Goal: Task Accomplishment & Management: Manage account settings

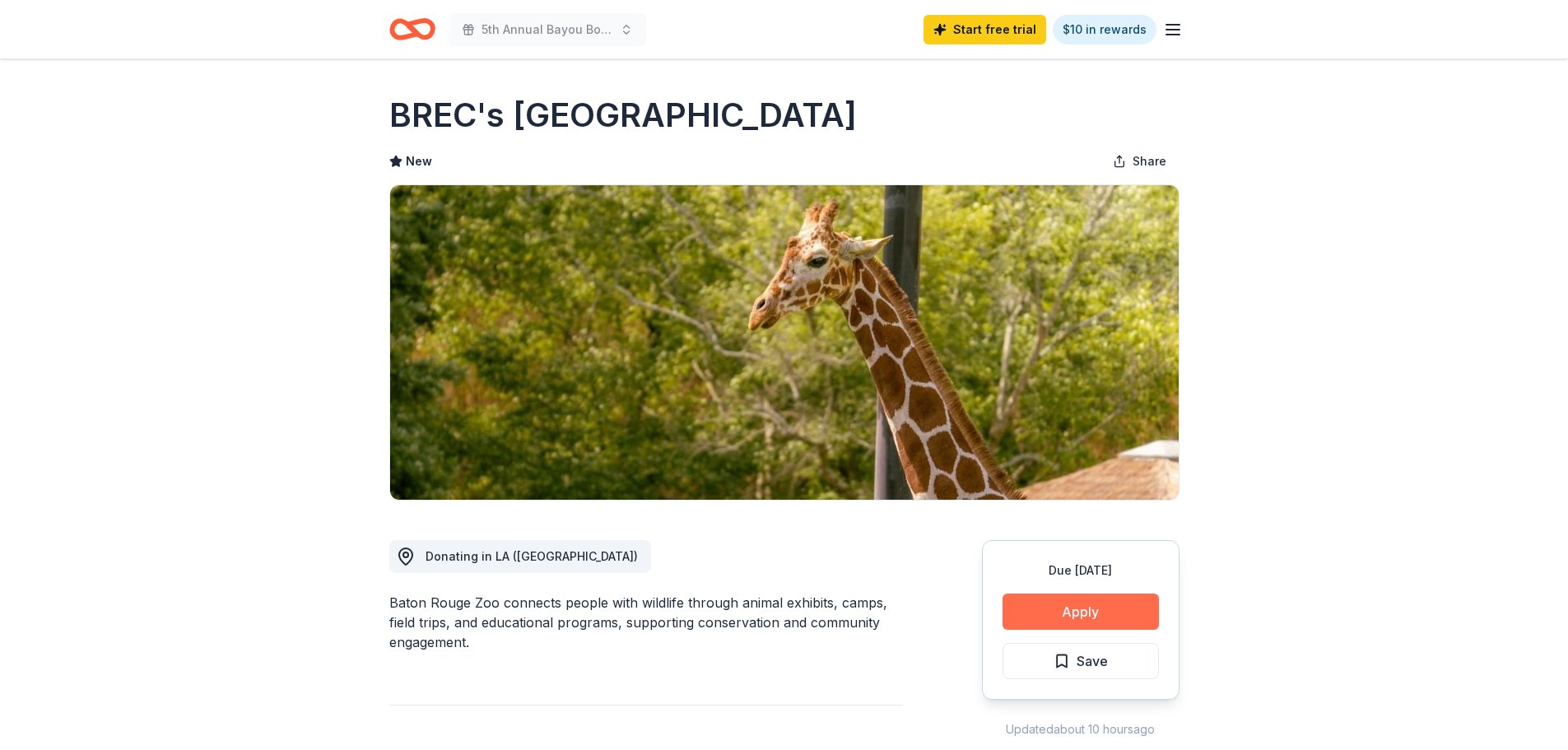
click at [1107, 616] on button "Apply" at bounding box center [1081, 611] width 157 height 36
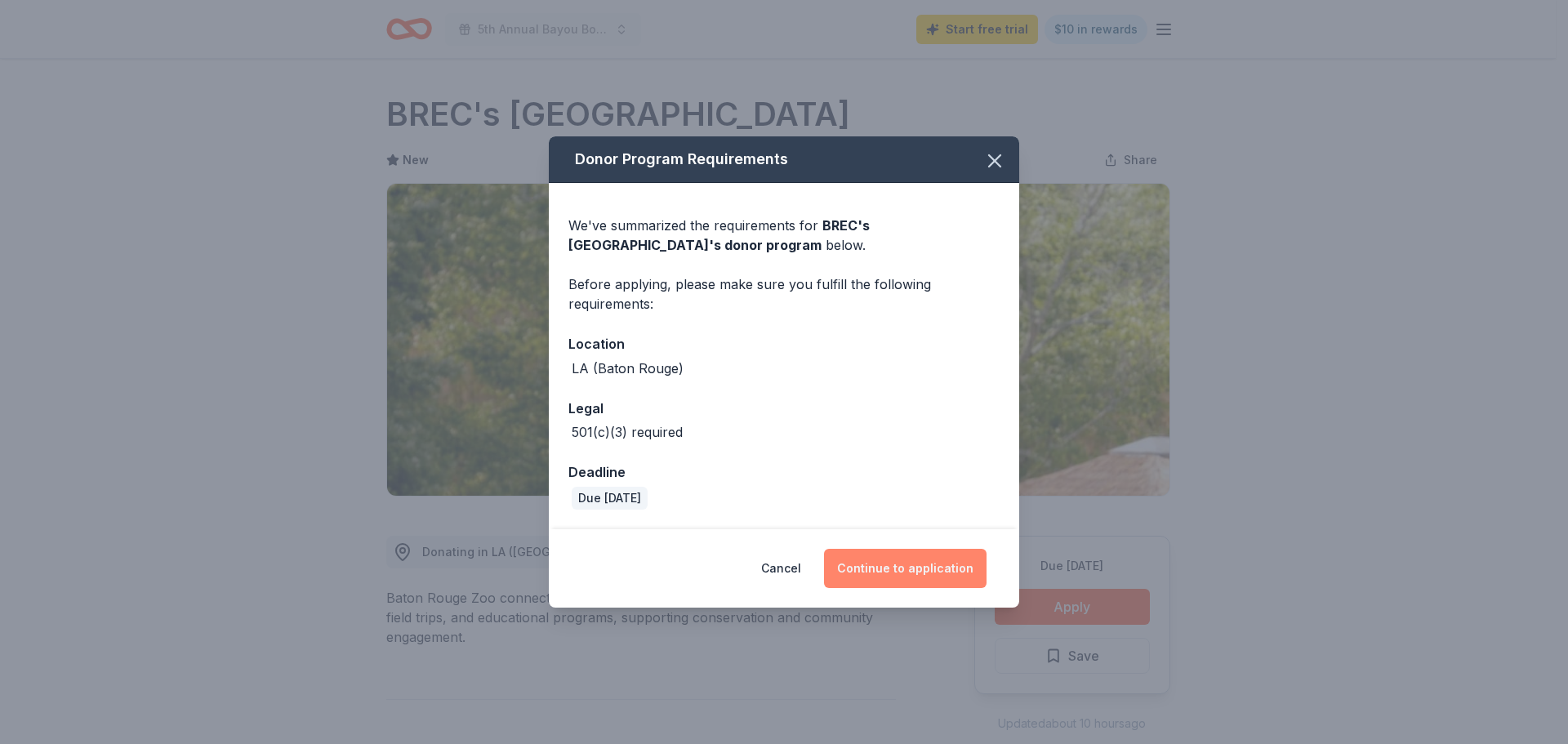
click at [901, 562] on button "Continue to application" at bounding box center [906, 568] width 163 height 39
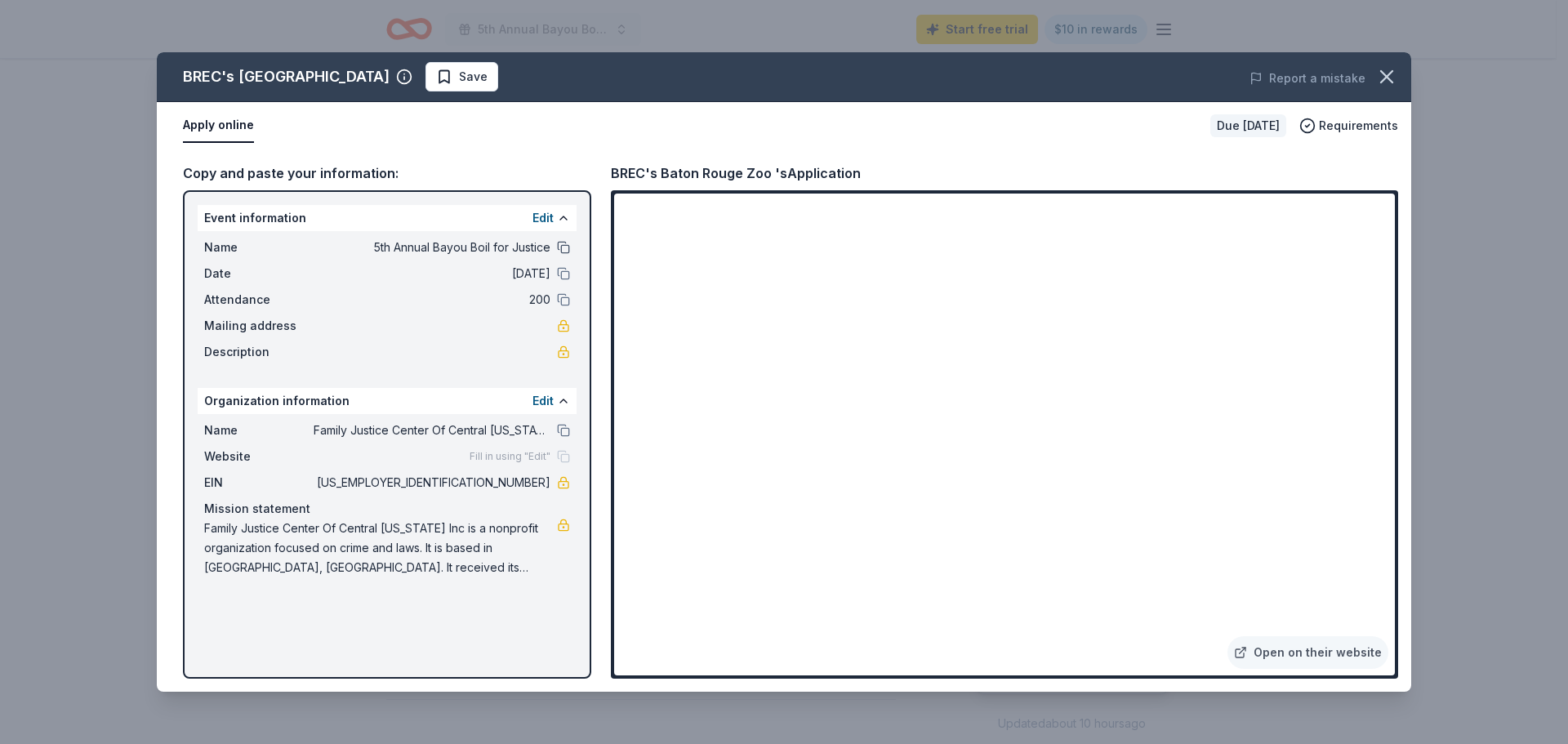
click at [562, 247] on button at bounding box center [564, 247] width 13 height 13
click at [436, 76] on span "Save" at bounding box center [462, 76] width 52 height 19
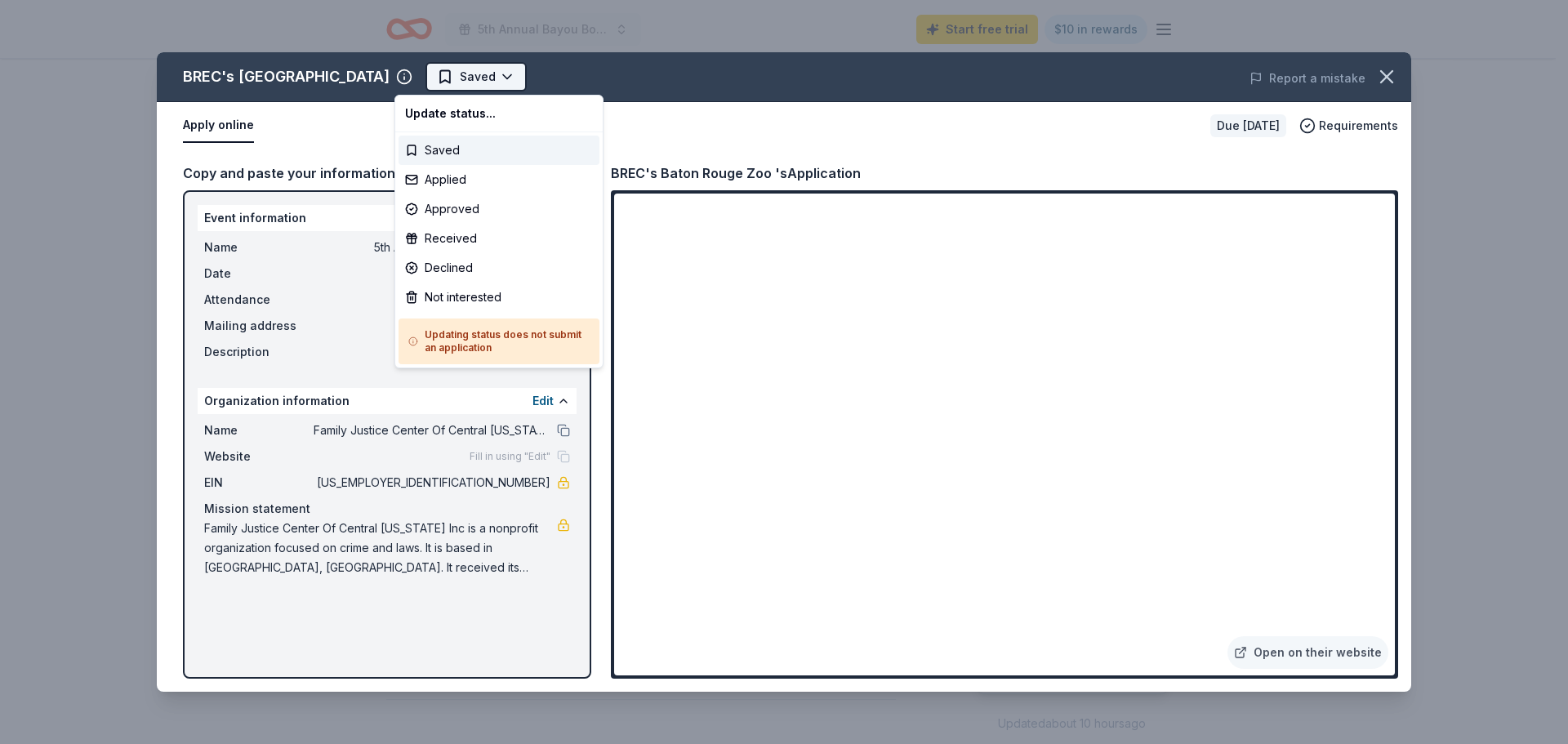
click at [470, 76] on html "5th Annual Bayou Boil for Justice Start free trial $10 in rewards Due [DATE] Sh…" at bounding box center [784, 372] width 1568 height 744
click at [454, 182] on div "Applied" at bounding box center [499, 179] width 201 height 29
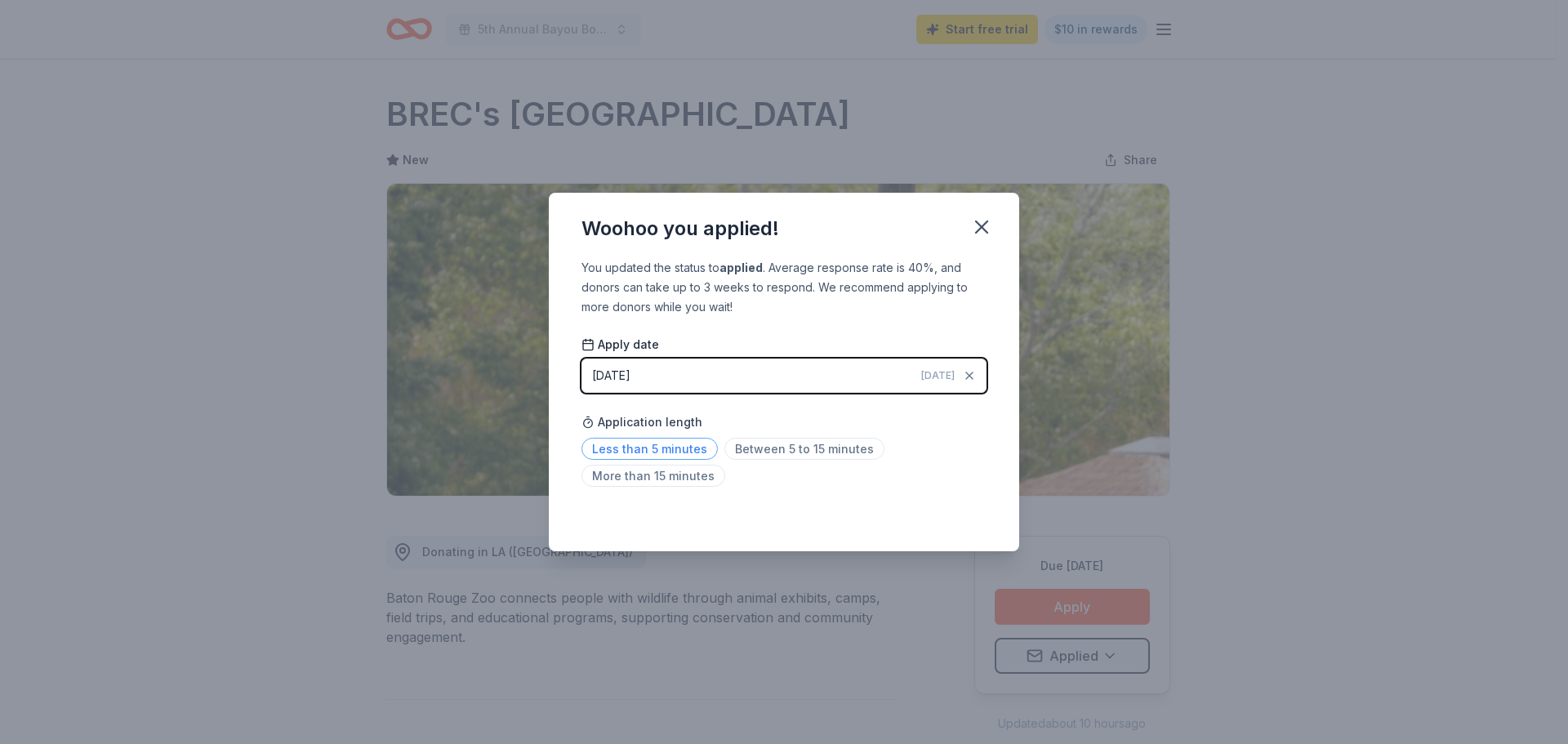
click at [655, 443] on span "Less than 5 minutes" at bounding box center [649, 448] width 136 height 22
click at [982, 231] on icon "button" at bounding box center [982, 226] width 23 height 23
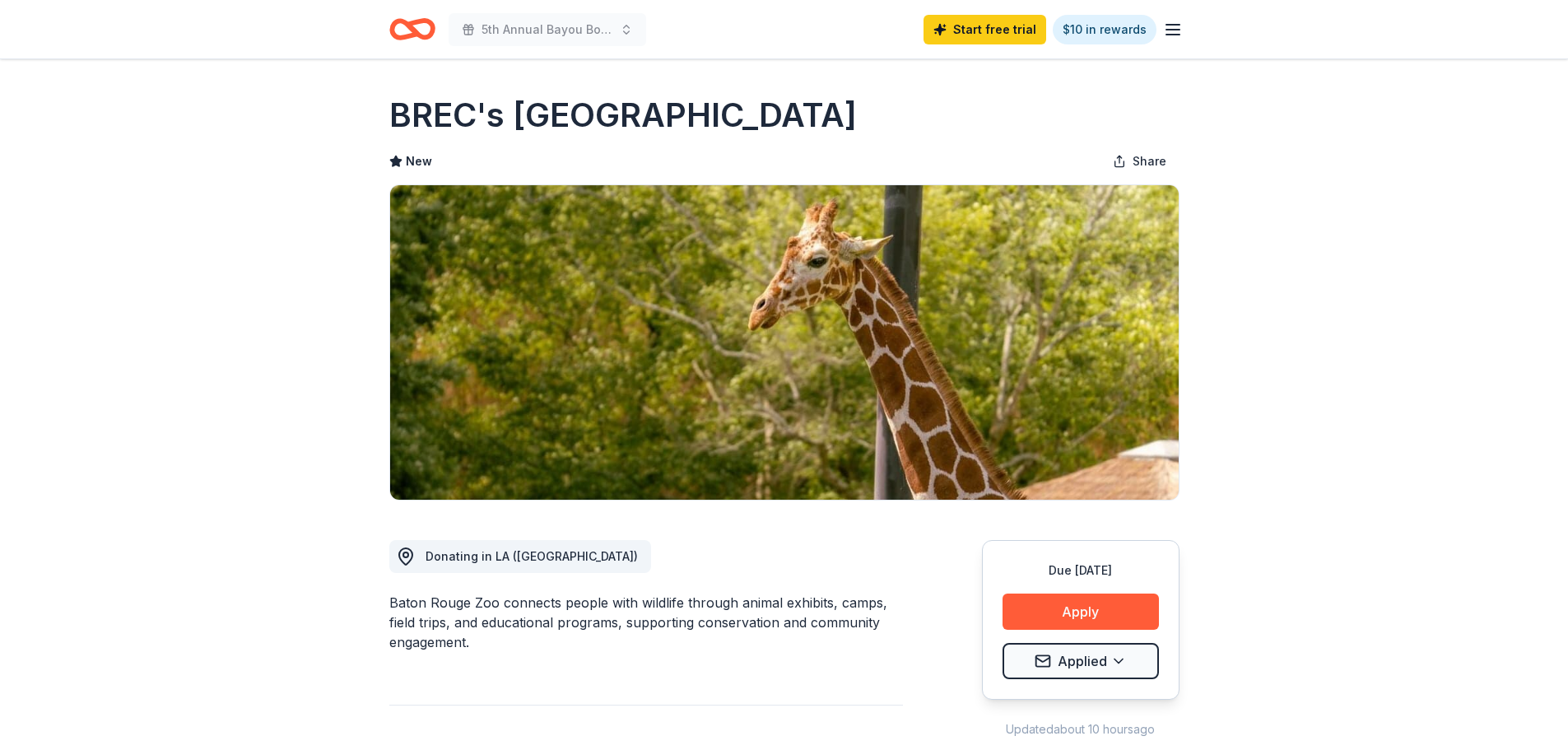
click at [1174, 29] on line "button" at bounding box center [1172, 29] width 13 height 0
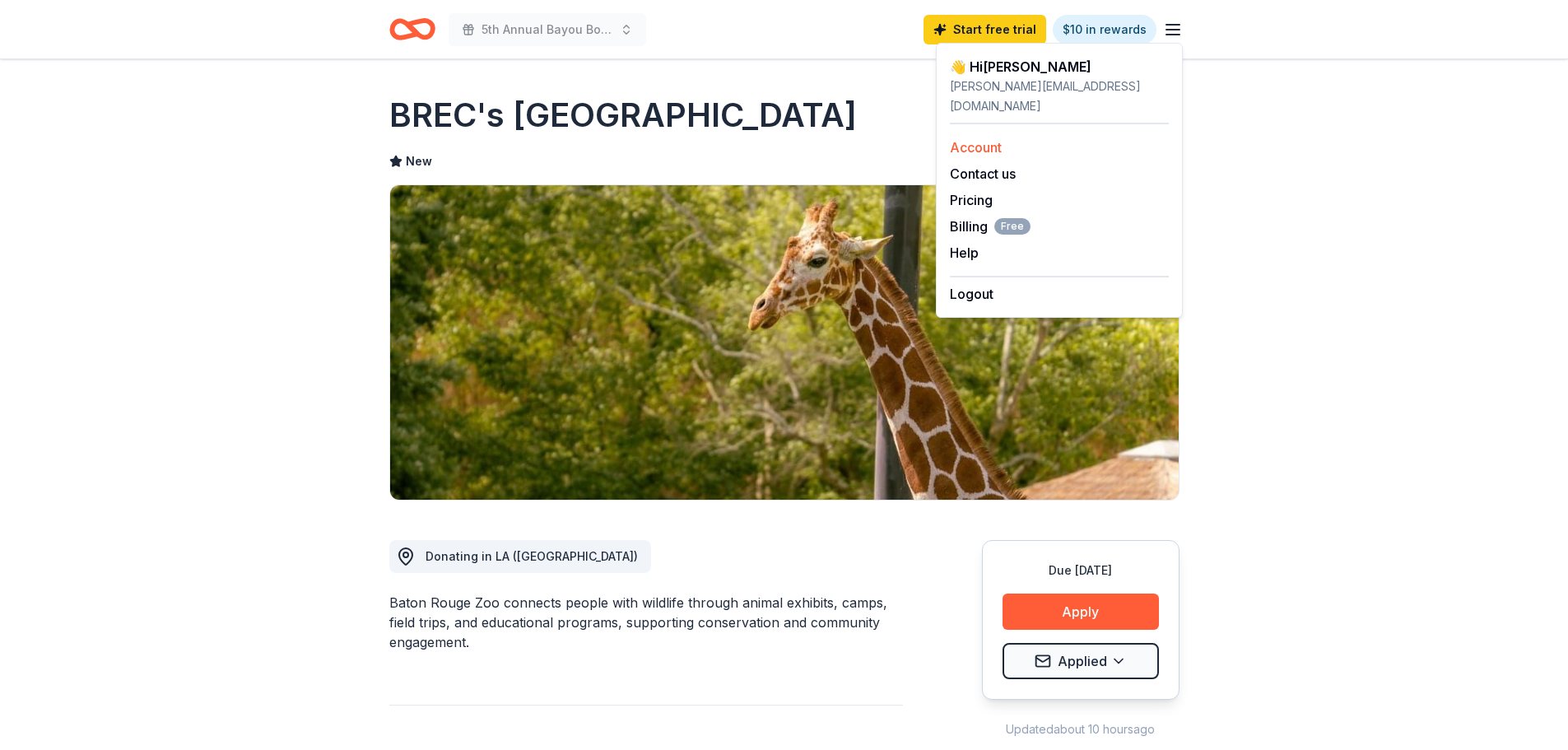
click at [981, 139] on link "Account" at bounding box center [975, 147] width 52 height 17
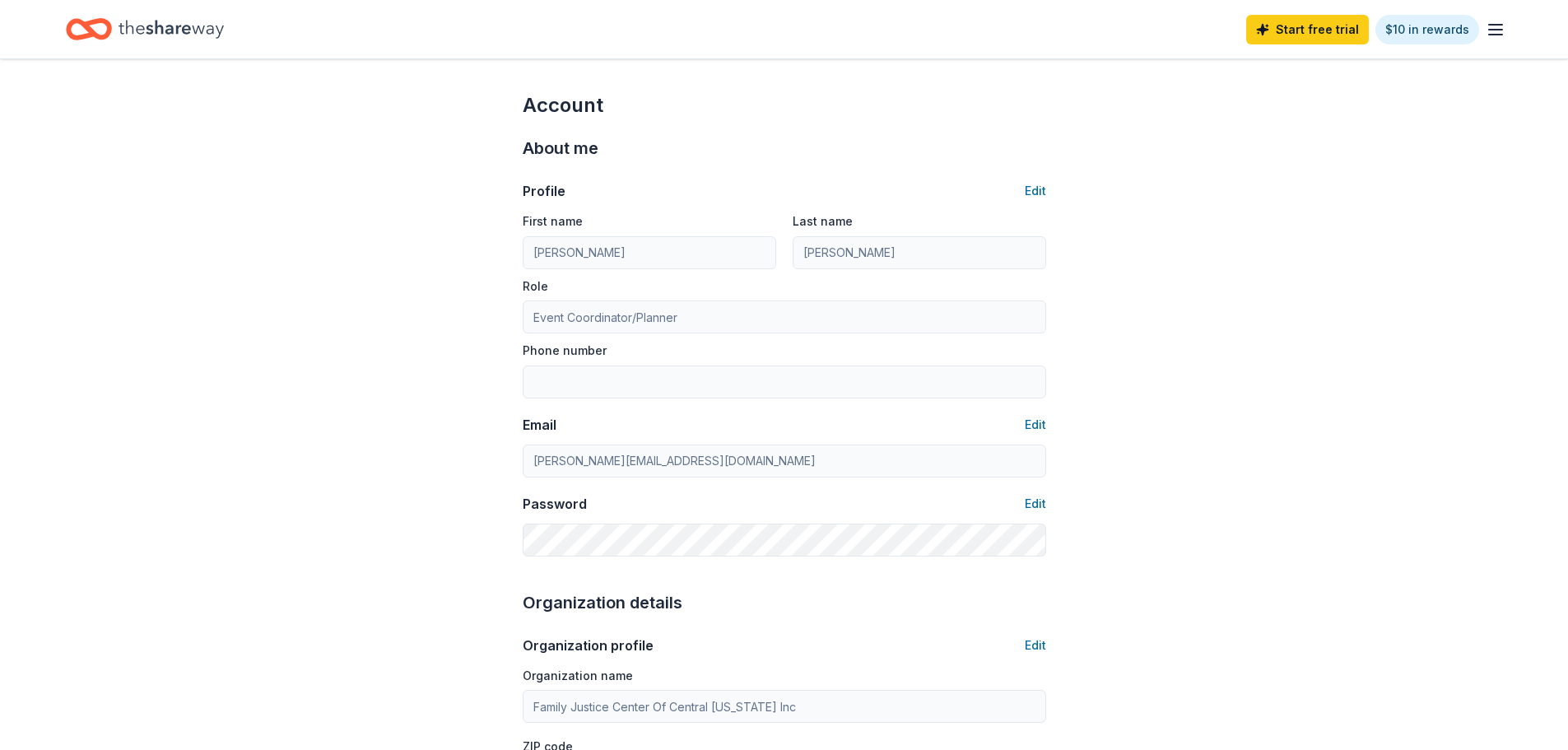
click at [167, 30] on icon "Home" at bounding box center [171, 29] width 105 height 19
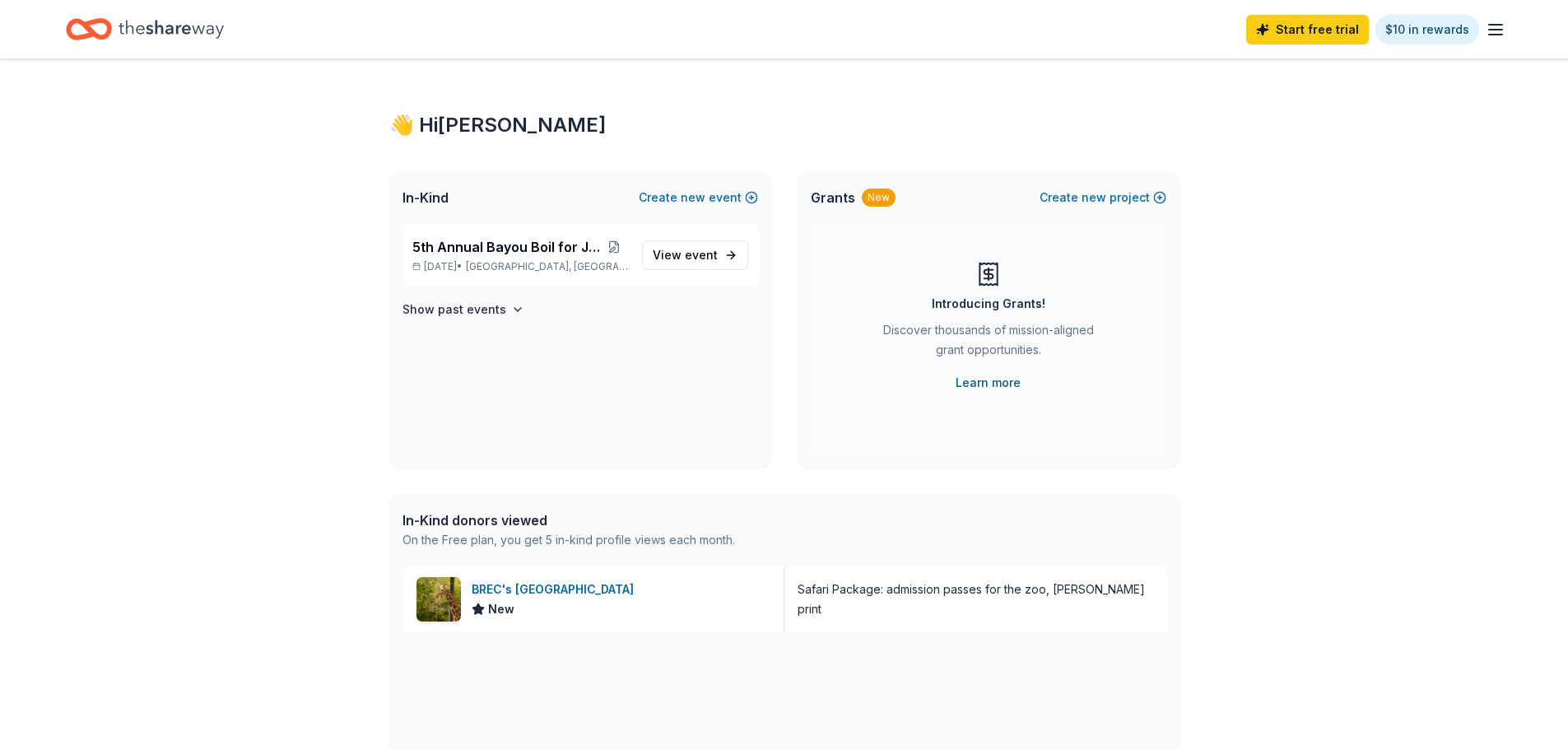
click at [983, 382] on link "Learn more" at bounding box center [987, 382] width 65 height 19
click at [681, 258] on span "View event" at bounding box center [684, 254] width 65 height 19
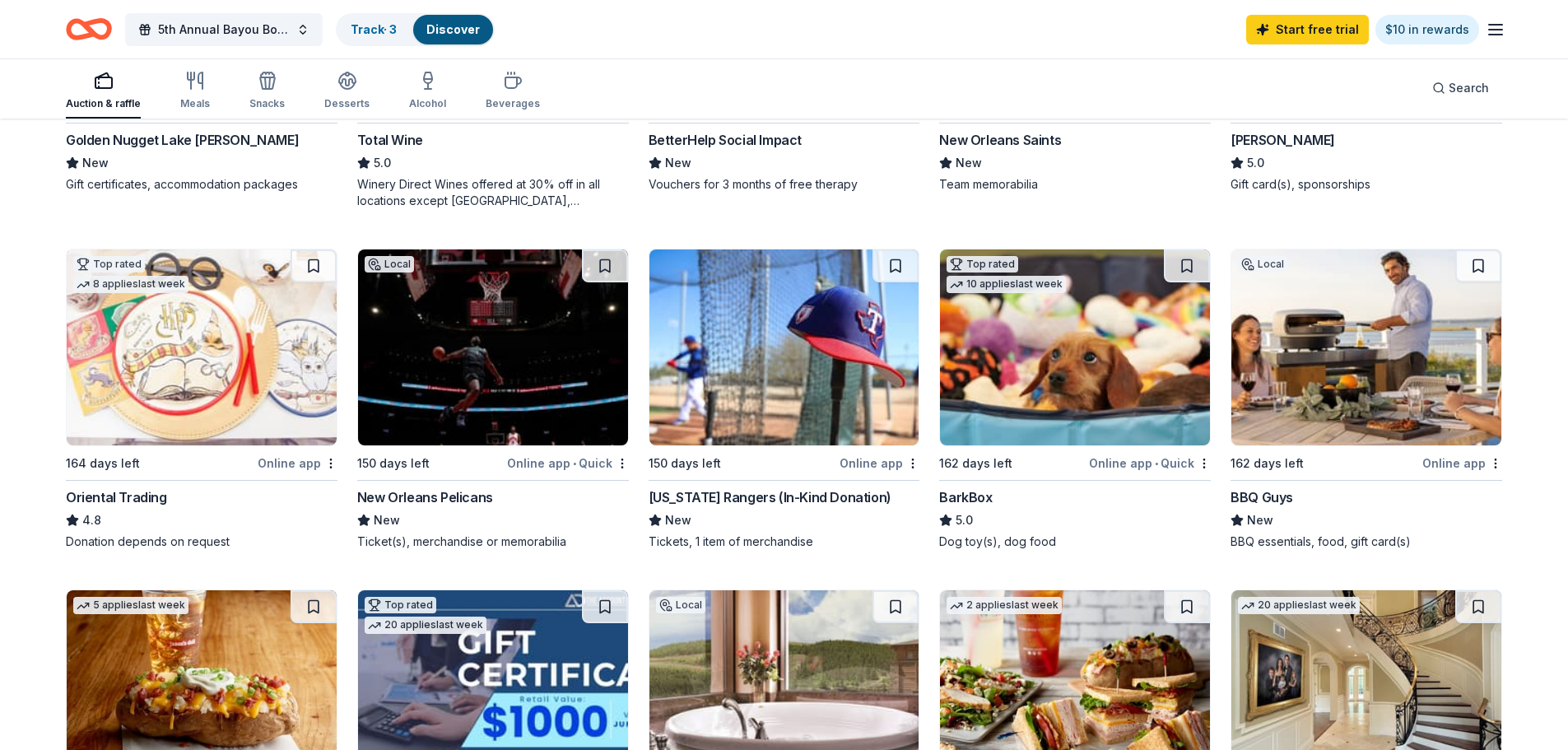
scroll to position [576, 0]
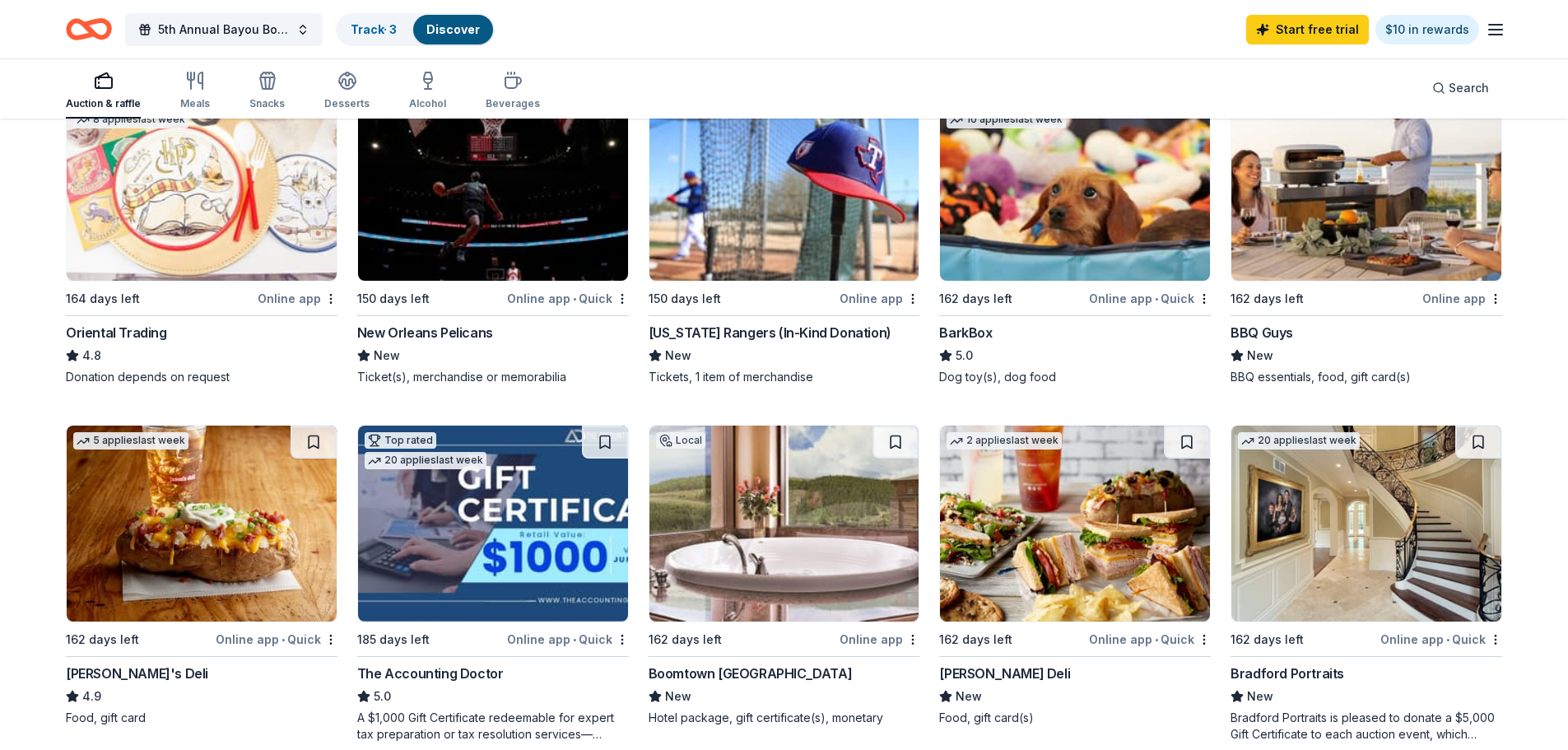
click at [535, 184] on img at bounding box center [492, 183] width 270 height 196
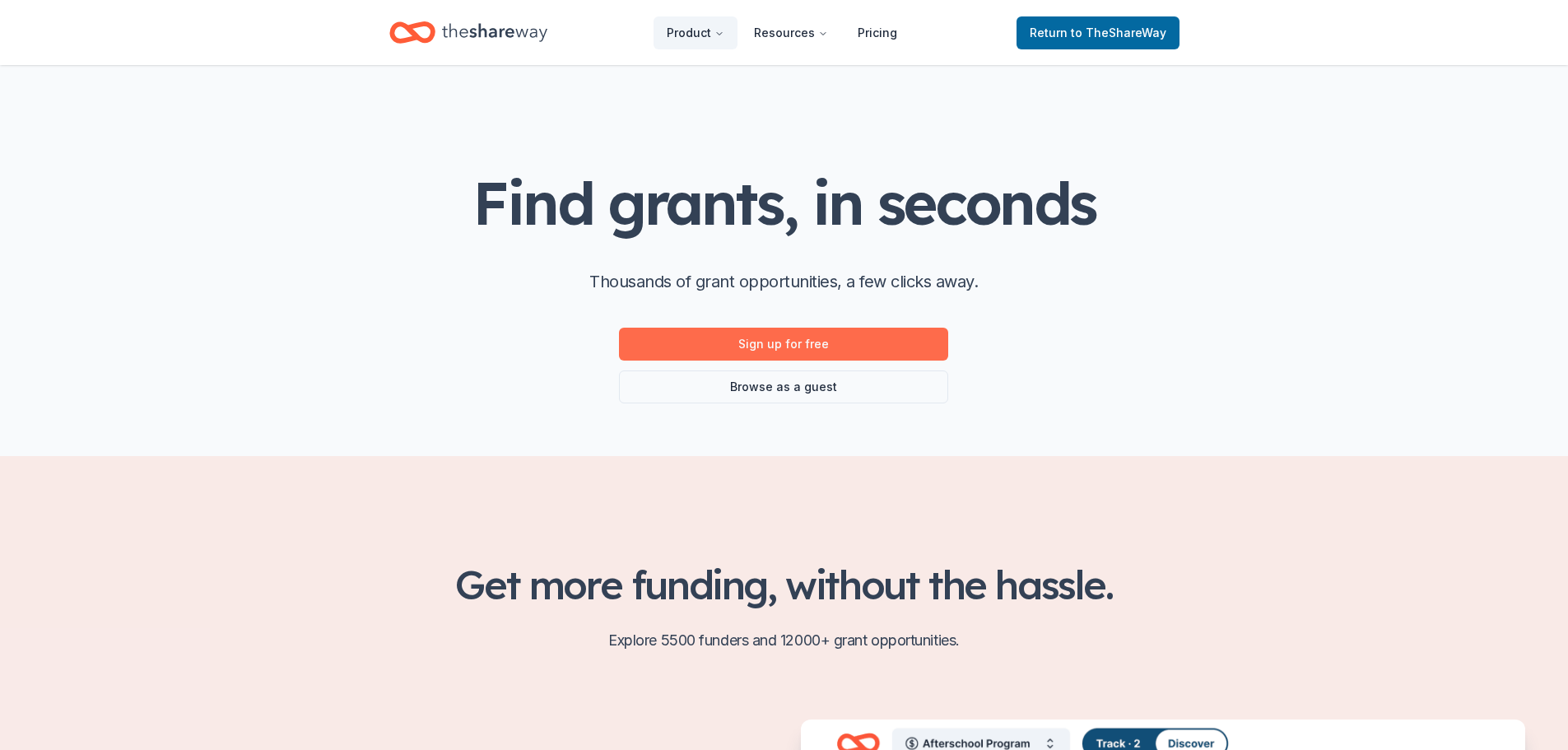
click at [863, 343] on link "Sign up for free" at bounding box center [783, 343] width 329 height 33
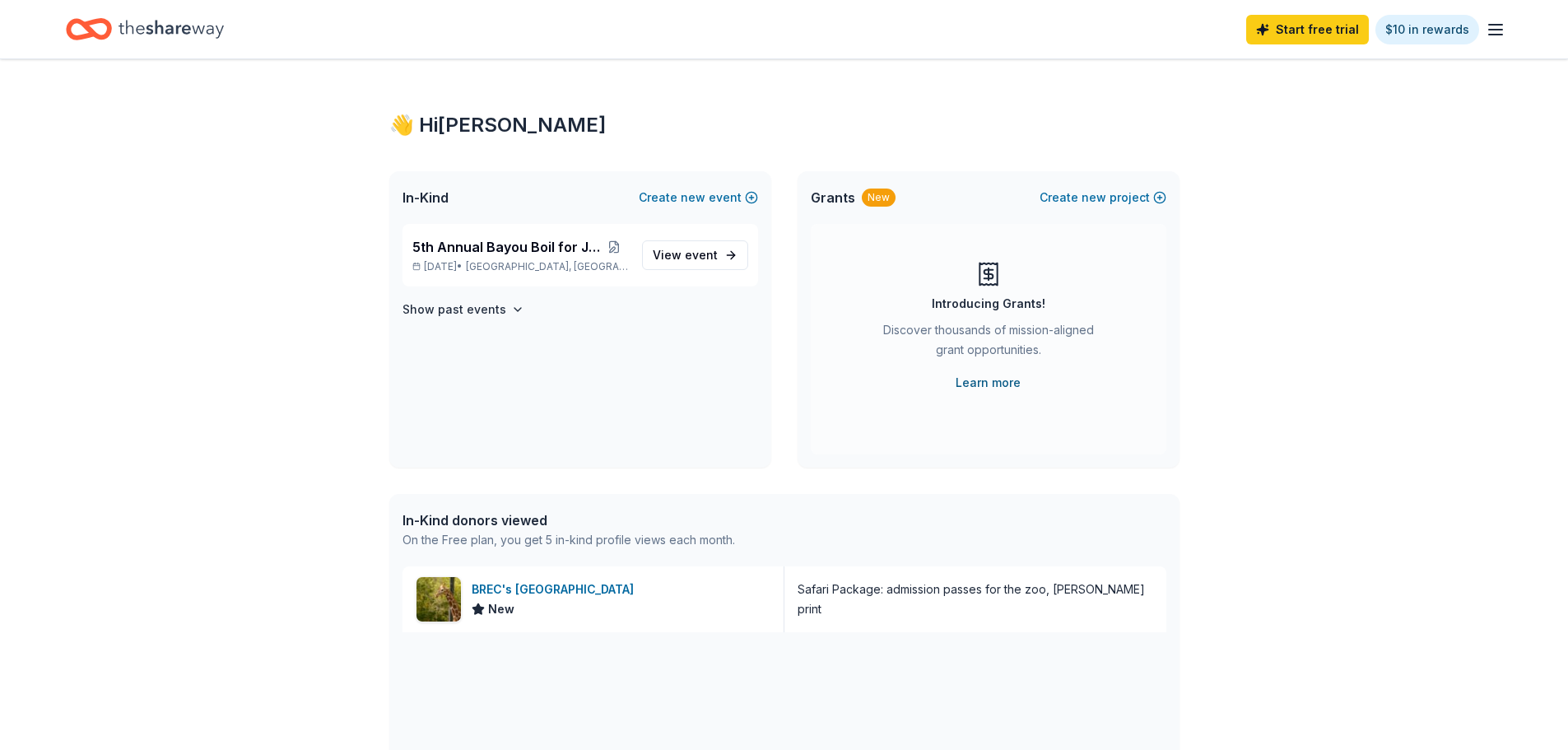
click at [990, 386] on link "Learn more" at bounding box center [987, 382] width 65 height 19
click at [1496, 31] on icon "button" at bounding box center [1495, 29] width 19 height 19
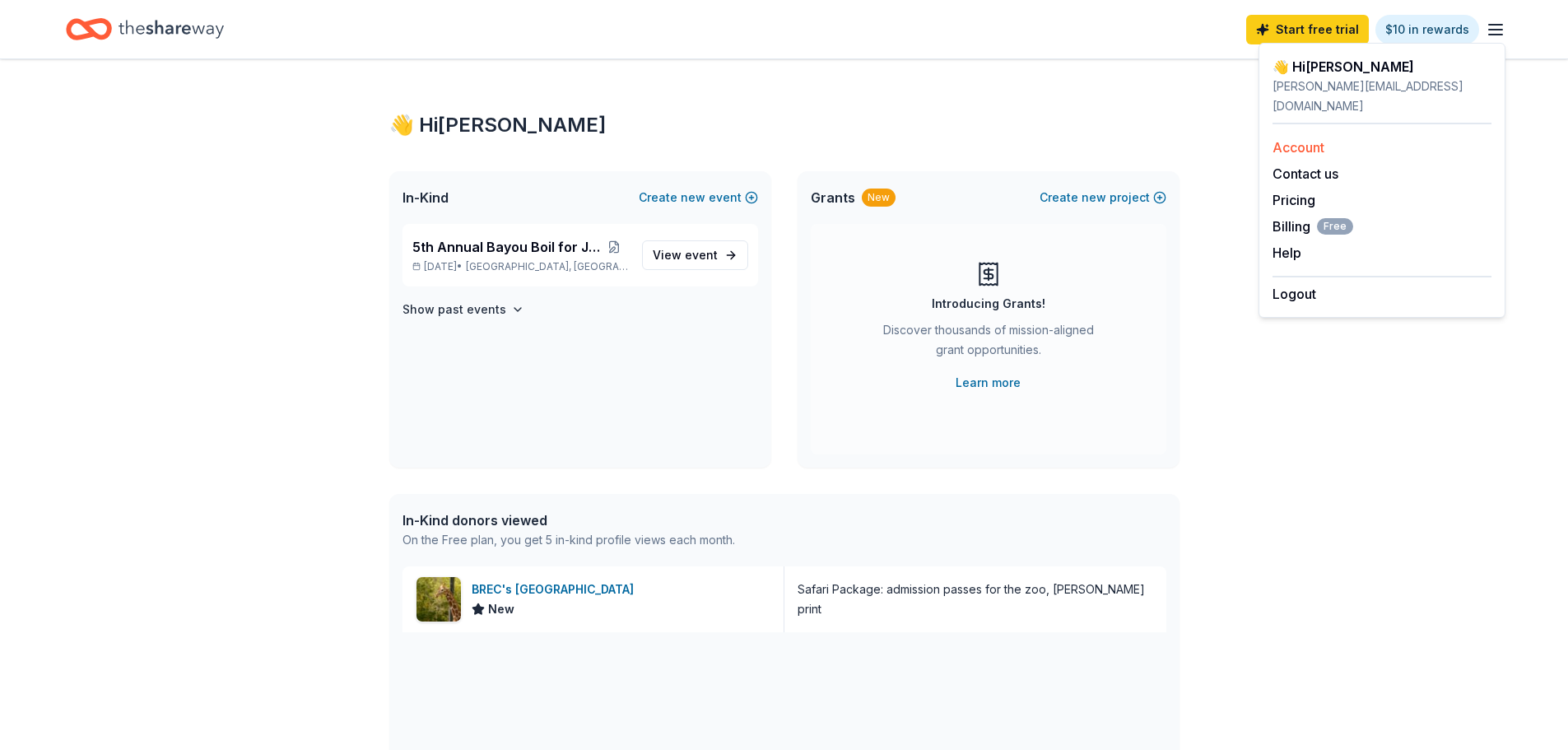
click at [1300, 139] on link "Account" at bounding box center [1299, 147] width 52 height 17
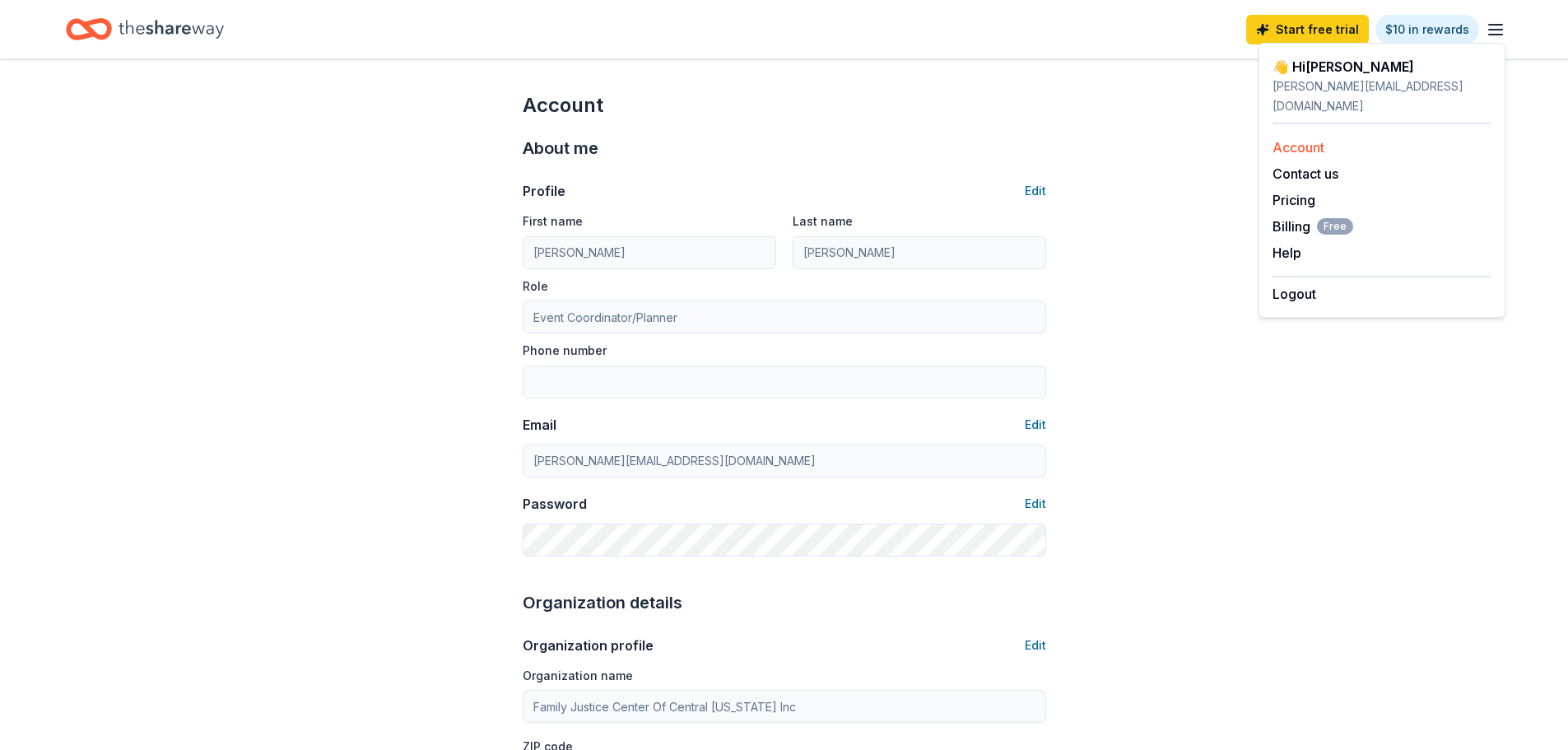
click at [1311, 139] on link "Account" at bounding box center [1299, 147] width 52 height 17
drag, startPoint x: 163, startPoint y: 19, endPoint x: 151, endPoint y: 25, distance: 13.4
click at [163, 20] on icon "Home" at bounding box center [171, 29] width 105 height 34
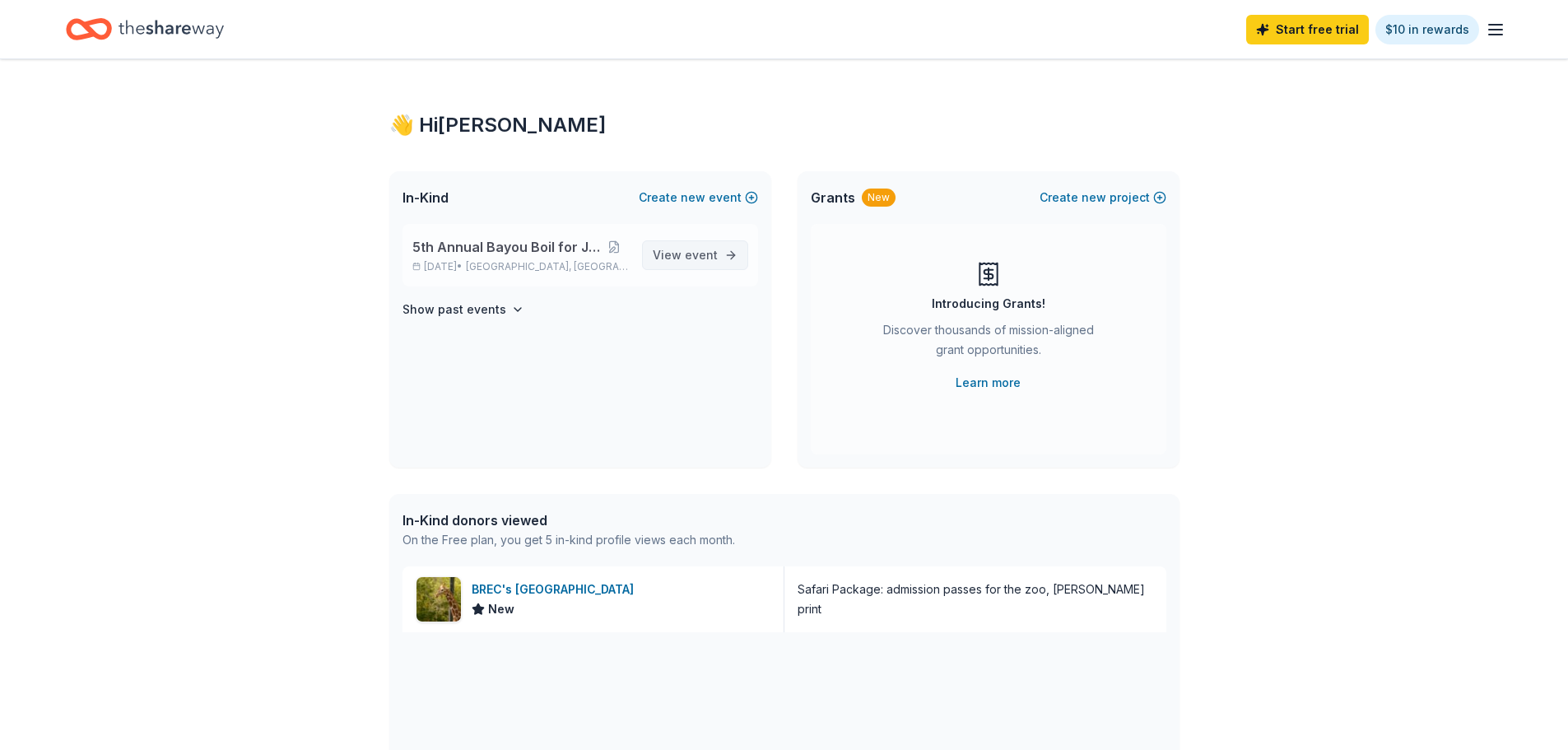
click at [687, 250] on span "event" at bounding box center [700, 254] width 33 height 14
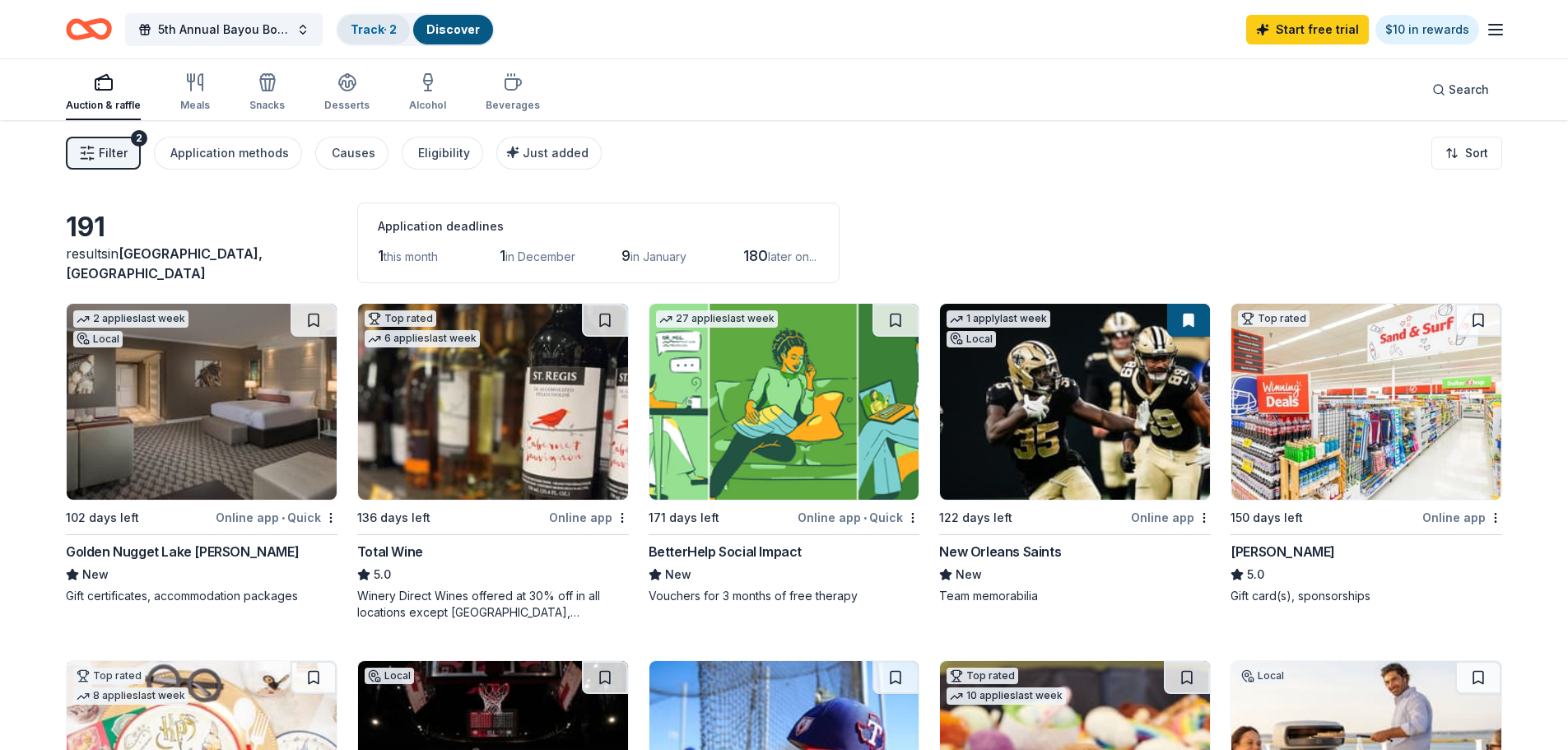
click at [393, 33] on link "Track · 2" at bounding box center [374, 29] width 46 height 14
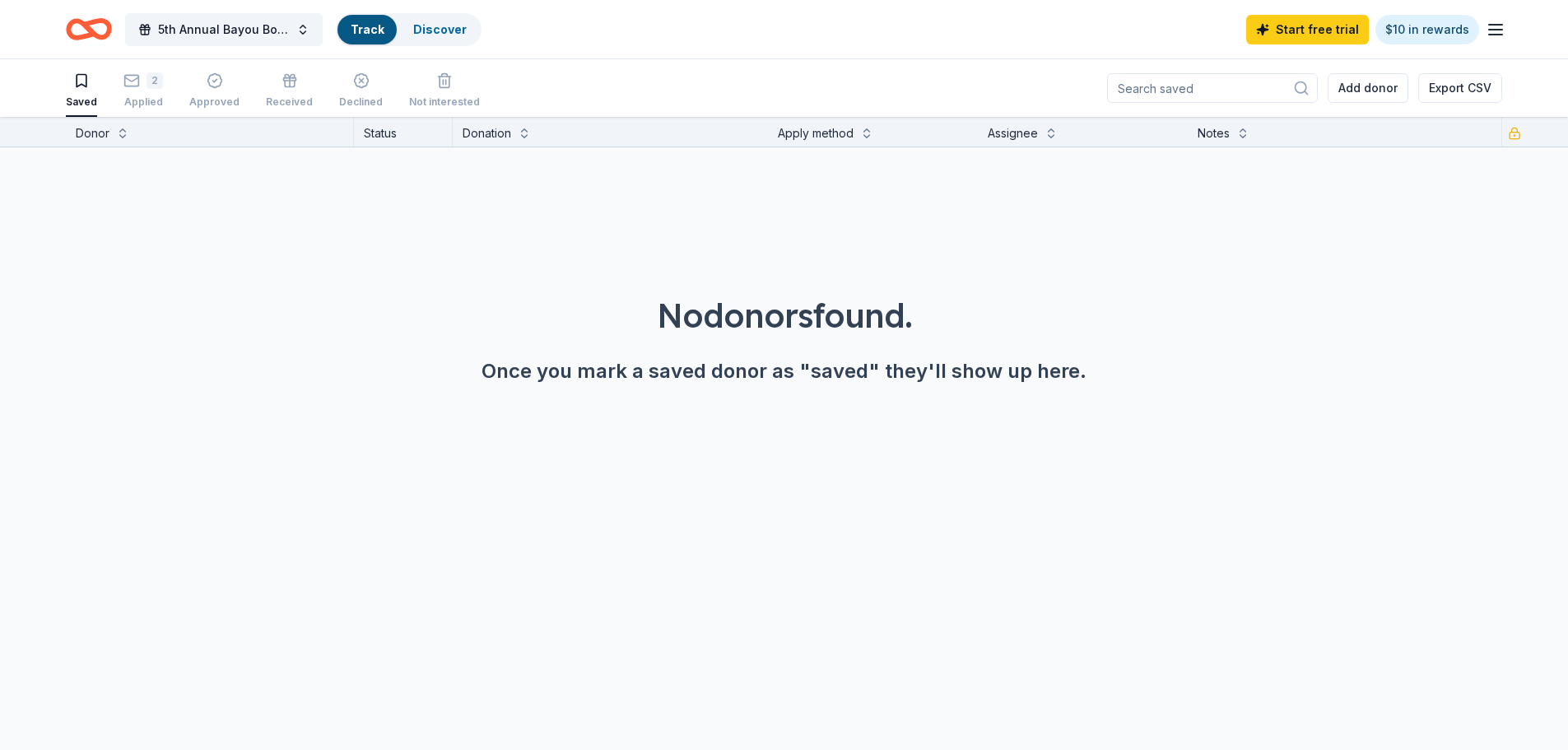
scroll to position [1, 0]
click at [141, 87] on div "2" at bounding box center [143, 80] width 40 height 17
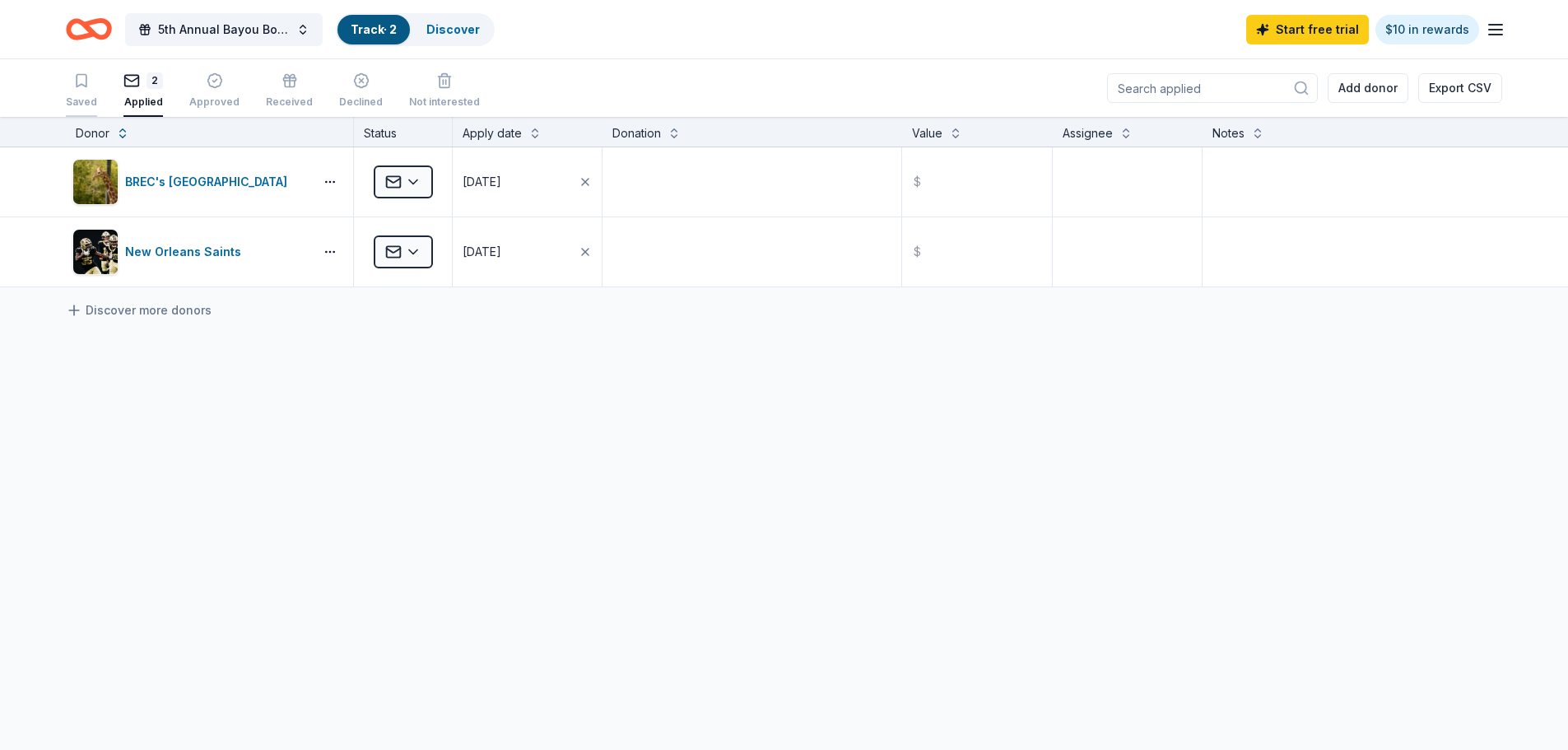
click at [66, 91] on div "Saved" at bounding box center [81, 90] width 31 height 36
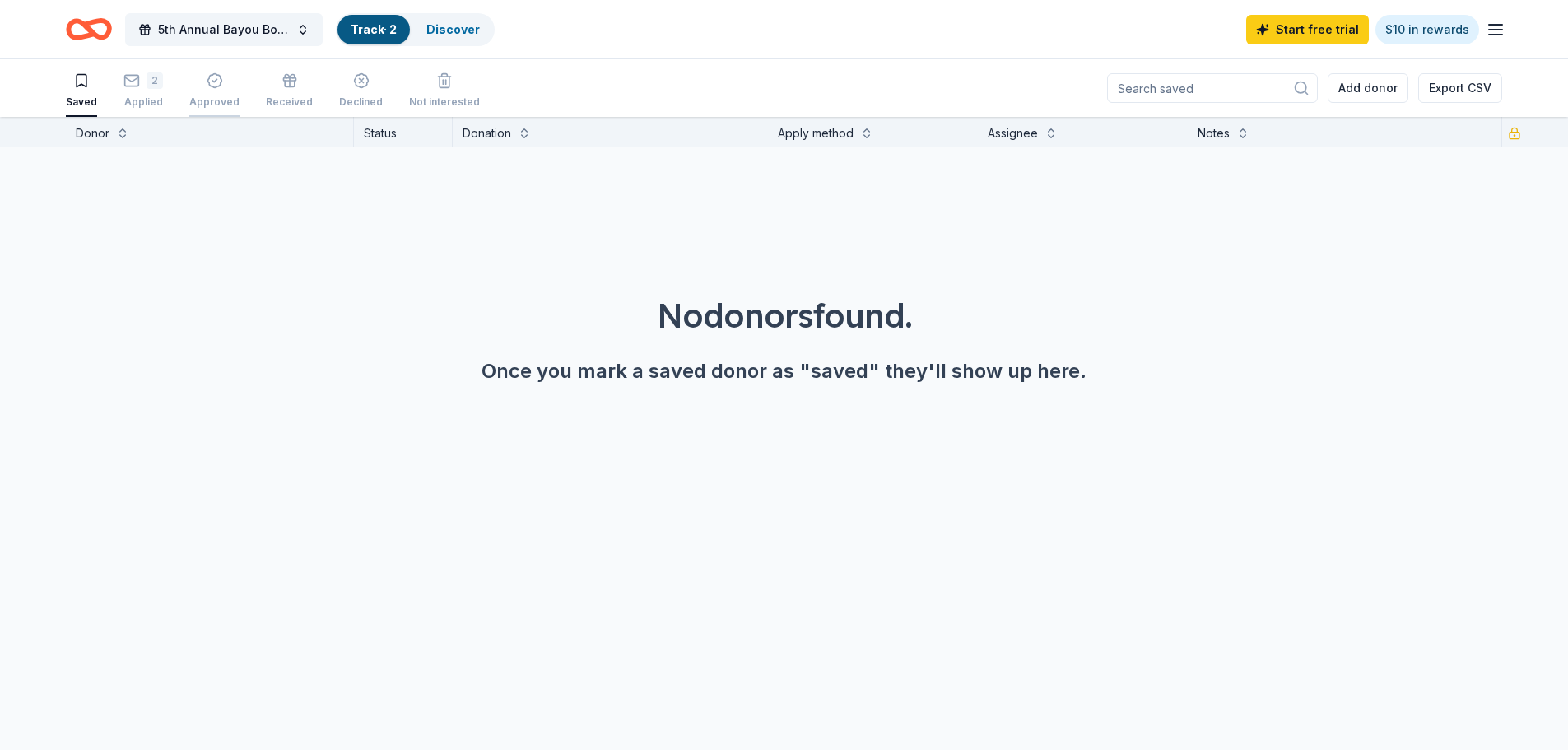
click at [202, 92] on div "Approved" at bounding box center [215, 90] width 50 height 36
click at [363, 29] on link "Track · 2" at bounding box center [374, 29] width 46 height 14
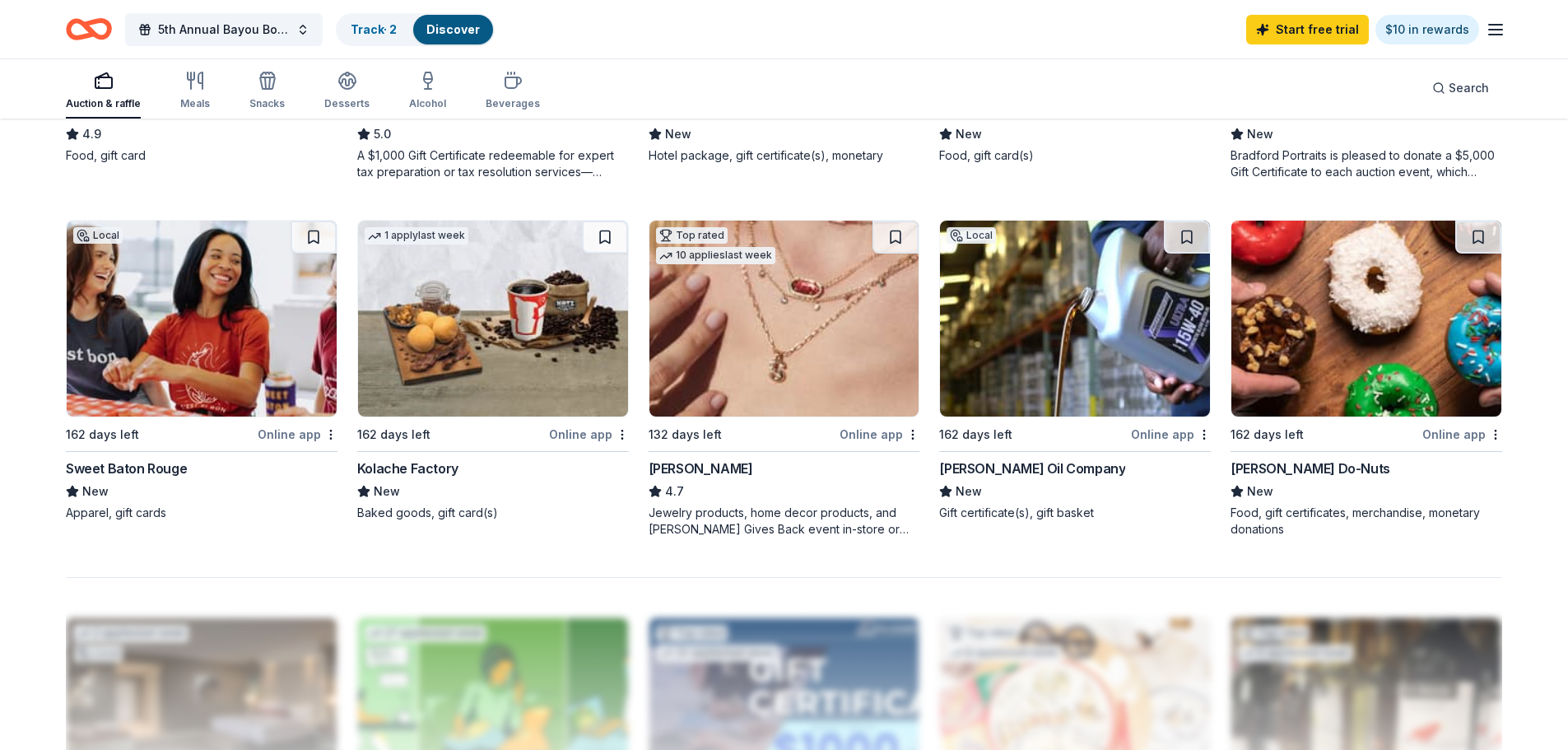
scroll to position [1235, 0]
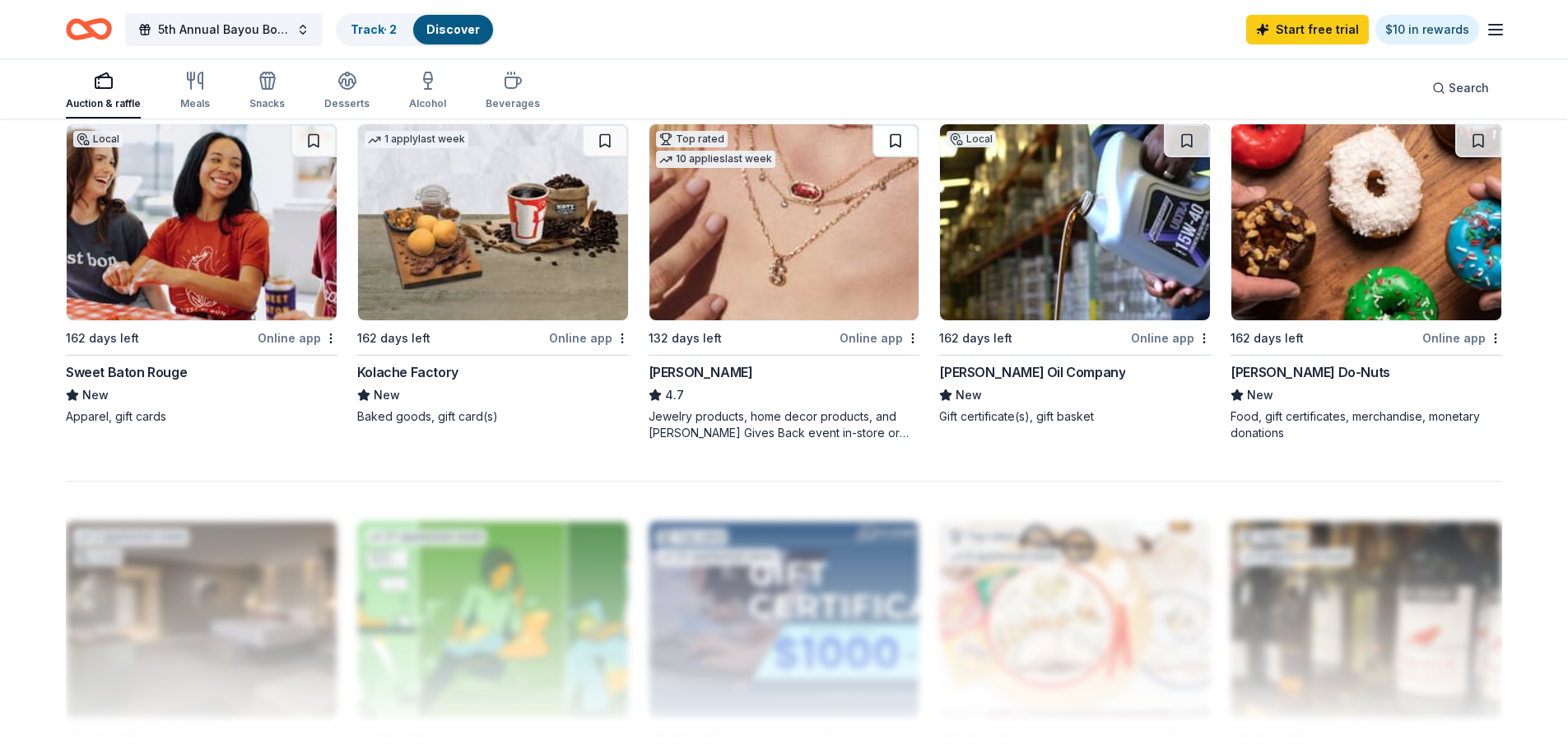
click at [896, 141] on button at bounding box center [895, 141] width 46 height 33
click at [375, 16] on div "Track · 3" at bounding box center [374, 29] width 72 height 29
click at [374, 28] on link "Track · 3" at bounding box center [374, 29] width 46 height 14
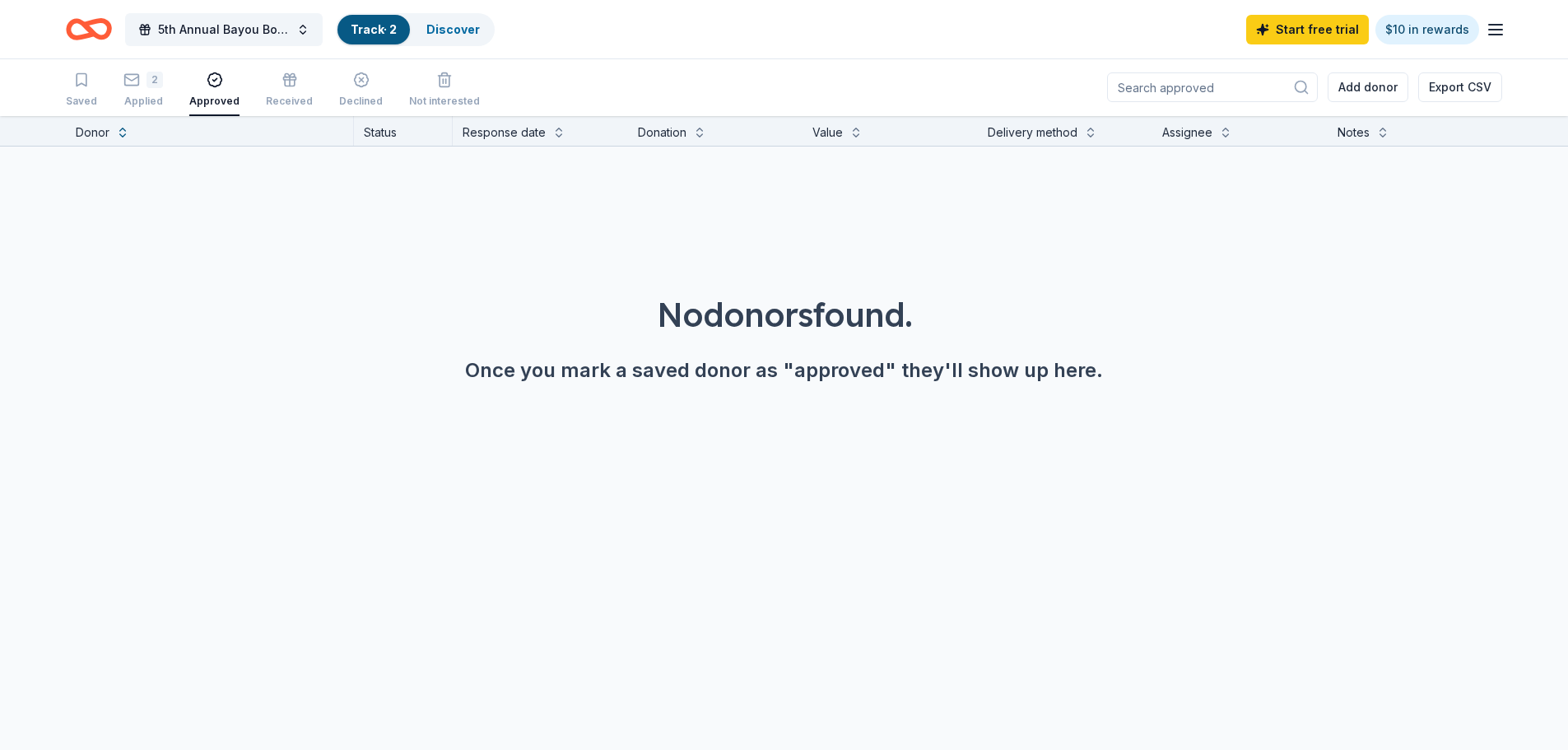
scroll to position [1, 0]
click at [154, 89] on div "2 Applied" at bounding box center [151, 89] width 40 height 36
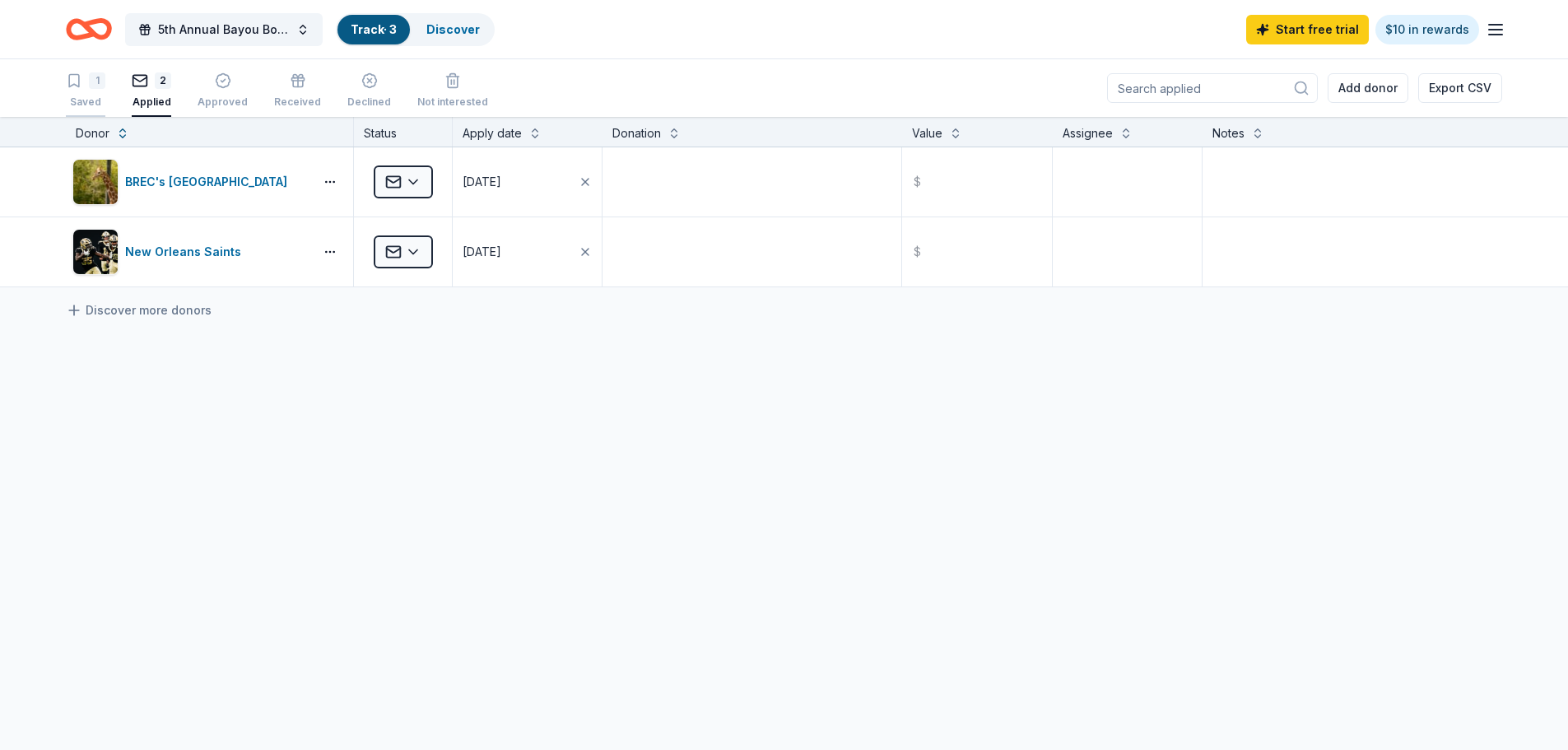
click at [83, 93] on div "1 Saved" at bounding box center [85, 90] width 40 height 36
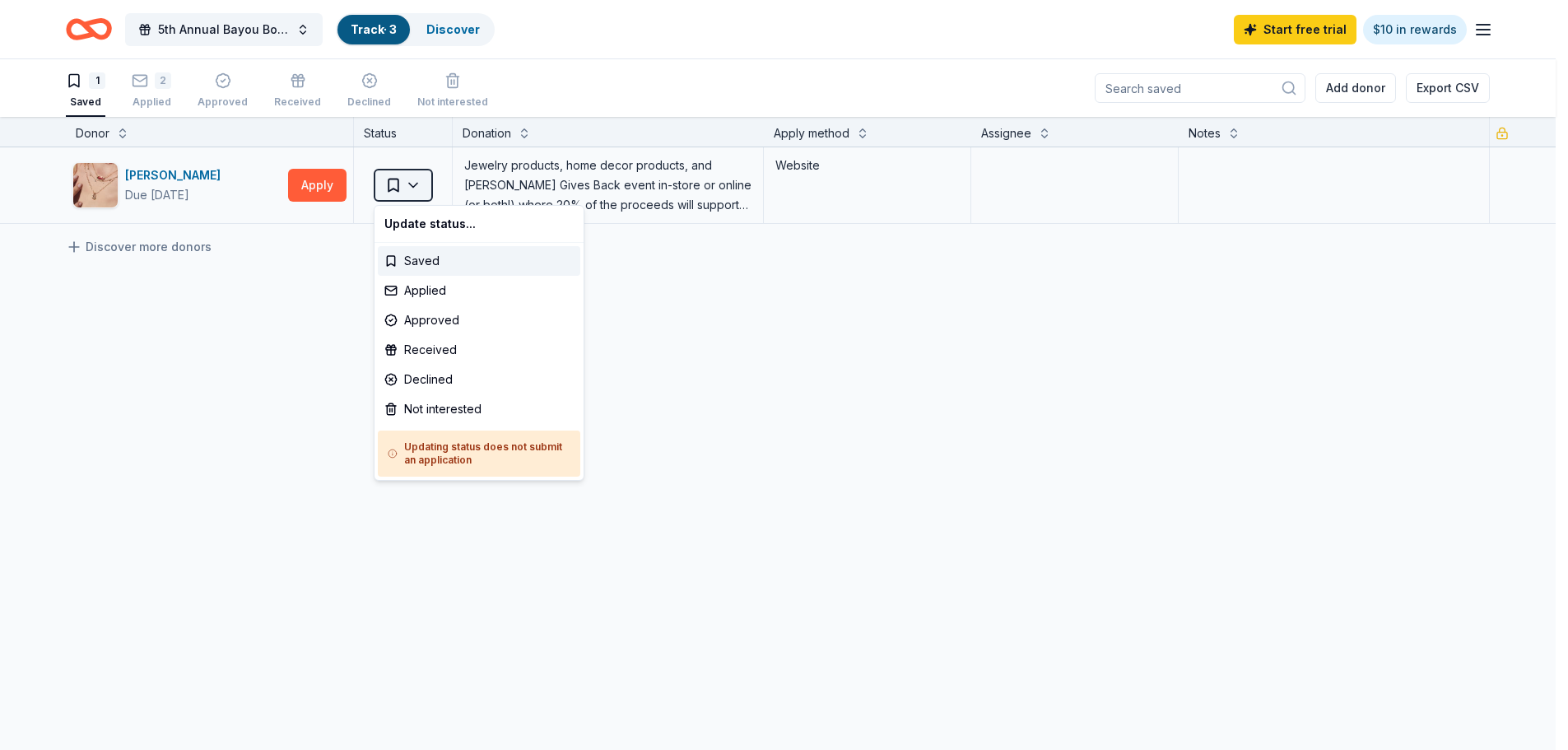
click at [412, 185] on html "5th Annual Bayou Boil for Justice Track · 3 Discover Start free trial $10 in re…" at bounding box center [784, 375] width 1568 height 750
click at [418, 285] on div "Applied" at bounding box center [479, 290] width 203 height 29
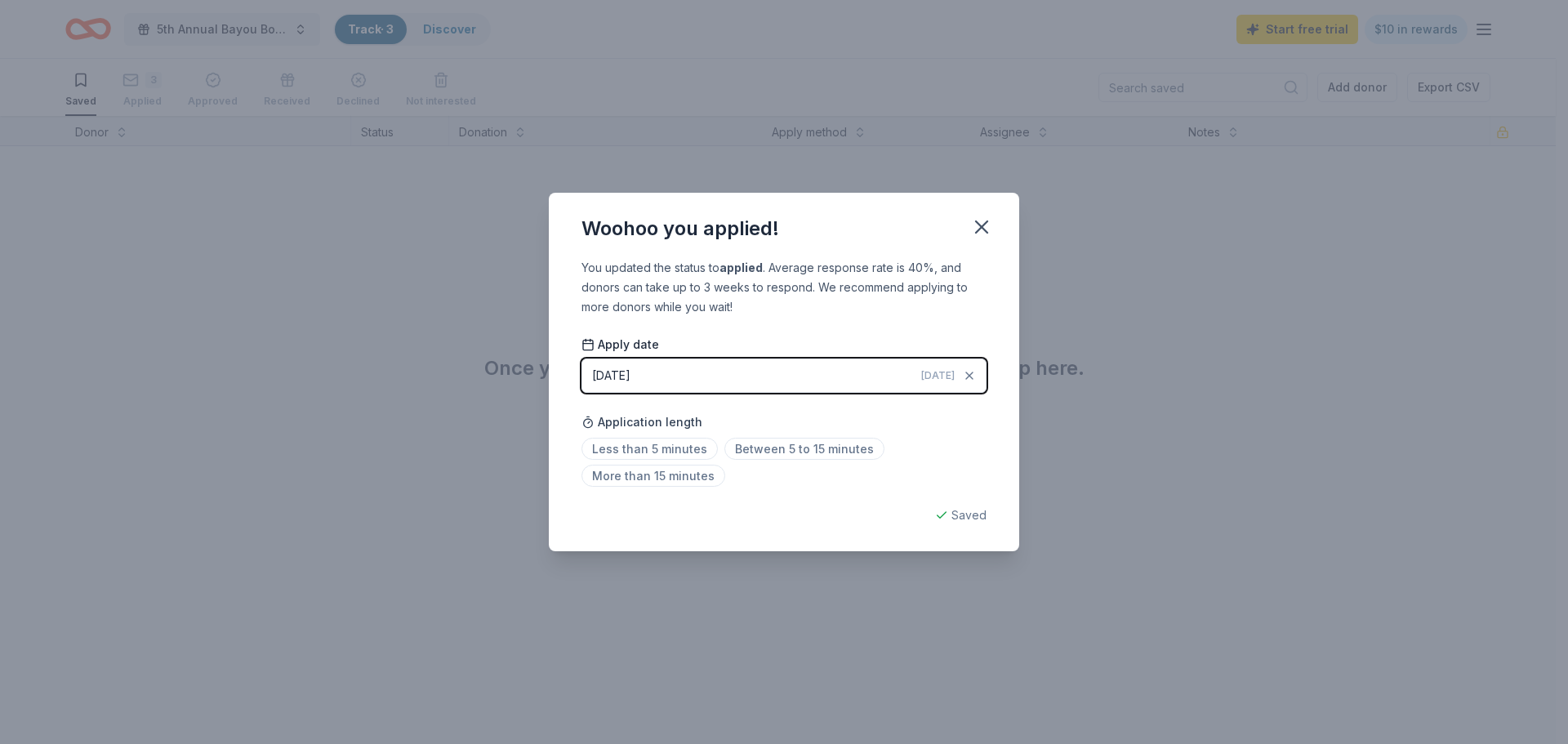
click at [715, 375] on button "10/13/2025 Today" at bounding box center [784, 375] width 405 height 34
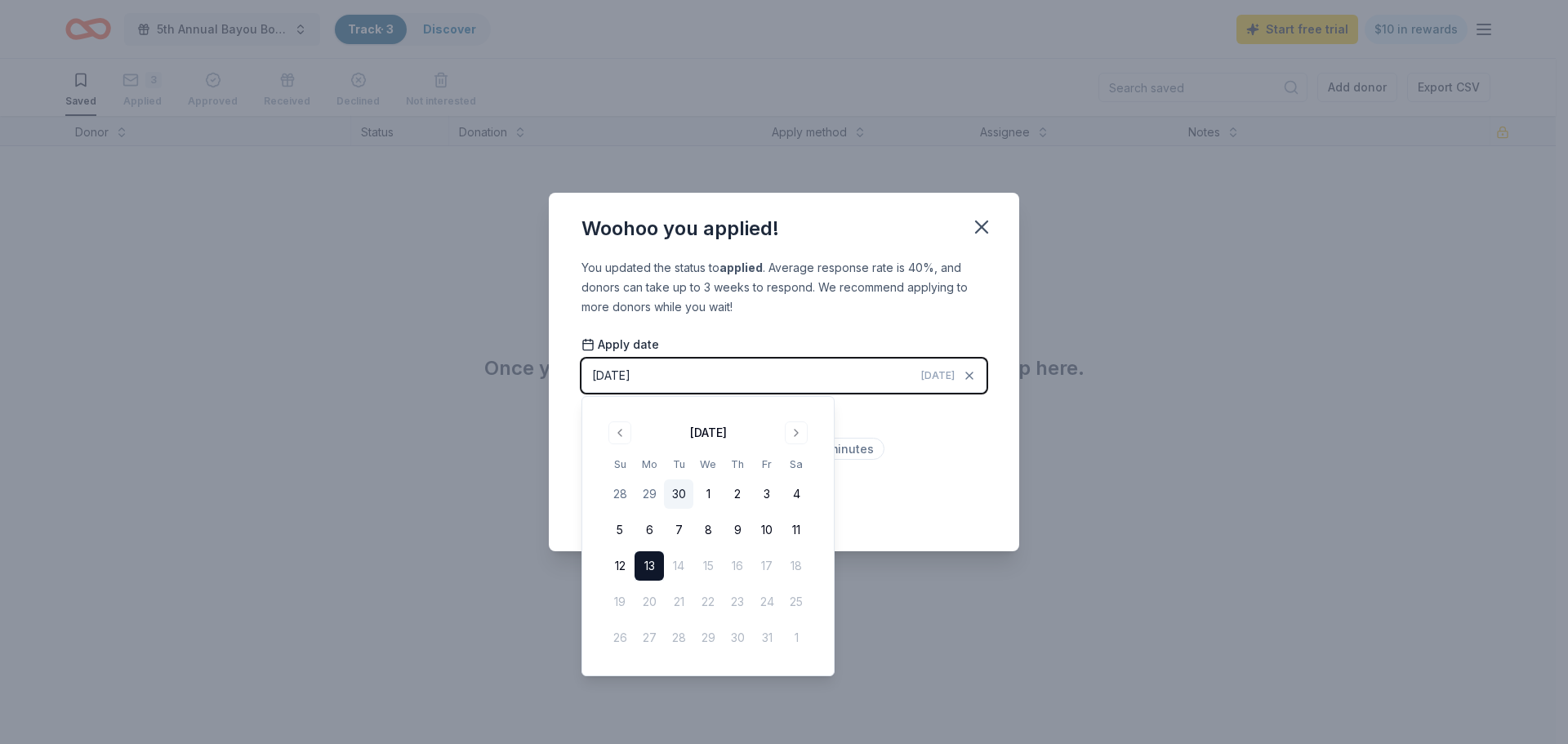
click at [683, 494] on button "30" at bounding box center [678, 493] width 29 height 29
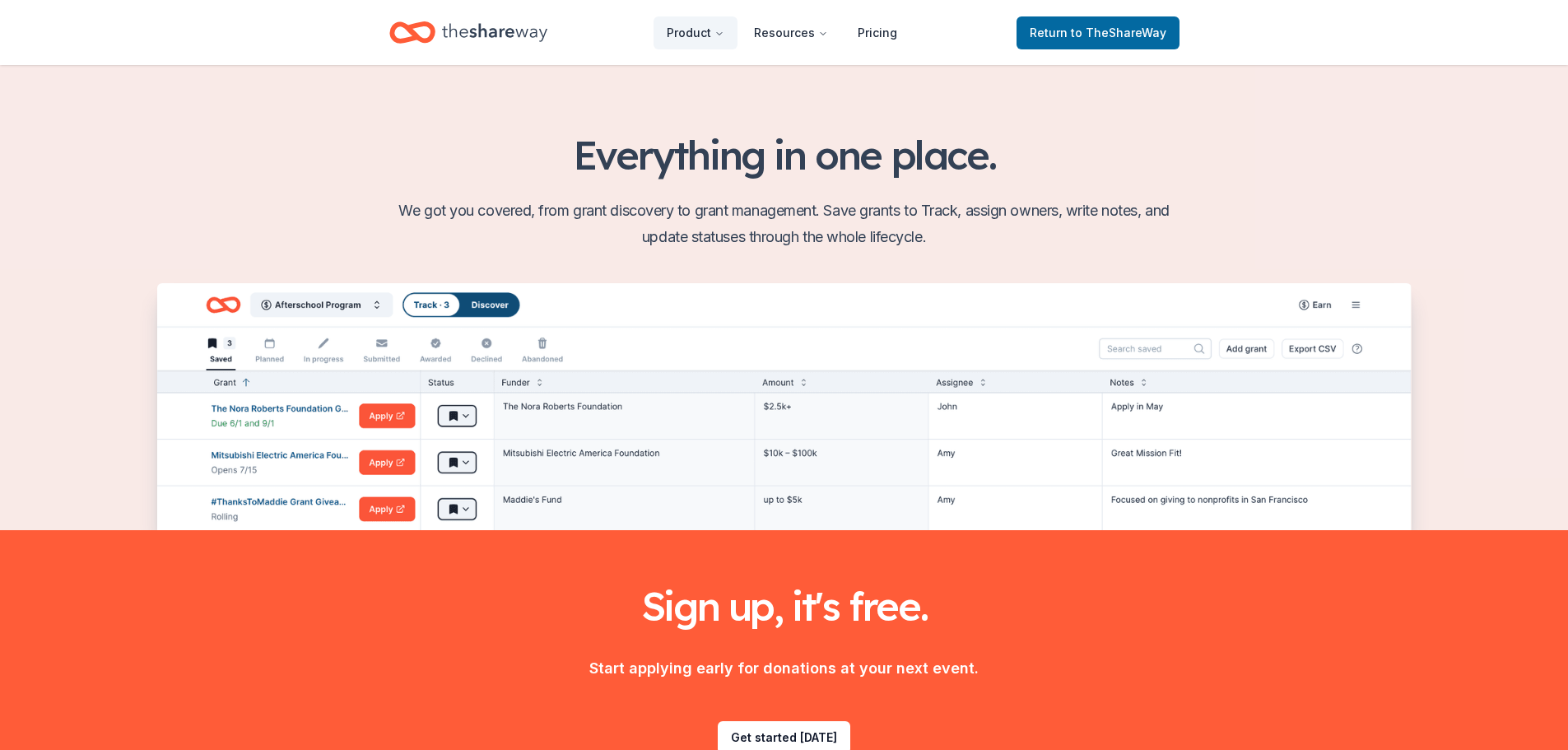
scroll to position [1997, 0]
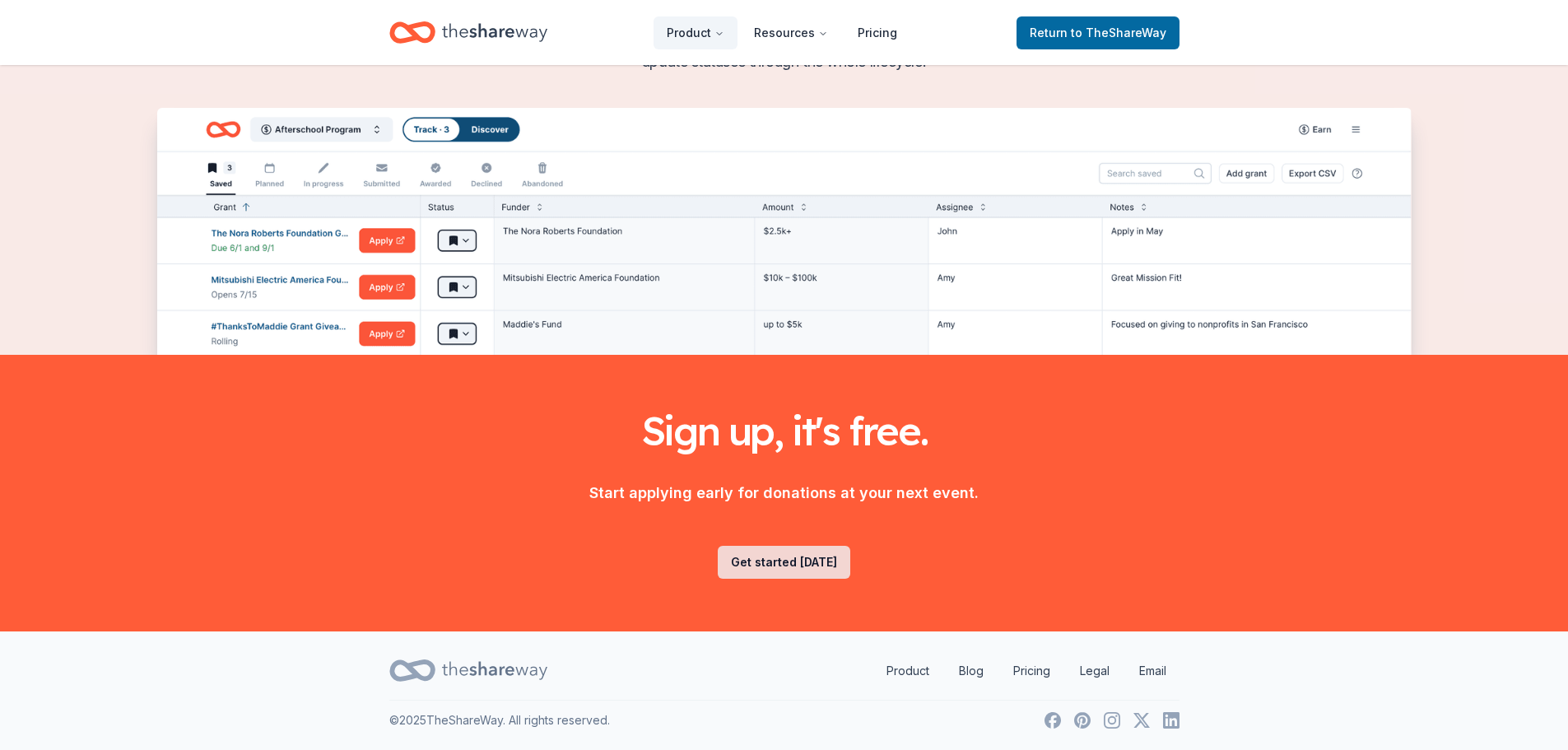
click at [777, 568] on link "Get started today" at bounding box center [784, 561] width 132 height 33
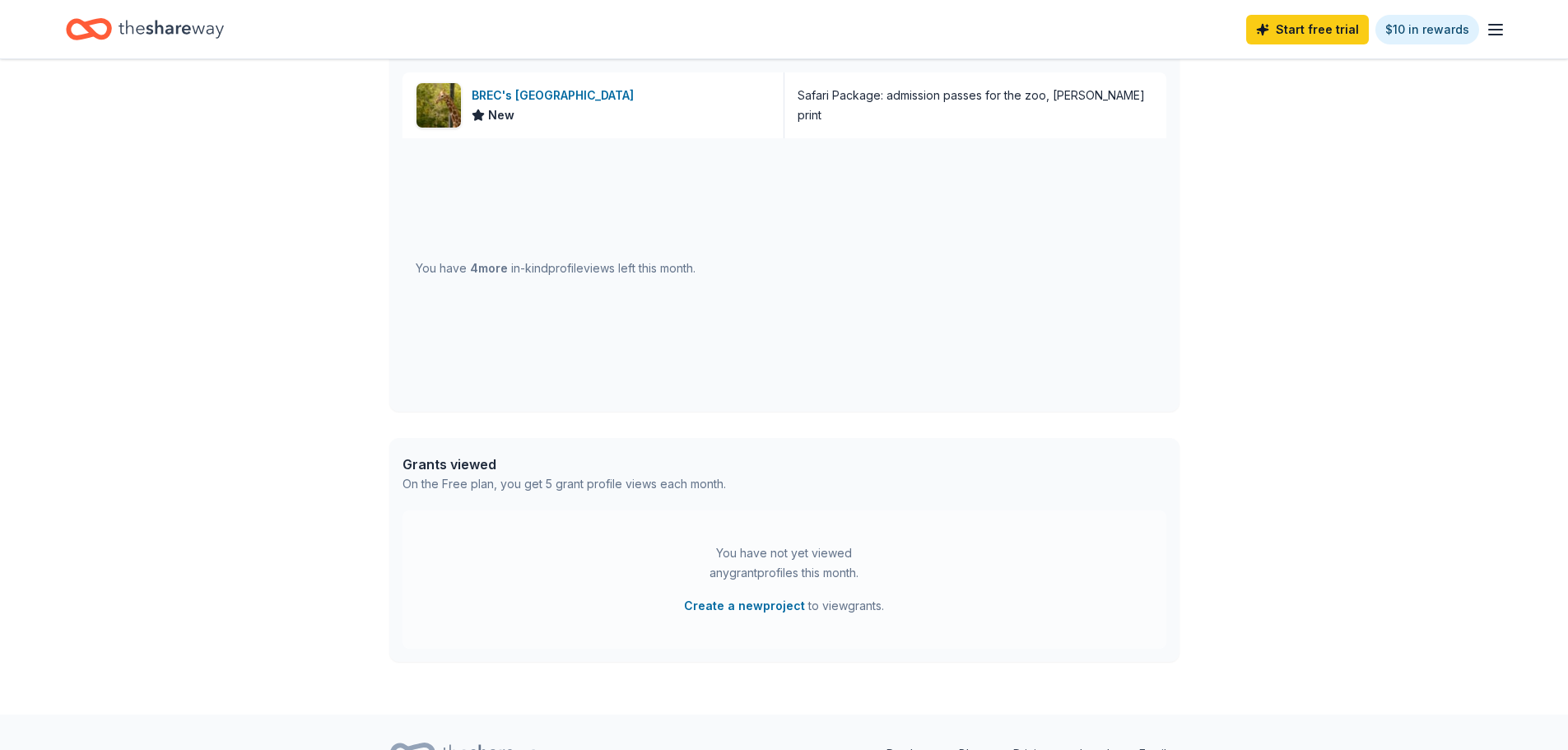
scroll to position [577, 0]
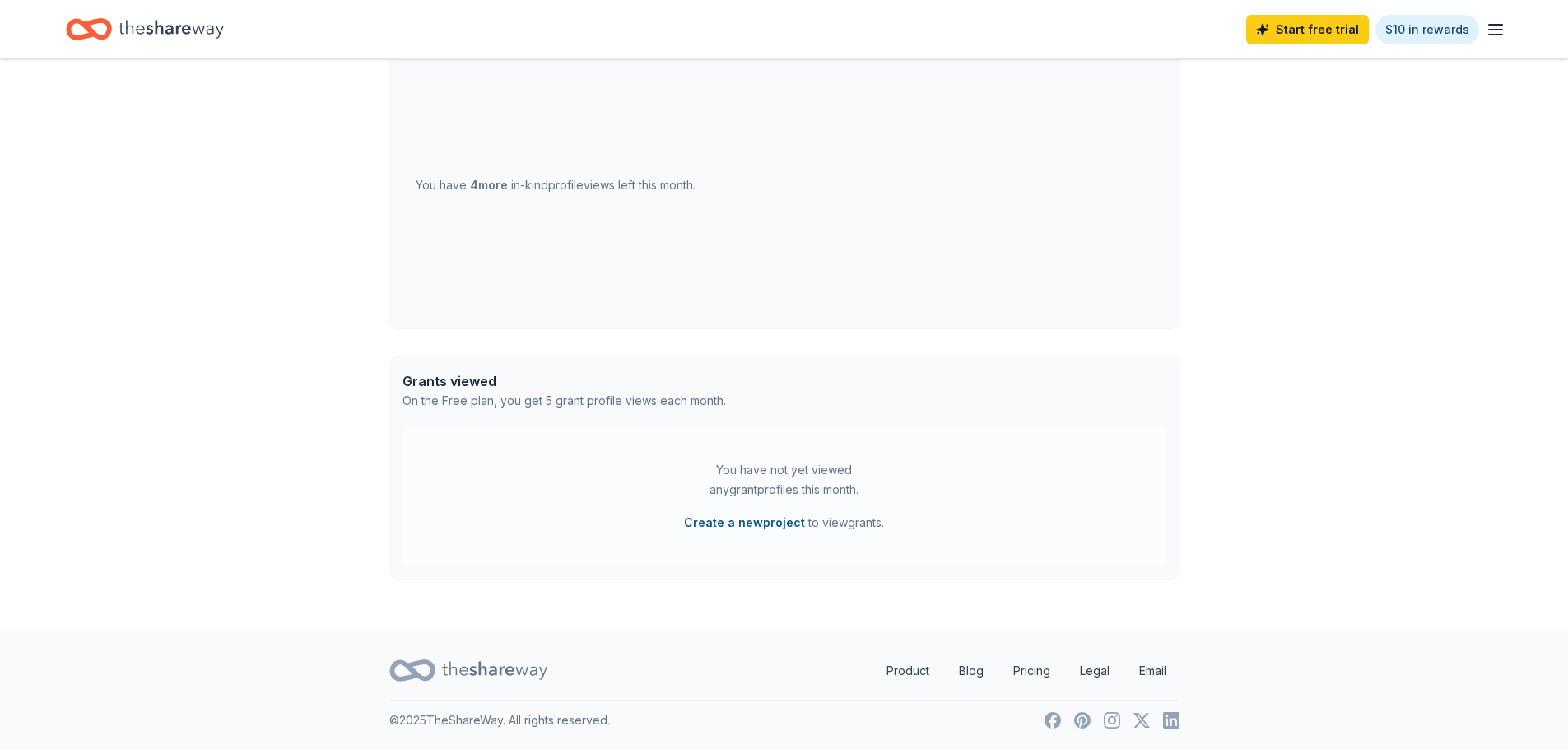
click at [737, 519] on button "Create a new project" at bounding box center [744, 522] width 121 height 19
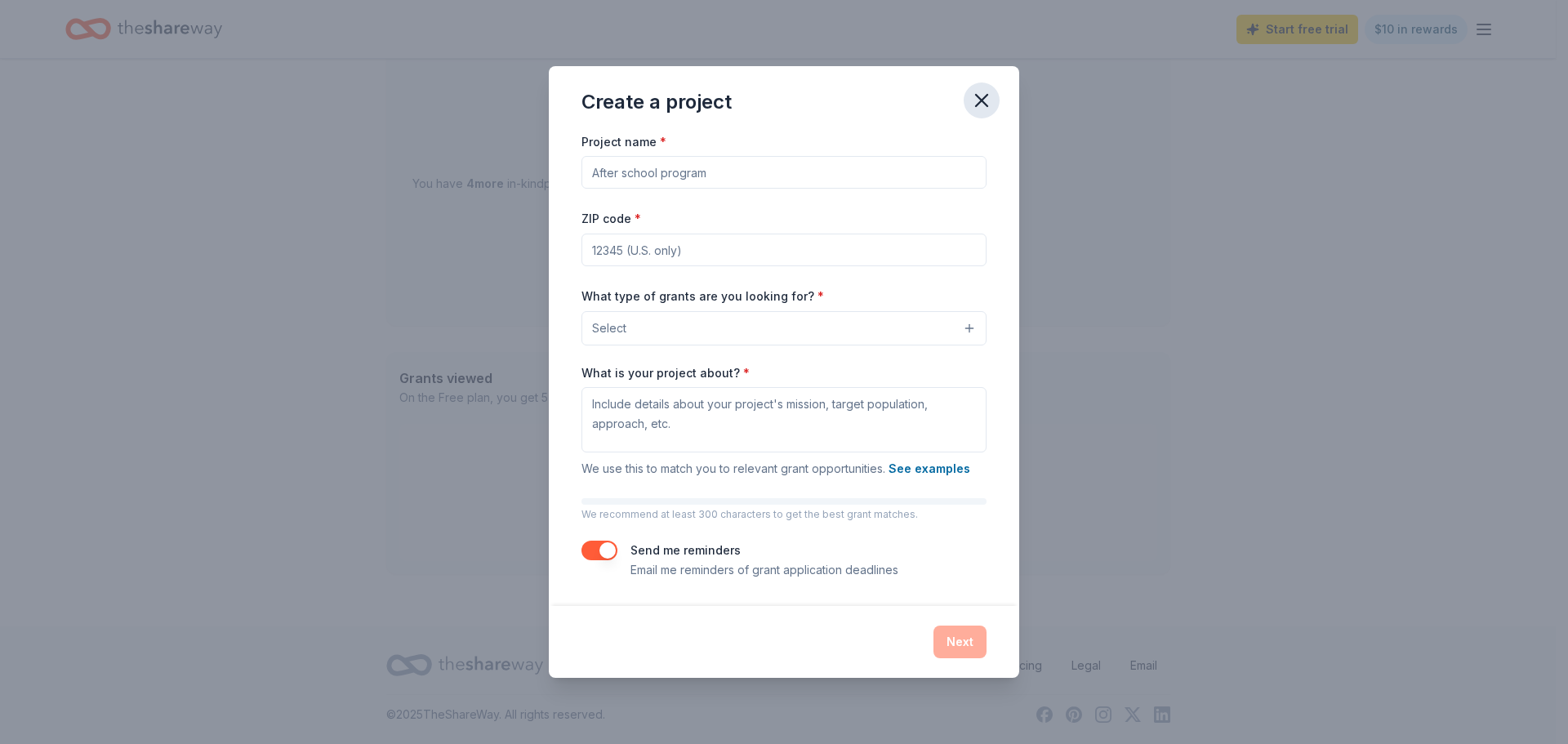
click at [985, 94] on icon "button" at bounding box center [982, 100] width 23 height 23
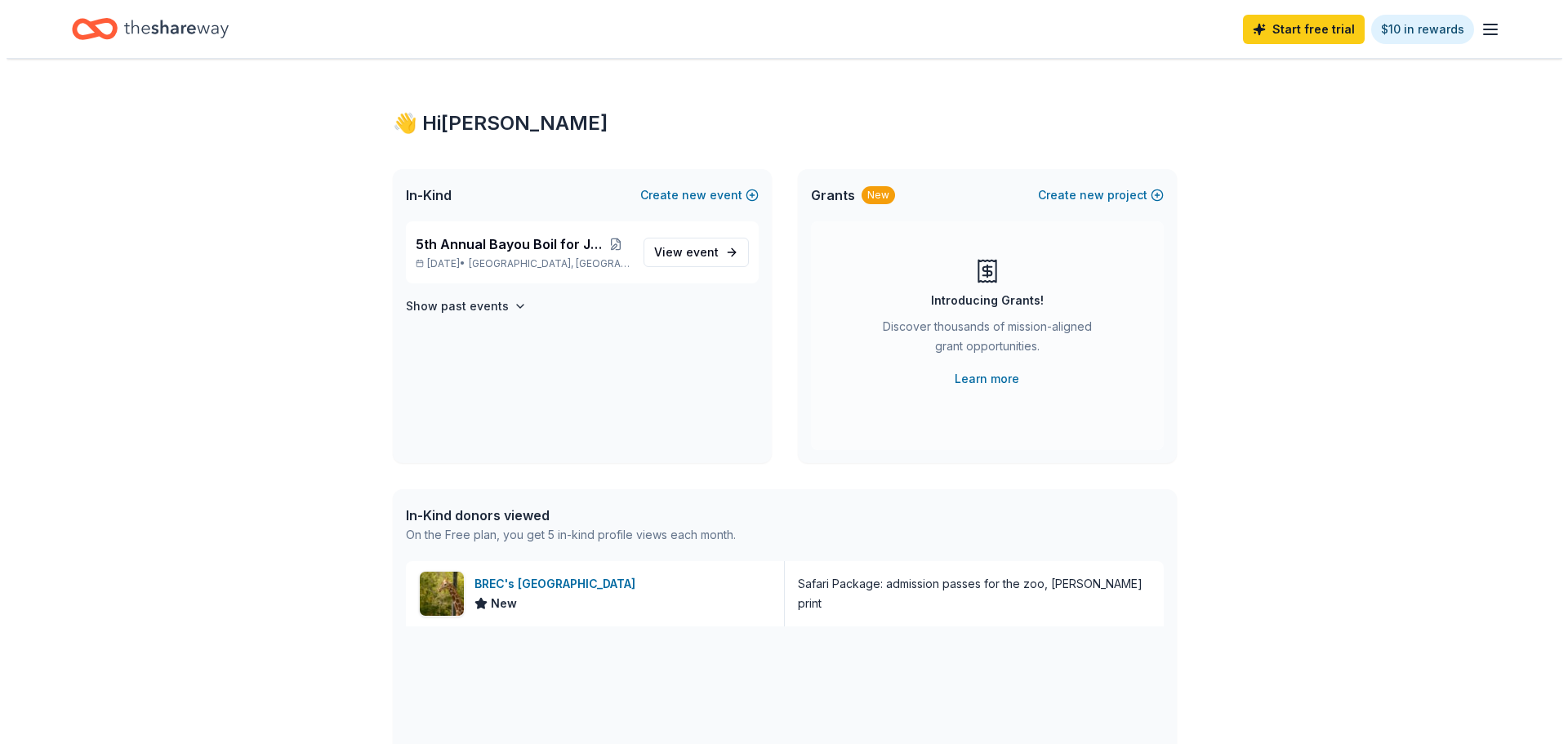
scroll to position [0, 0]
click at [465, 130] on div "👋 Hi Emma" at bounding box center [778, 124] width 784 height 26
click at [1488, 34] on line "button" at bounding box center [1484, 34] width 13 height 0
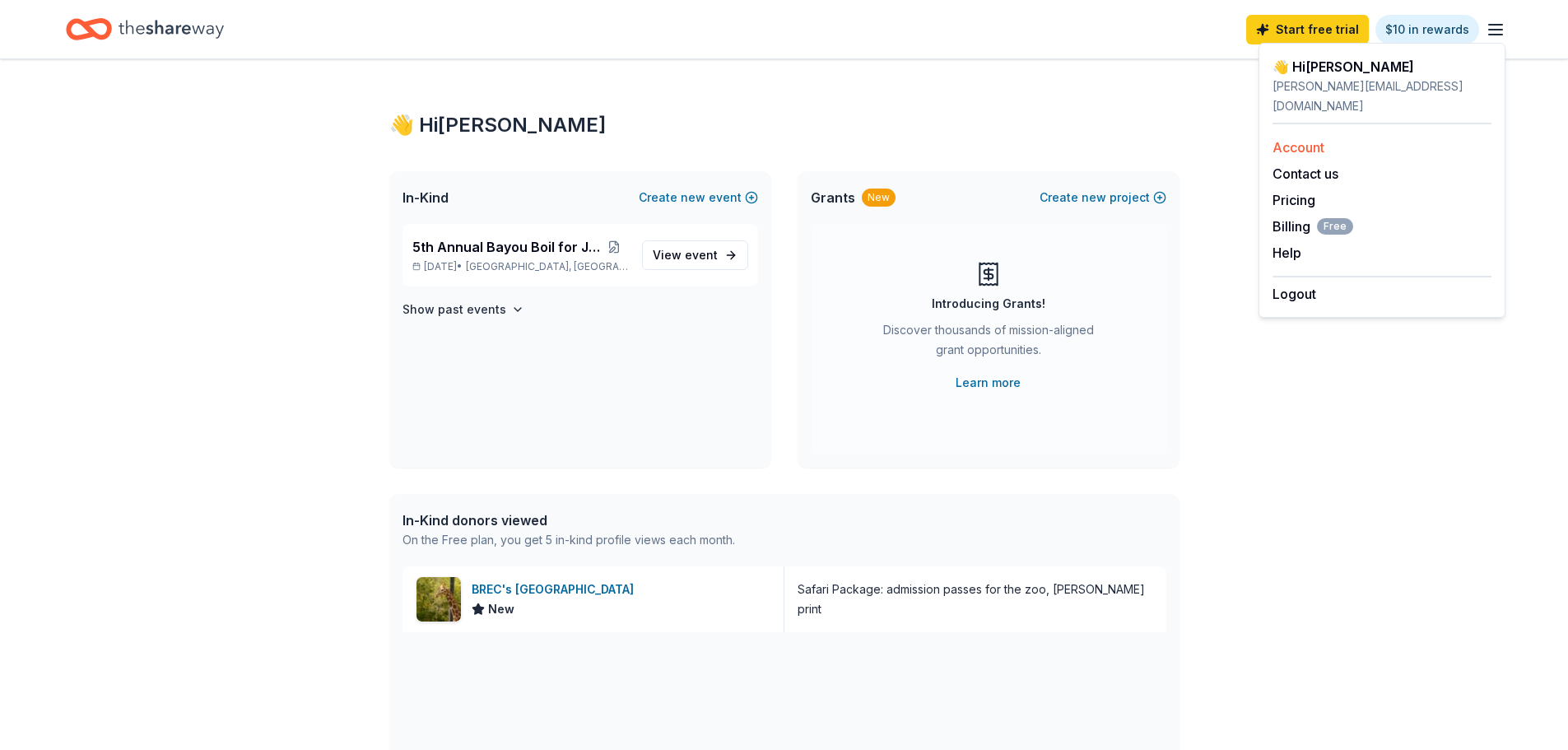
click at [1287, 139] on link "Account" at bounding box center [1299, 147] width 52 height 17
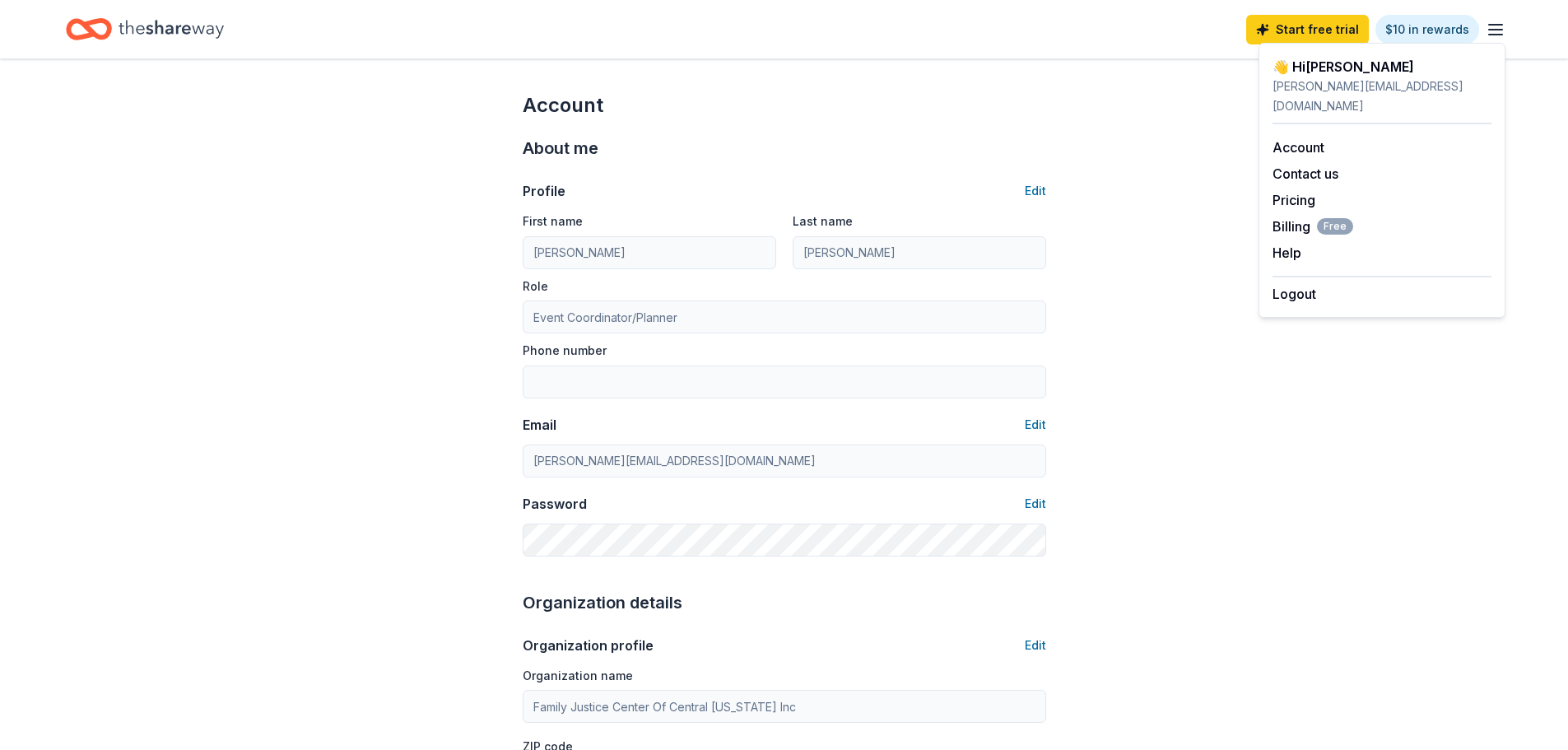
click at [149, 37] on icon "Home" at bounding box center [171, 29] width 105 height 34
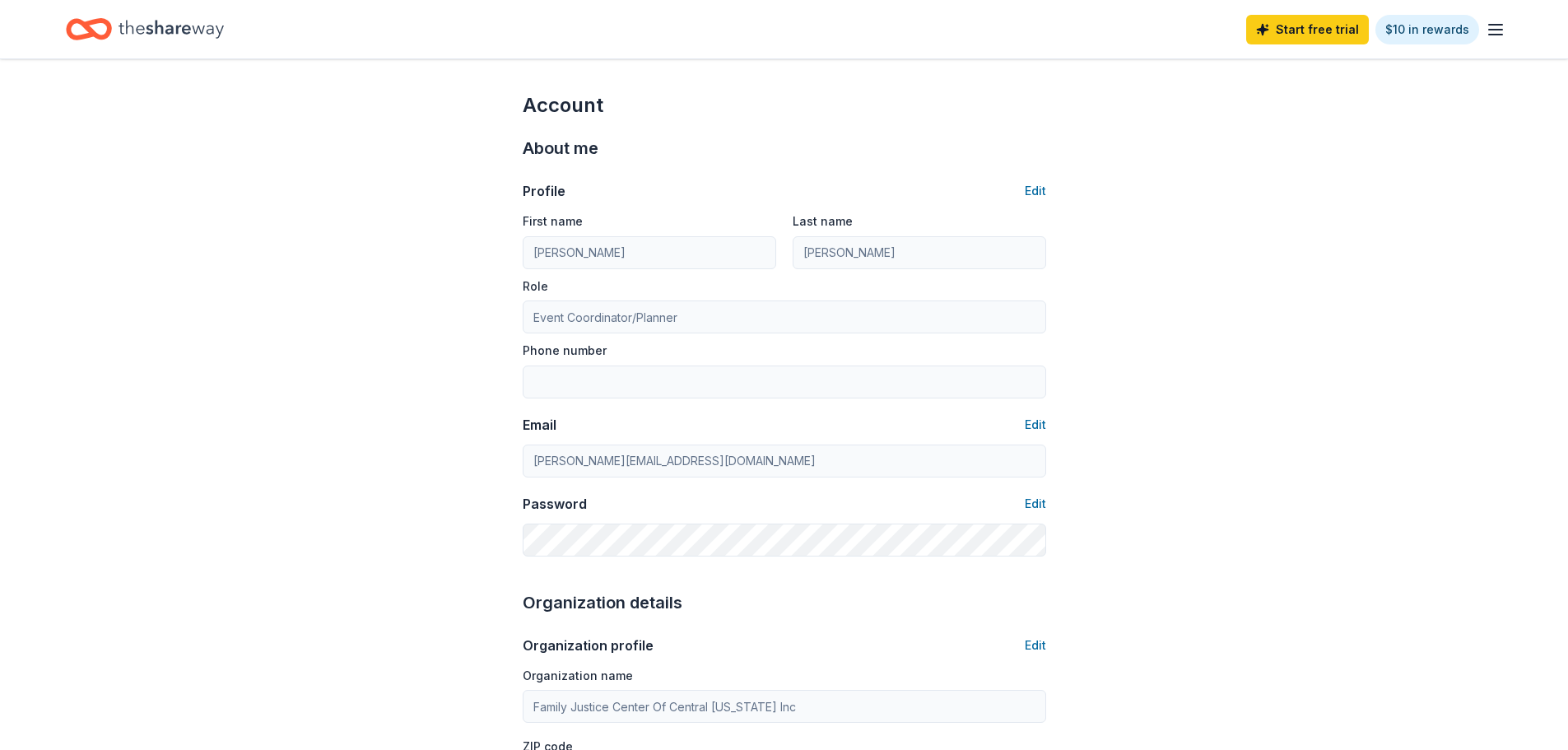
click at [151, 29] on icon "Home" at bounding box center [171, 29] width 105 height 19
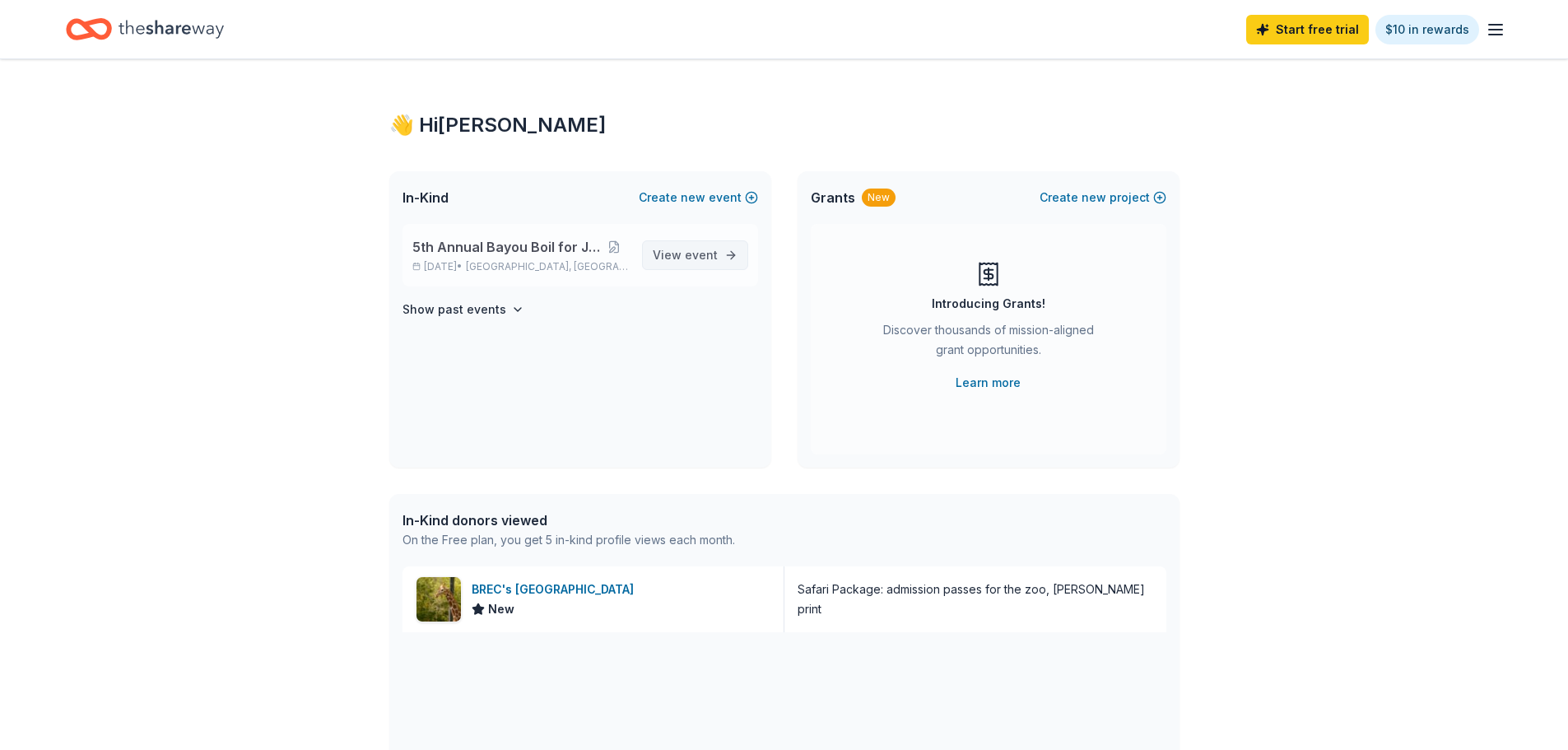
click at [694, 250] on span "event" at bounding box center [700, 254] width 33 height 14
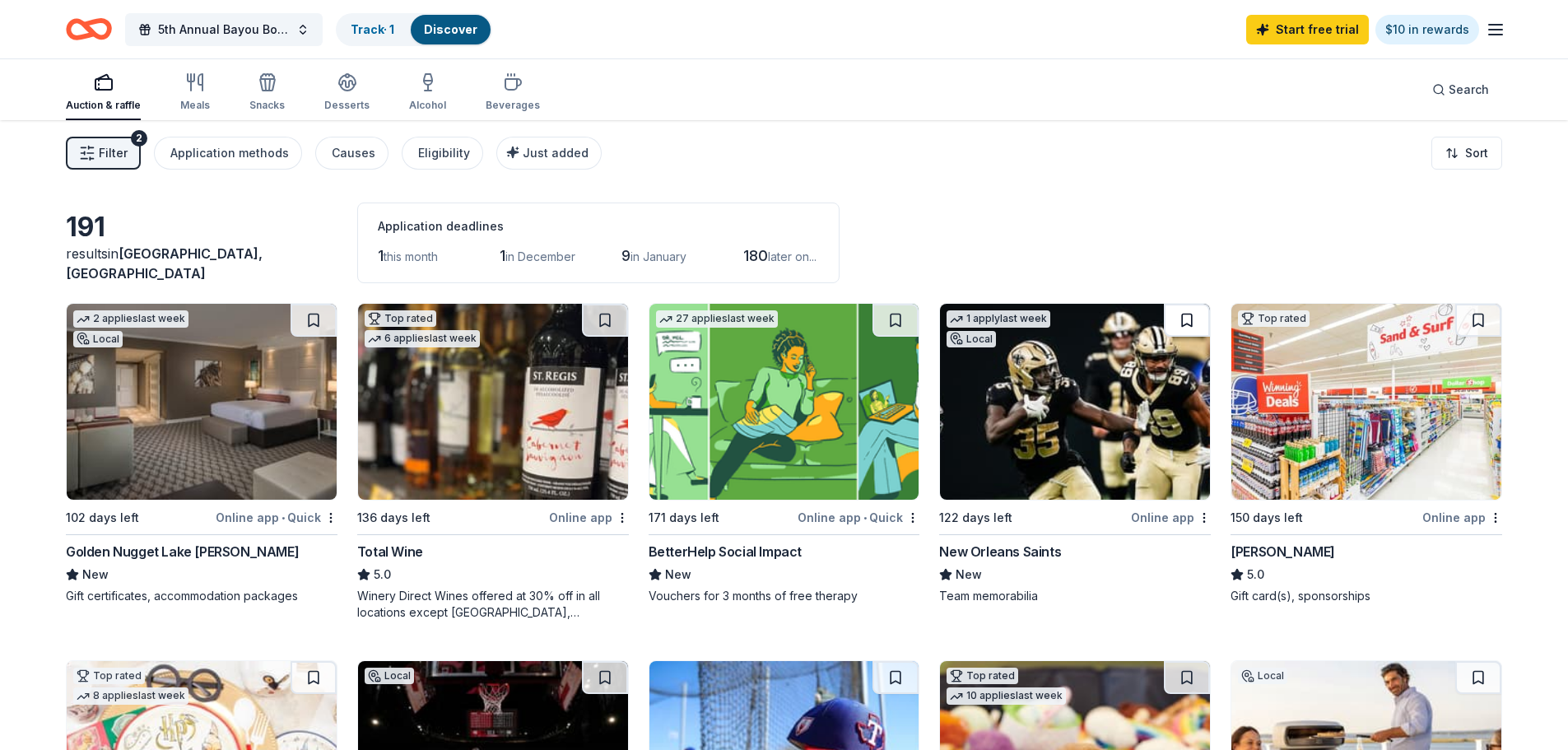
click at [1184, 317] on button at bounding box center [1186, 320] width 46 height 33
click at [396, 29] on link "Track · 2" at bounding box center [374, 29] width 46 height 14
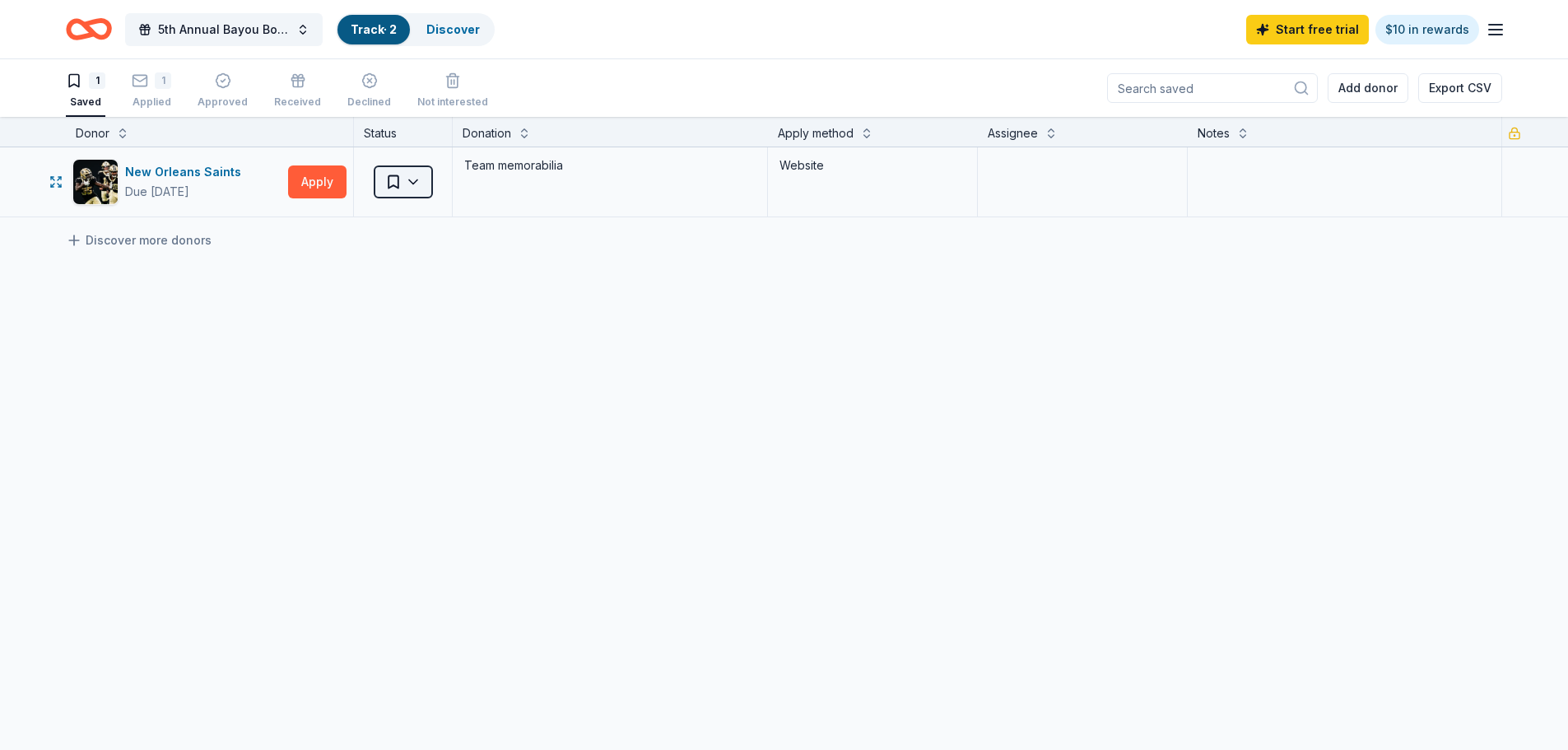
click at [417, 184] on html "5th Annual Bayou Boil for Justice Track · 2 Discover Start free trial $10 in re…" at bounding box center [784, 375] width 1568 height 750
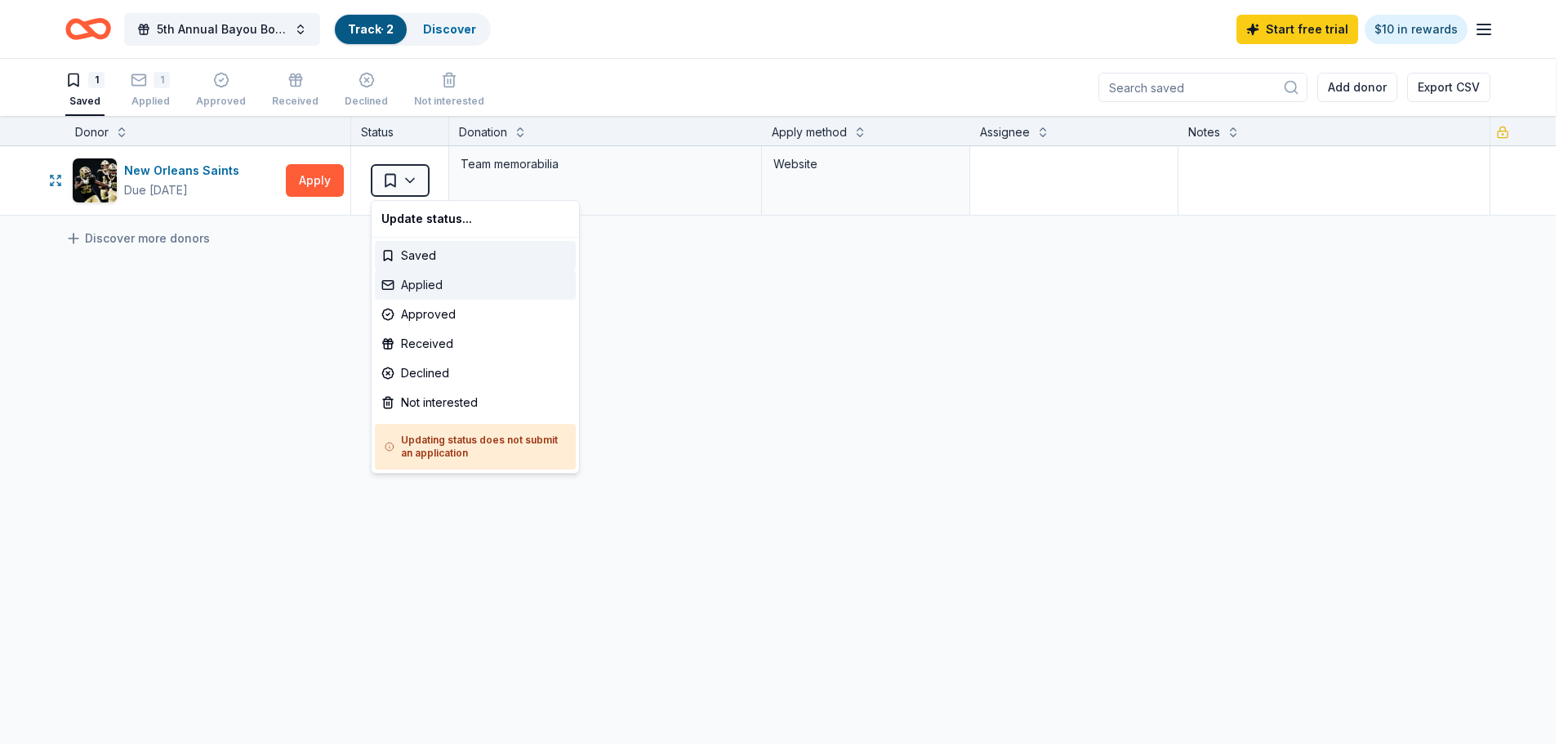
click at [431, 280] on div "Applied" at bounding box center [475, 285] width 201 height 29
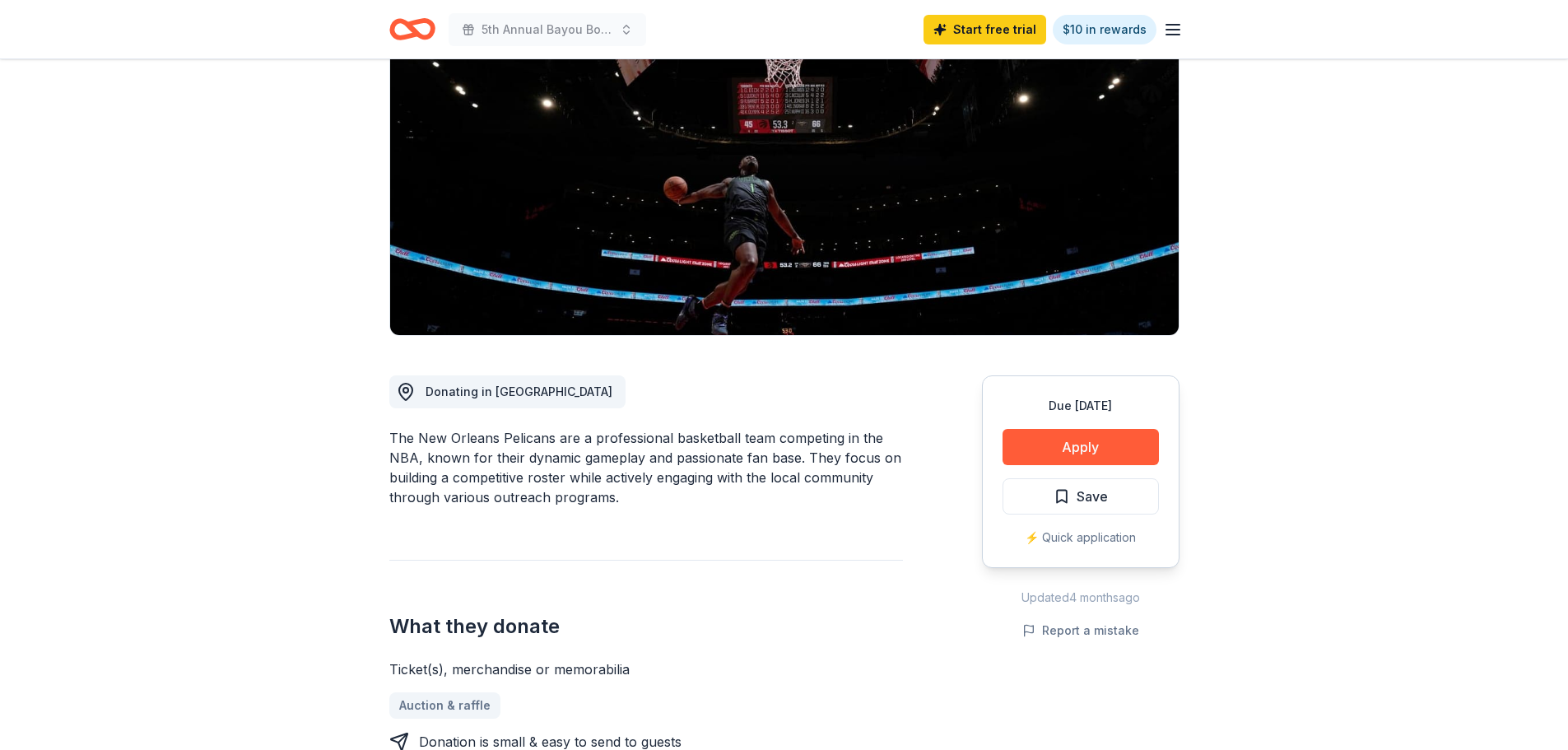
scroll to position [247, 0]
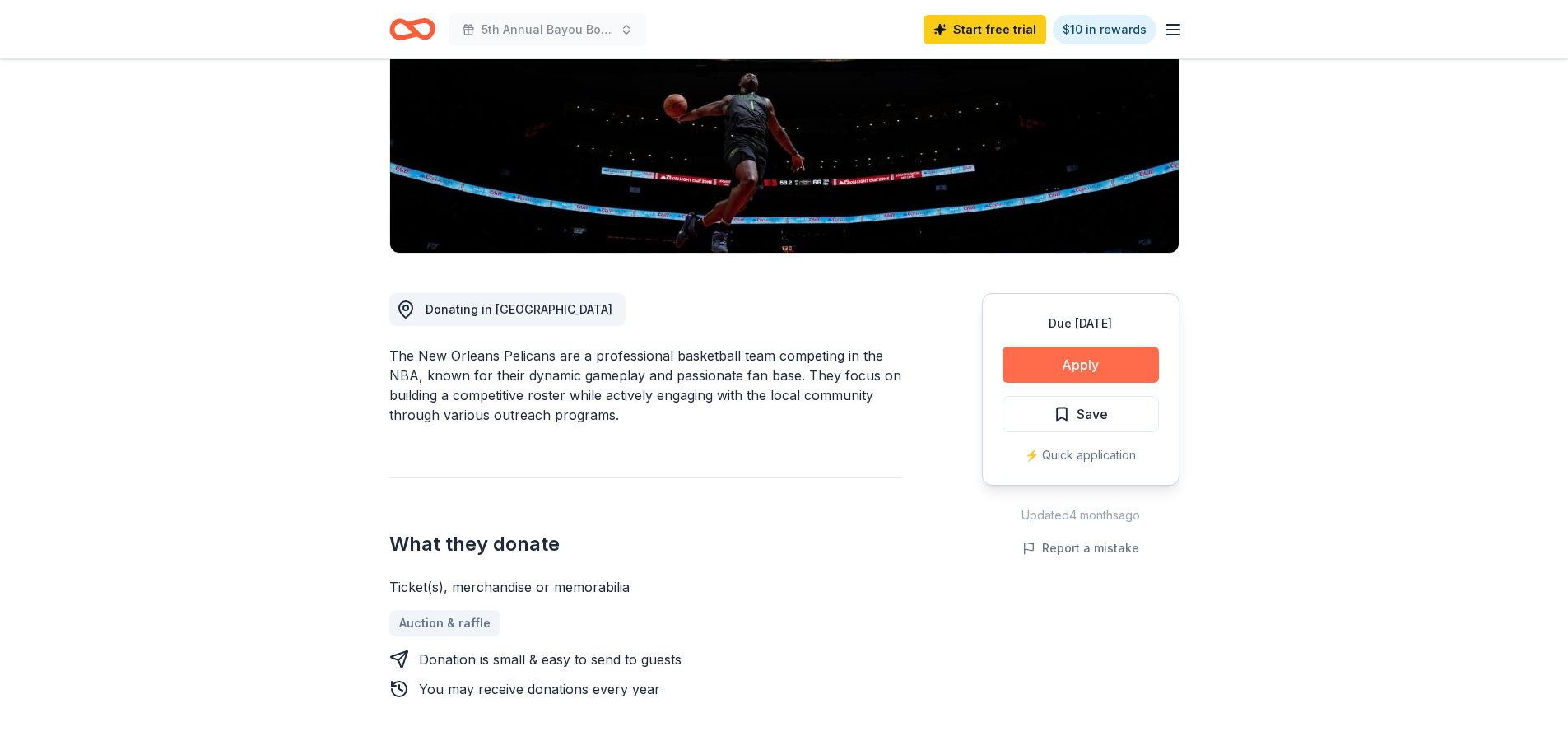
click at [1096, 363] on button "Apply" at bounding box center [1081, 364] width 157 height 36
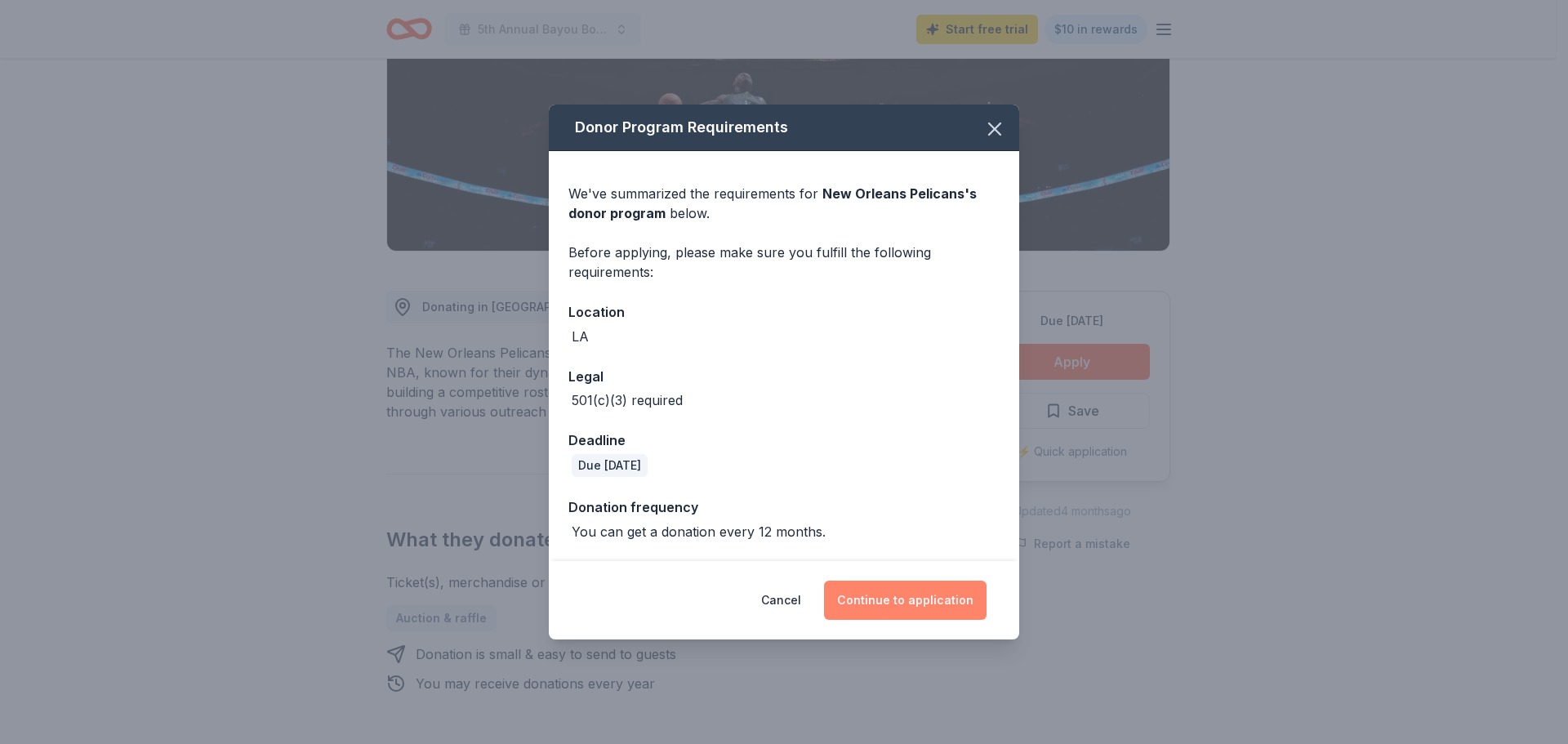
click at [933, 595] on button "Continue to application" at bounding box center [906, 600] width 163 height 39
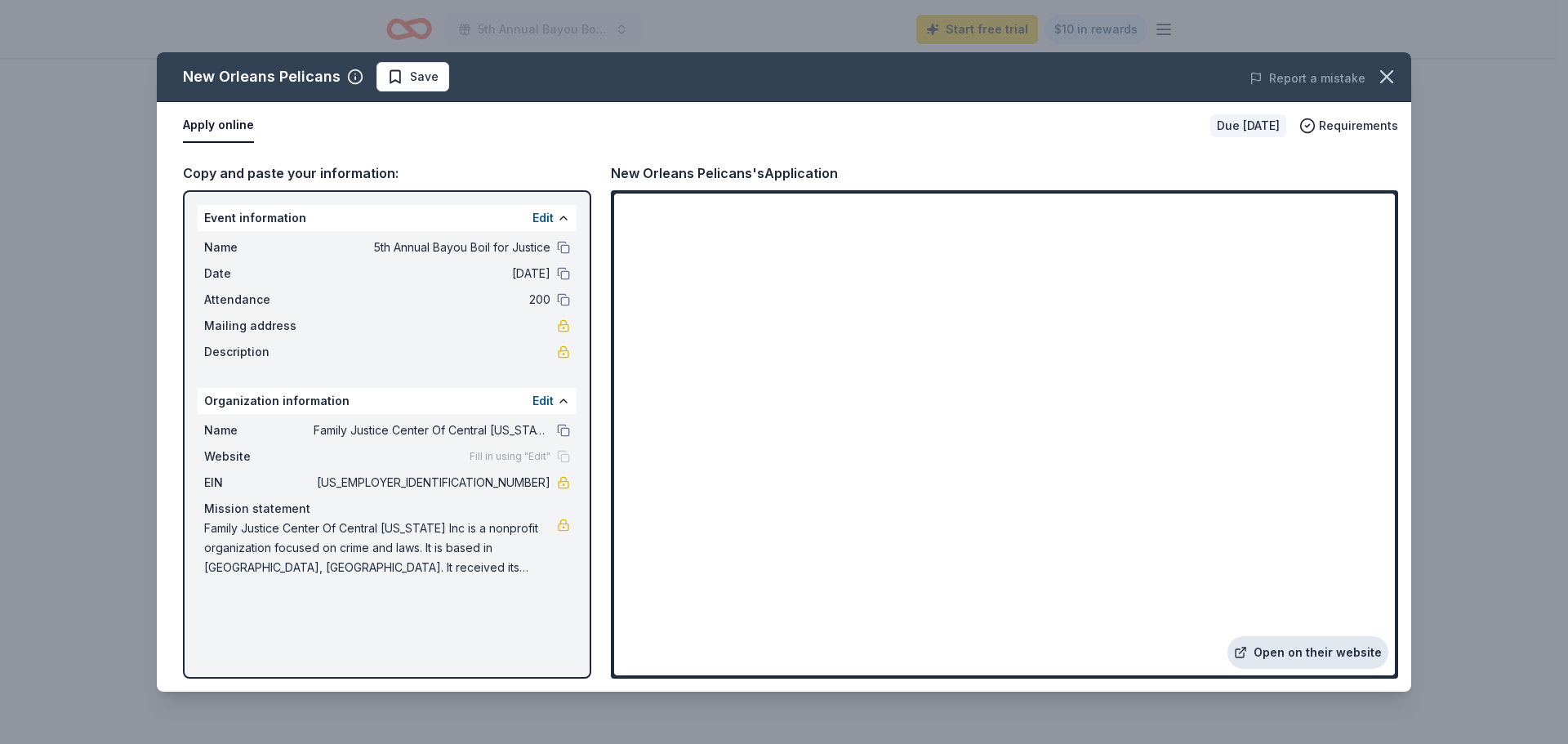
click at [1316, 652] on link "Open on their website" at bounding box center [1308, 652] width 161 height 33
click at [564, 249] on button at bounding box center [564, 247] width 13 height 13
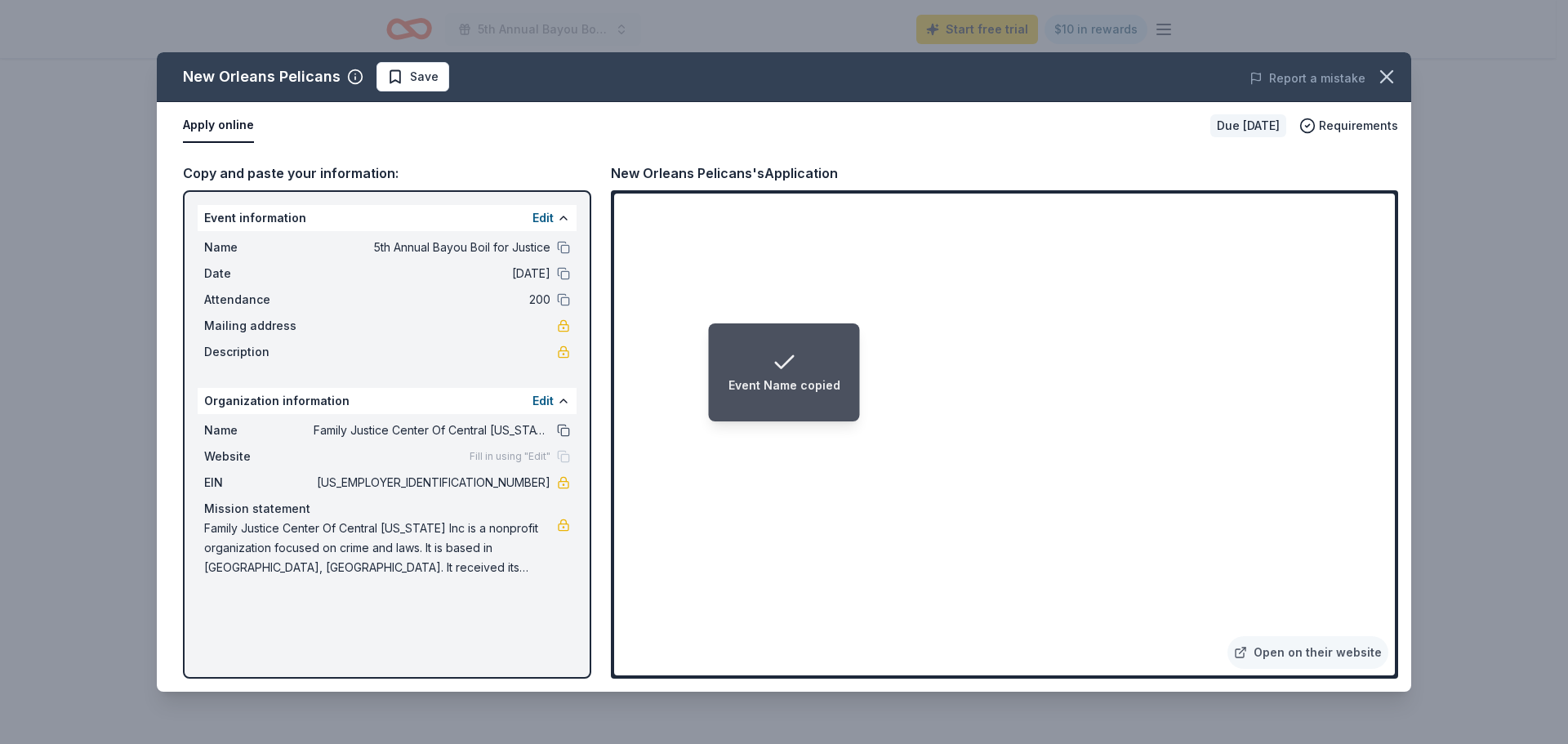
drag, startPoint x: 564, startPoint y: 433, endPoint x: 579, endPoint y: 420, distance: 19.8
click at [564, 430] on button at bounding box center [564, 430] width 13 height 13
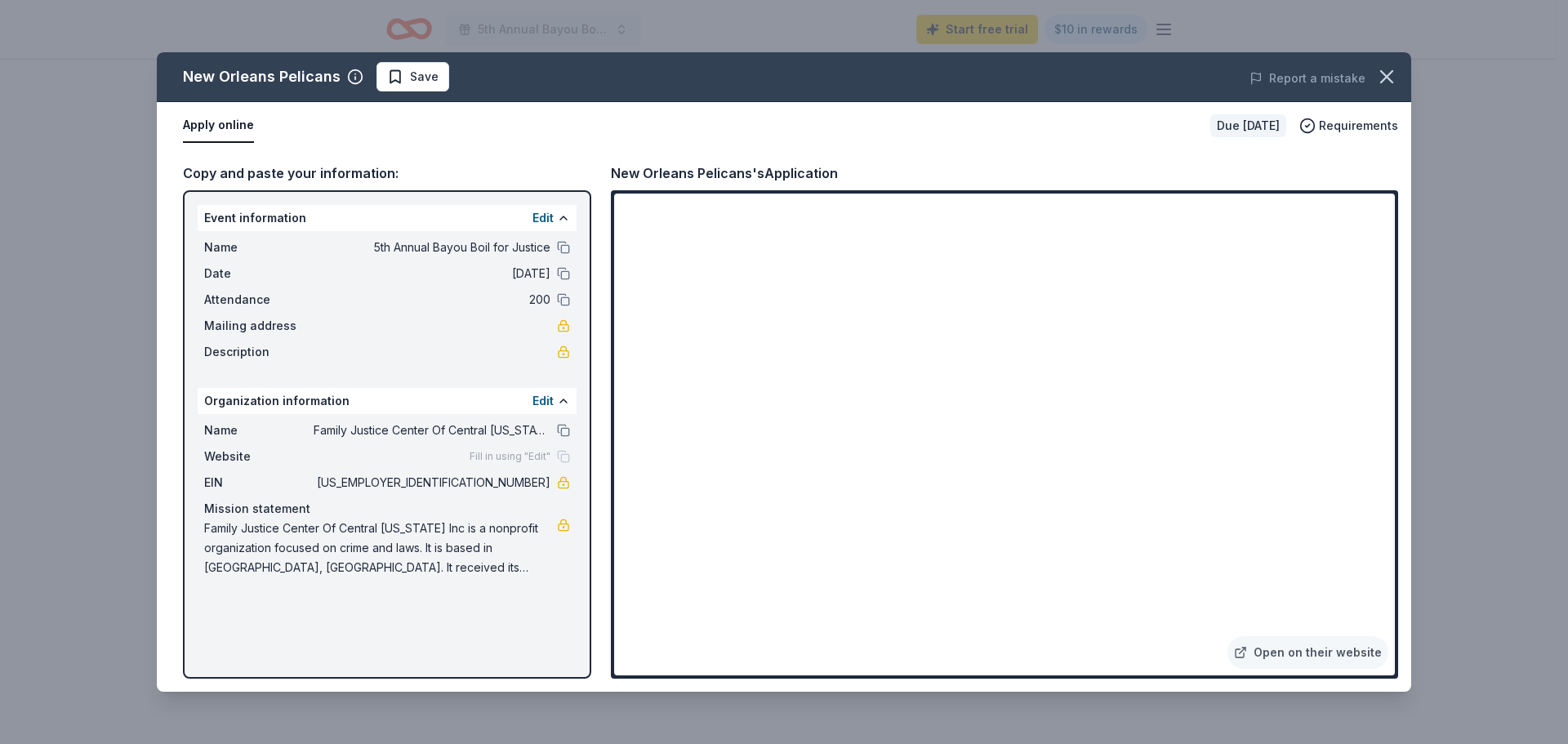
drag, startPoint x: 551, startPoint y: 483, endPoint x: 490, endPoint y: 484, distance: 61.0
click at [490, 486] on div "EIN 47-4840521" at bounding box center [387, 482] width 366 height 19
click at [566, 246] on button at bounding box center [564, 247] width 13 height 13
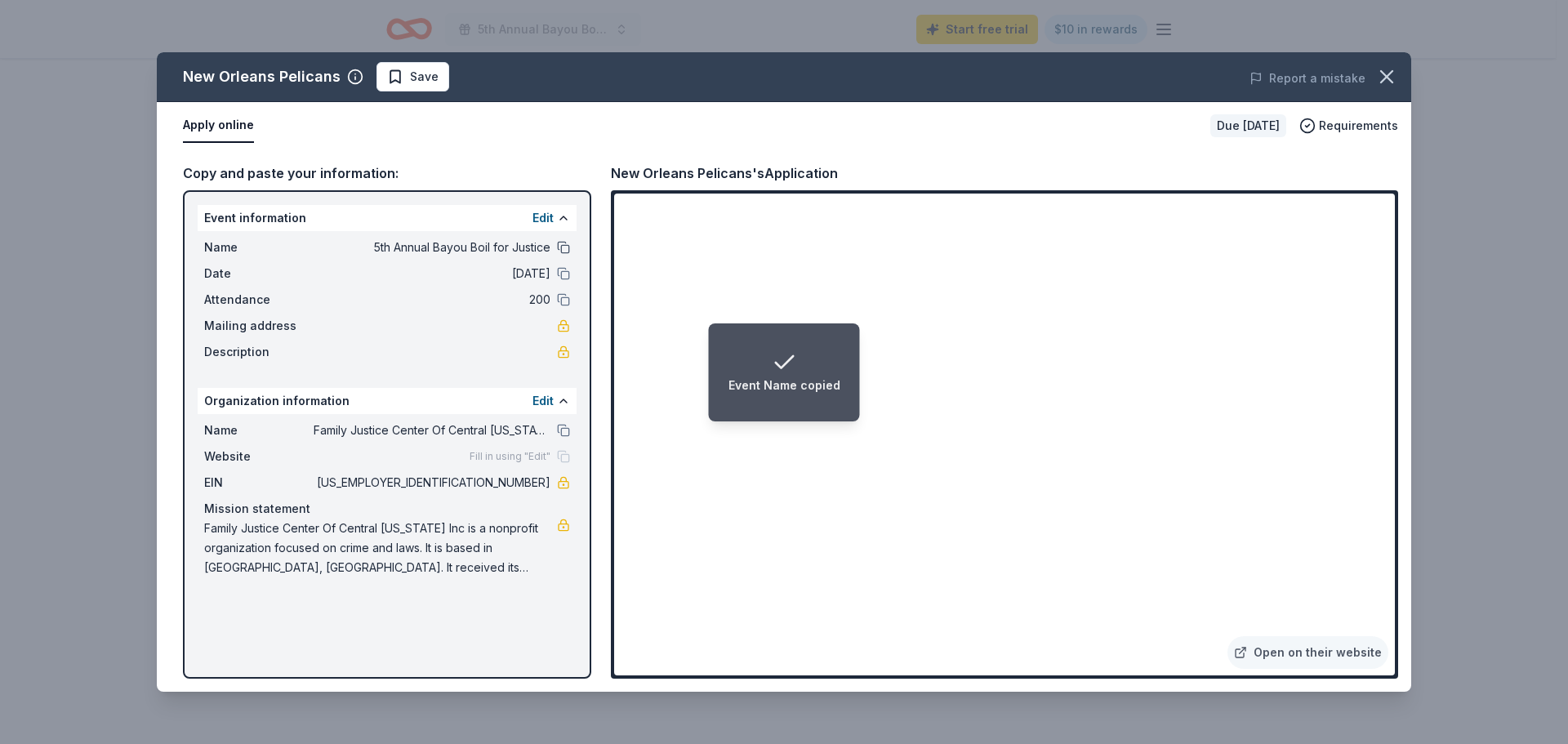
click at [565, 245] on button at bounding box center [564, 247] width 13 height 13
click at [562, 244] on button at bounding box center [564, 247] width 13 height 13
click at [402, 73] on span "Save" at bounding box center [413, 76] width 52 height 19
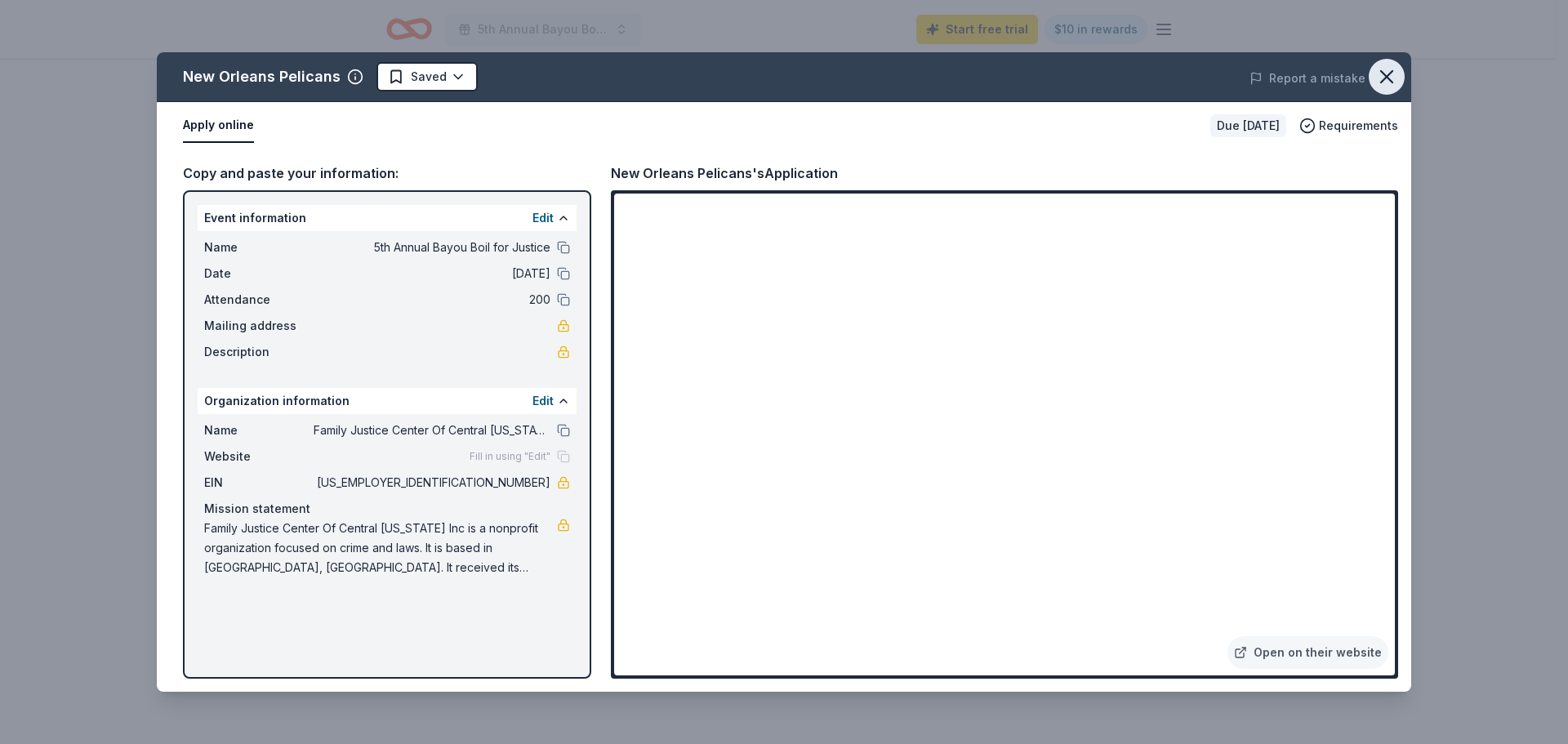
click at [1388, 77] on icon "button" at bounding box center [1387, 77] width 12 height 12
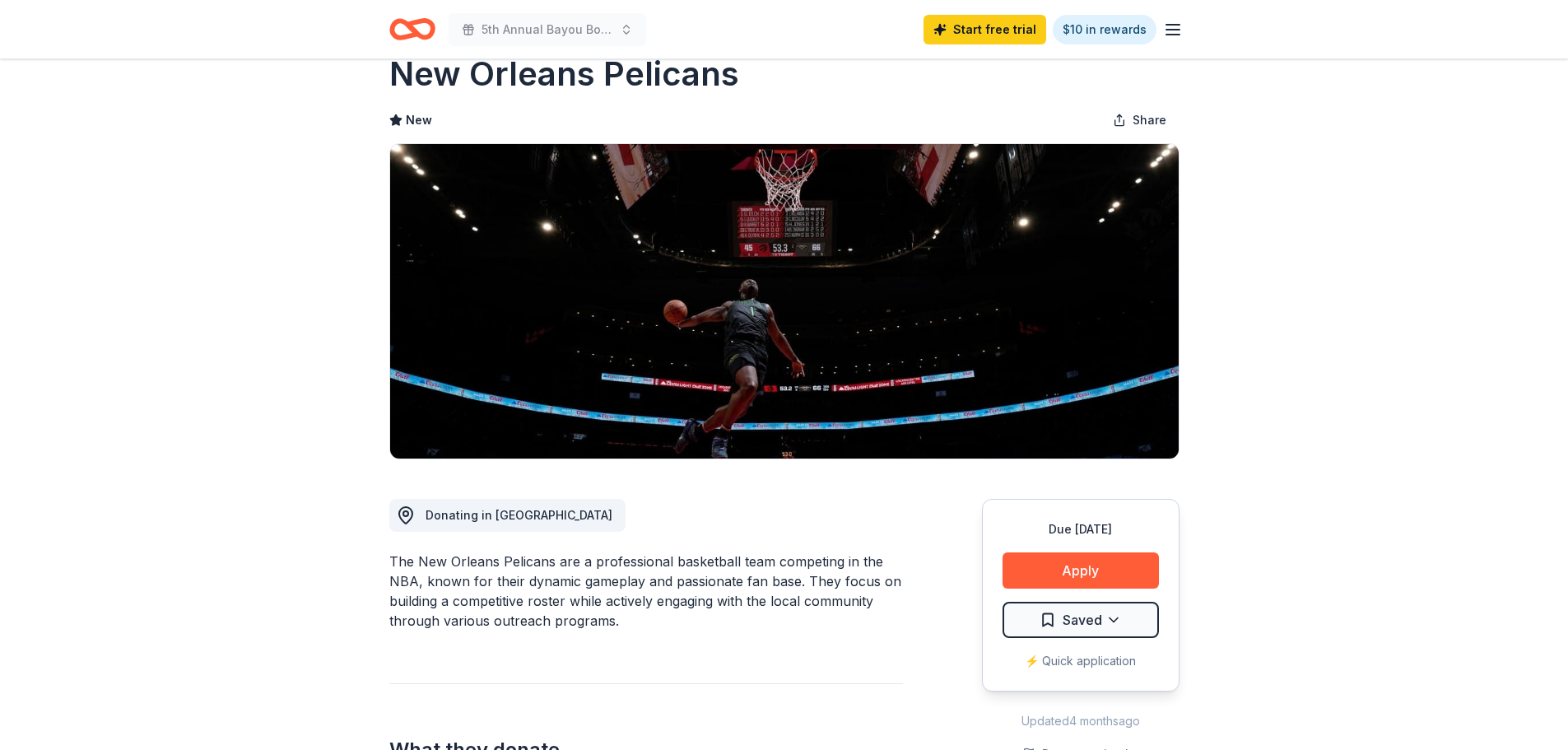
scroll to position [0, 0]
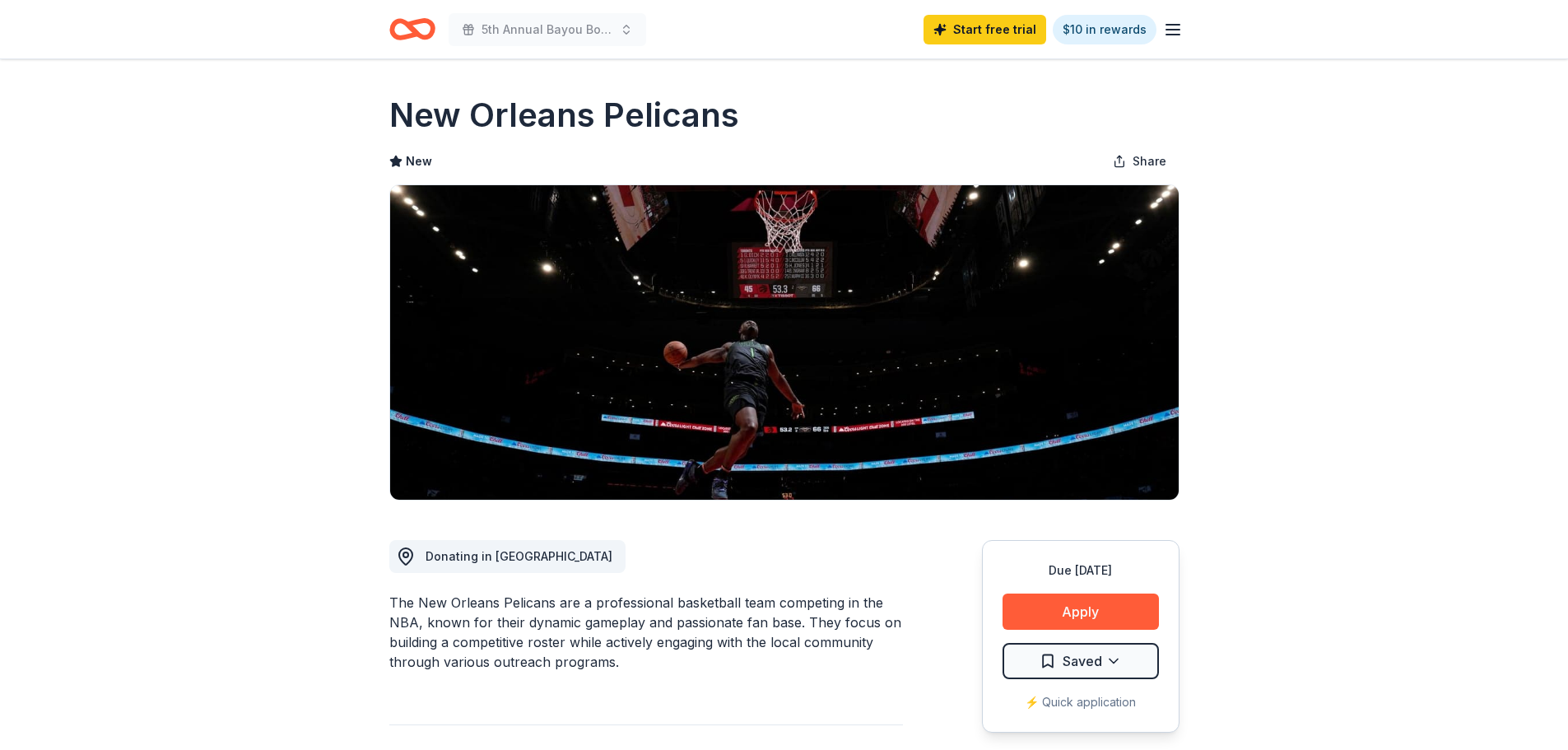
click at [1174, 35] on line "button" at bounding box center [1172, 35] width 13 height 0
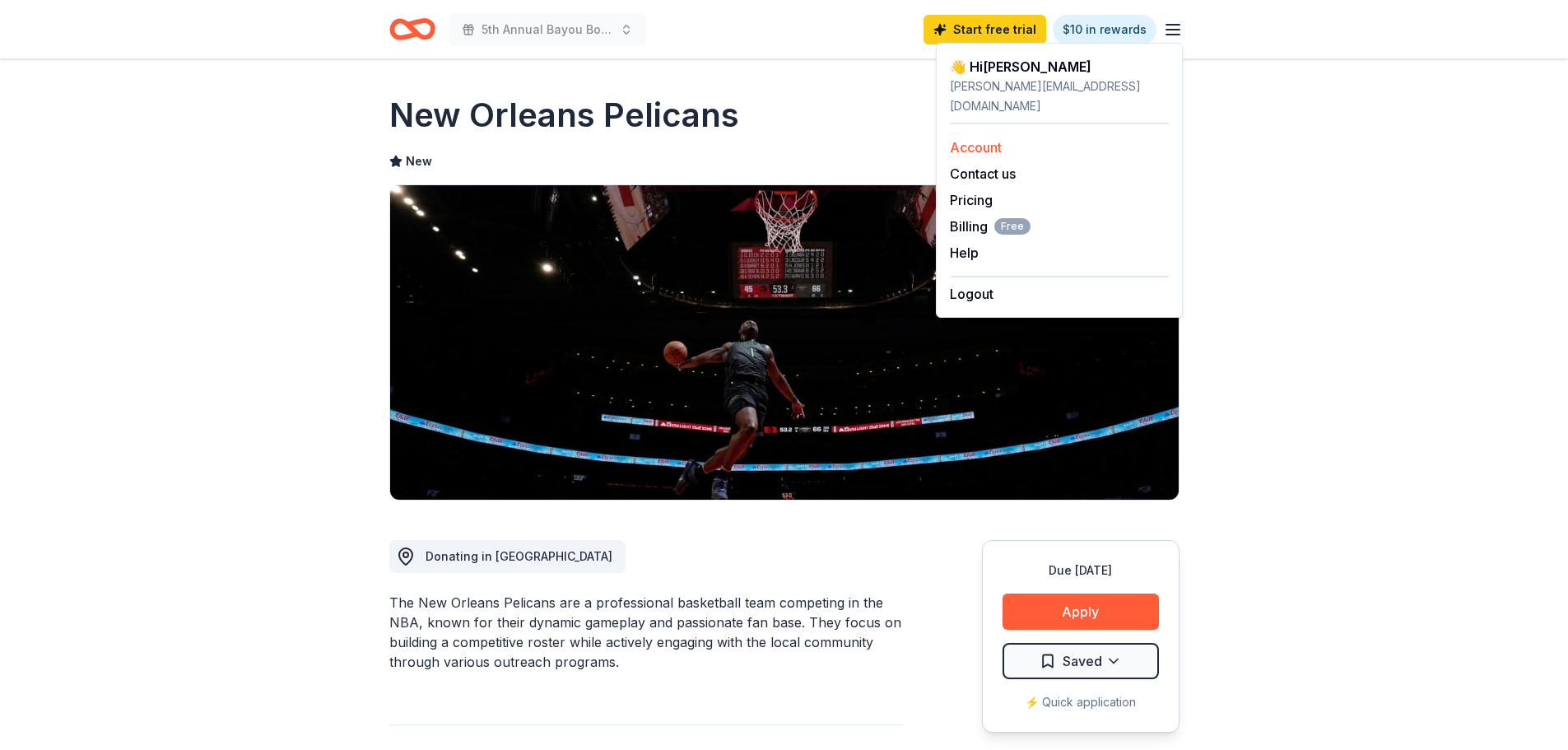
click at [989, 139] on link "Account" at bounding box center [975, 147] width 52 height 17
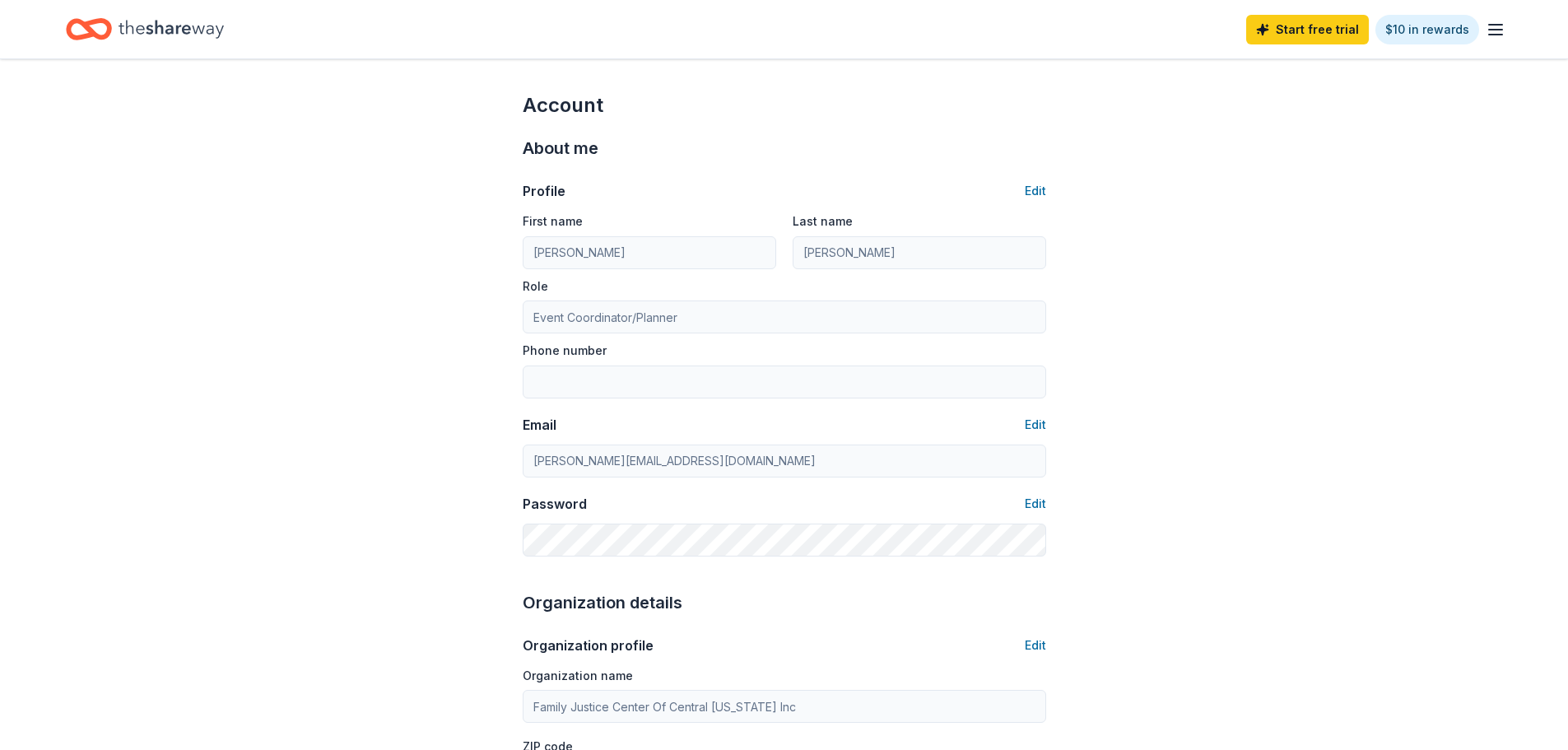
click at [145, 34] on icon "Home" at bounding box center [171, 29] width 105 height 34
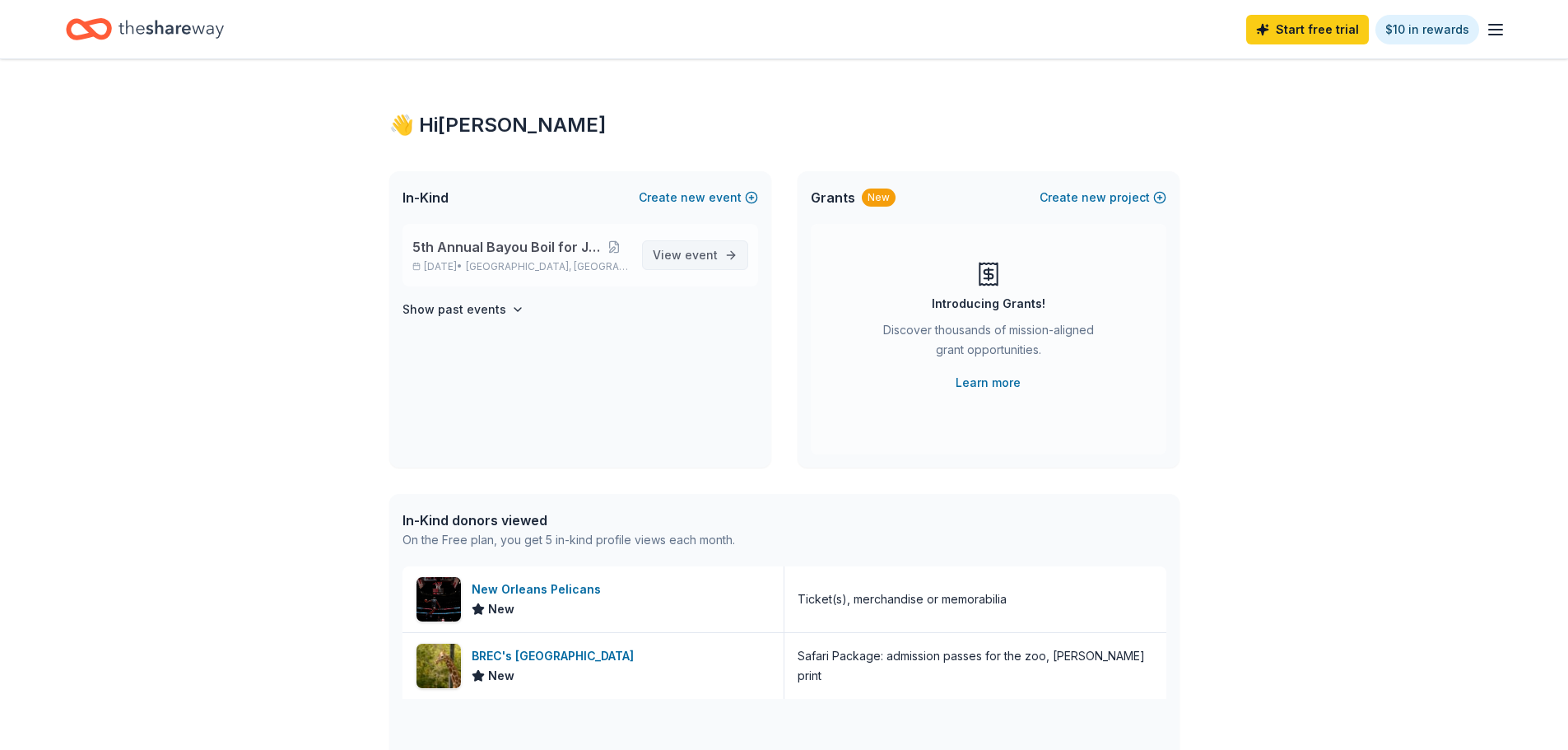
click at [685, 255] on span "View event" at bounding box center [684, 254] width 65 height 19
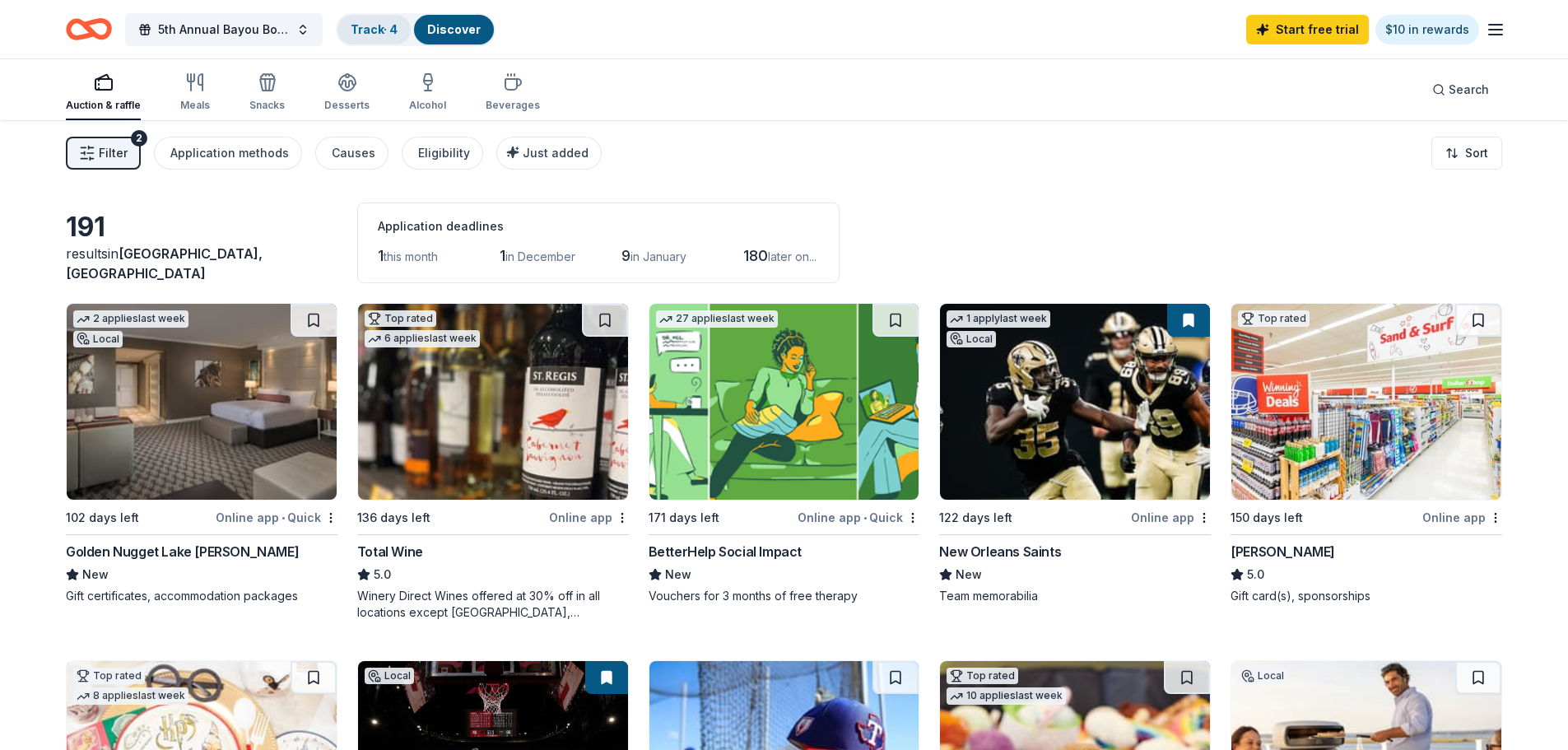
click at [375, 31] on link "Track · 4" at bounding box center [375, 29] width 47 height 14
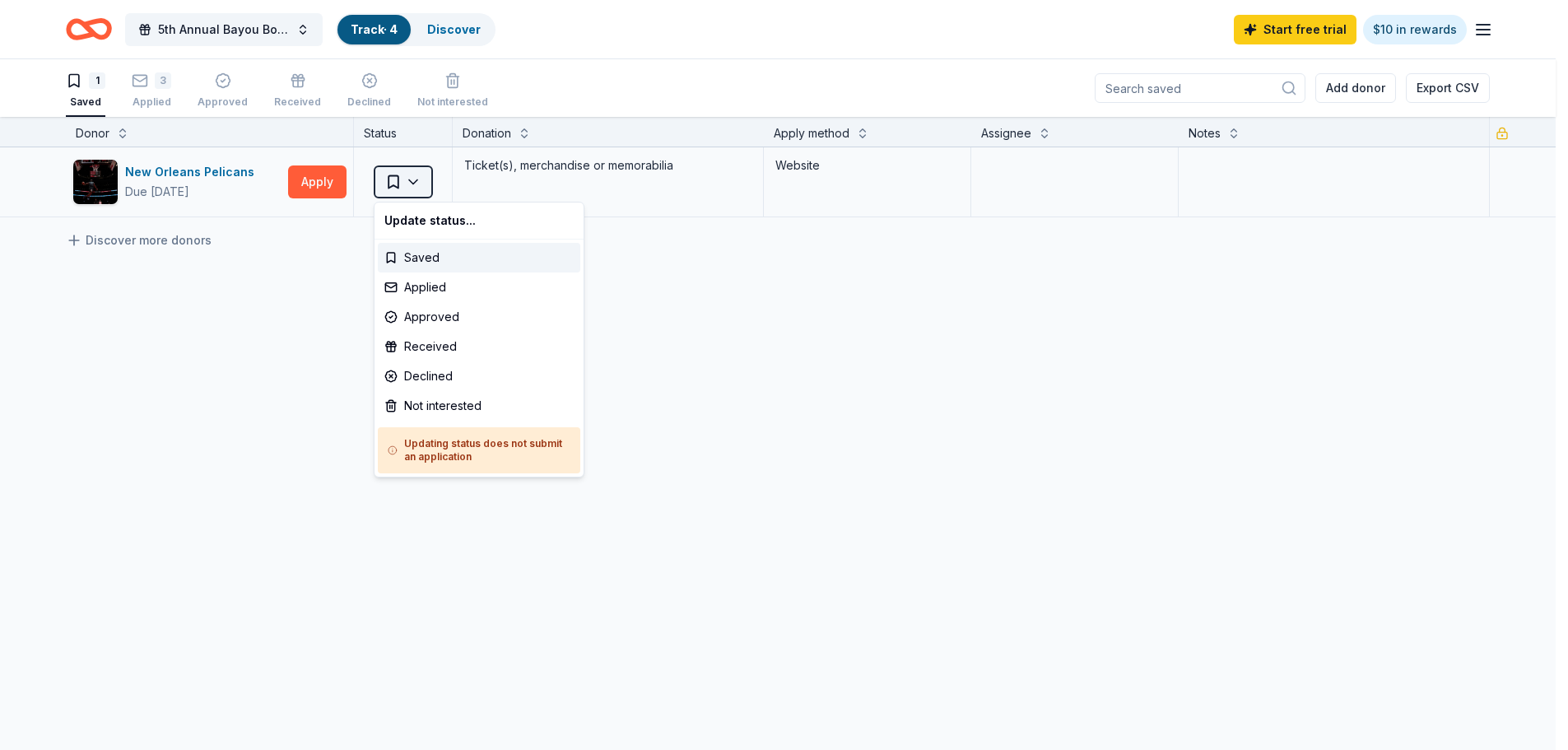
click at [413, 181] on html "5th Annual Bayou Boil for Justice Track · 4 Discover Start free trial $10 in re…" at bounding box center [784, 375] width 1568 height 750
click at [422, 288] on div "Applied" at bounding box center [479, 287] width 203 height 29
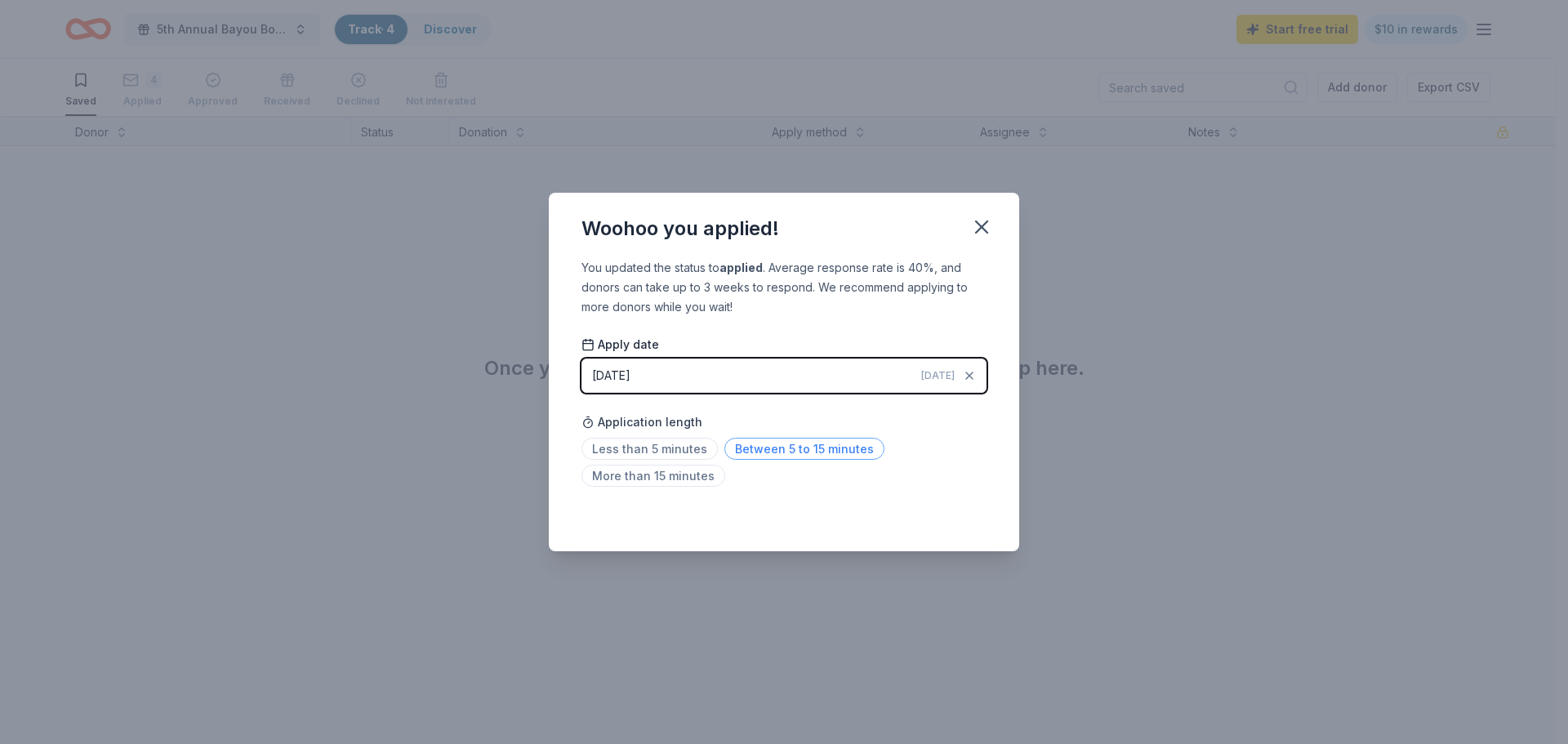
click at [799, 445] on span "Between 5 to 15 minutes" at bounding box center [804, 448] width 160 height 22
click at [982, 235] on icon "button" at bounding box center [982, 226] width 23 height 23
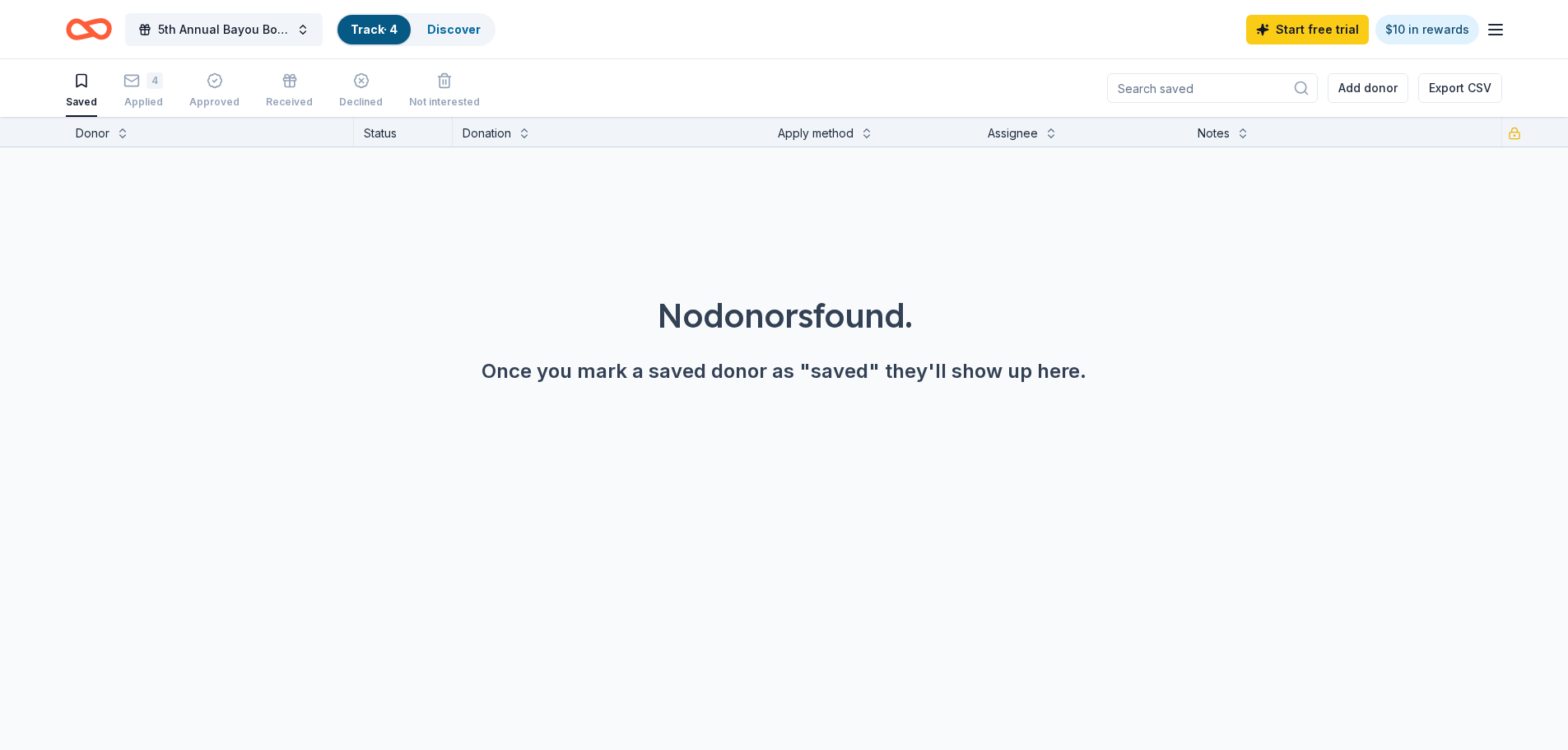
click at [365, 33] on link "Track · 4" at bounding box center [375, 29] width 47 height 14
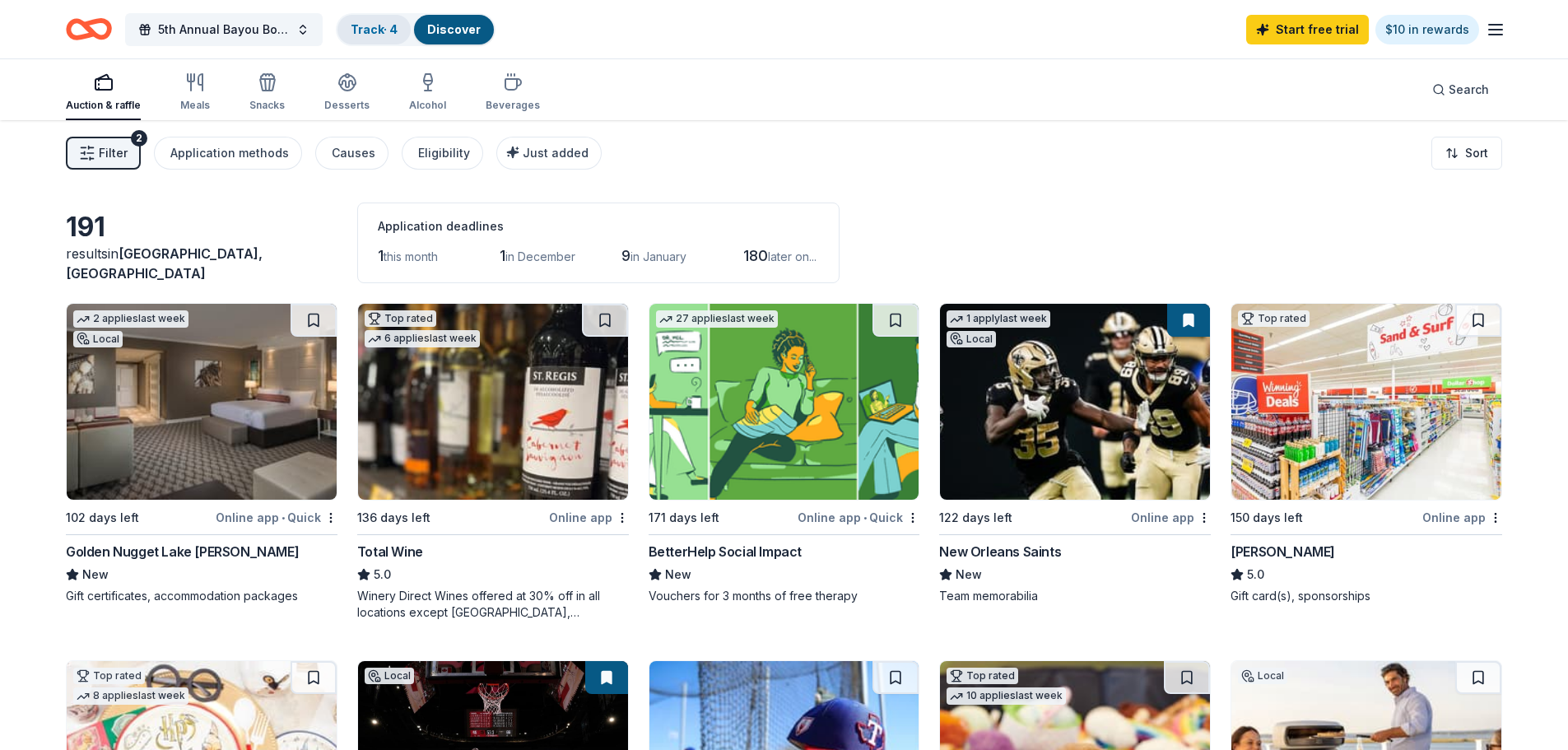
click at [371, 25] on link "Track · 4" at bounding box center [375, 29] width 47 height 14
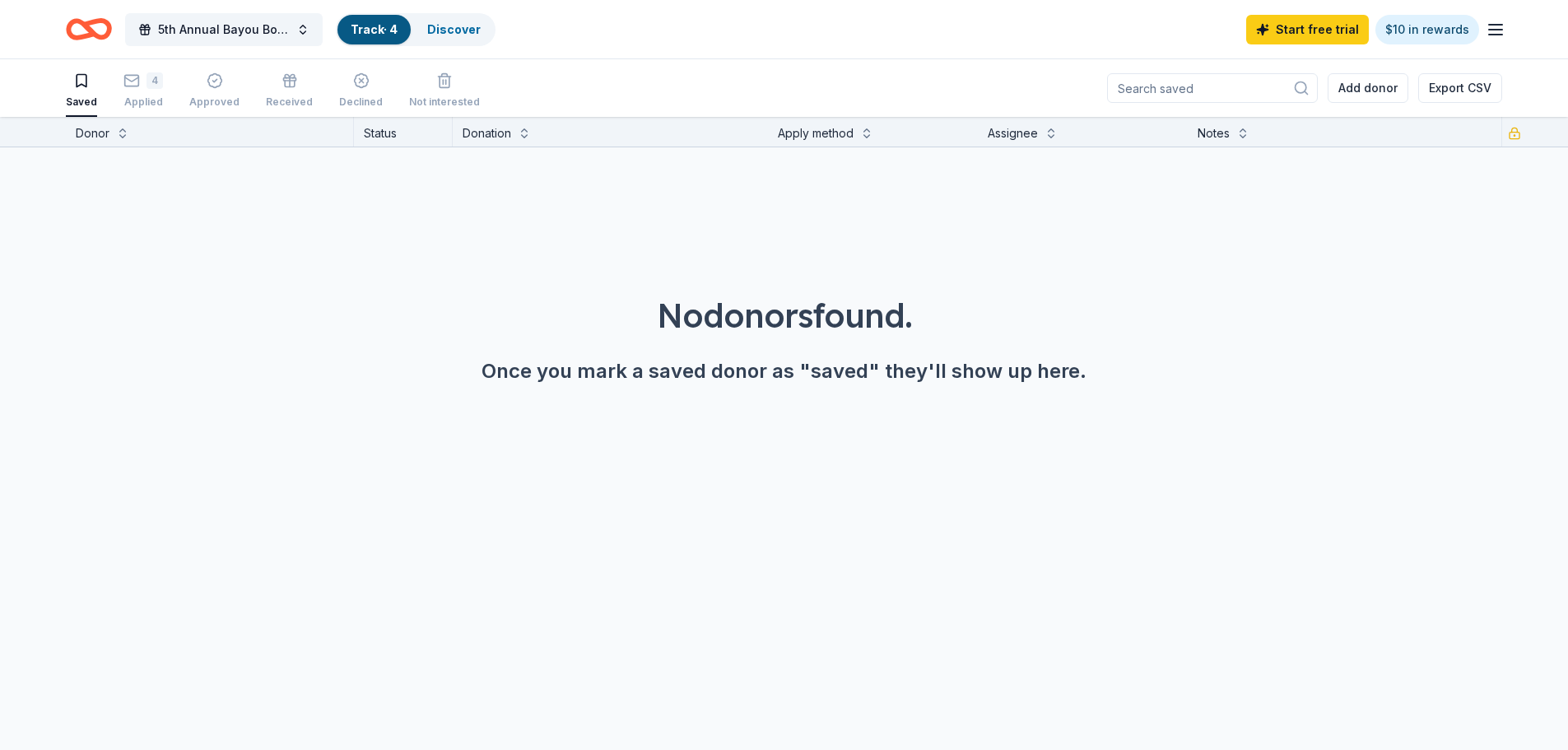
scroll to position [1, 0]
click at [129, 88] on div "4 Applied" at bounding box center [143, 89] width 40 height 36
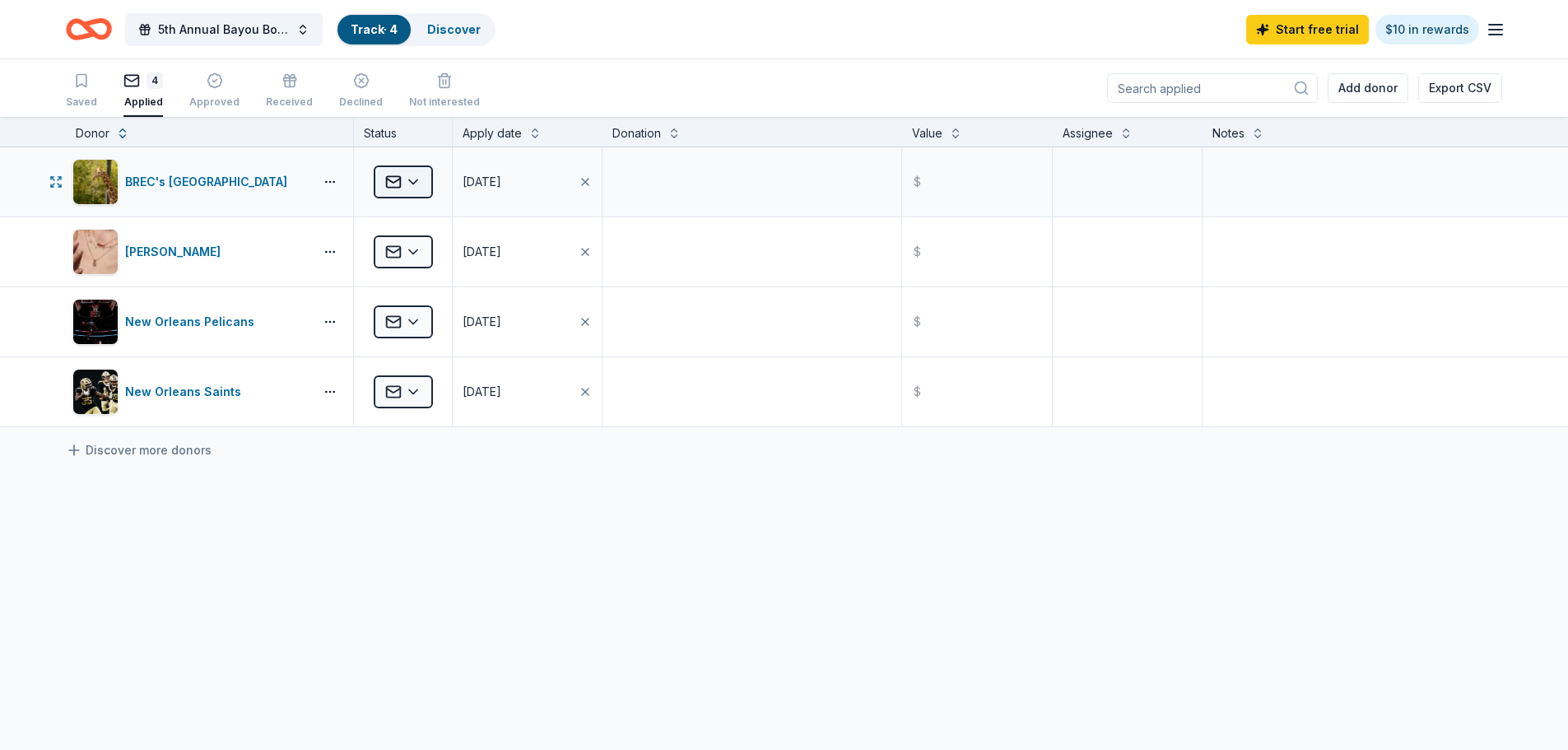
click at [418, 179] on html "5th Annual Bayou Boil for Justice Track · 4 Discover Start free trial $10 in re…" at bounding box center [784, 375] width 1568 height 750
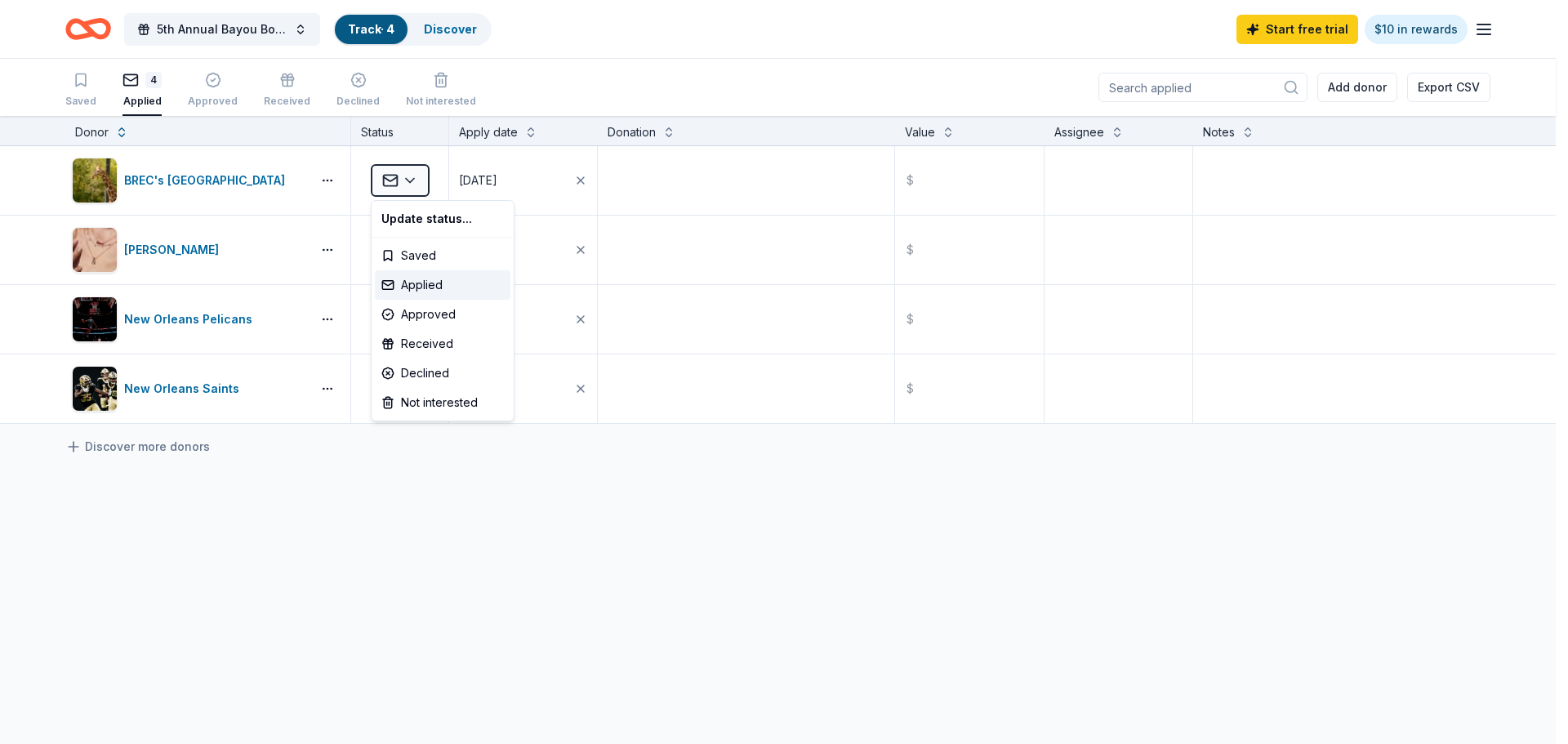
click at [493, 566] on html "5th Annual Bayou Boil for Justice Track · 4 Discover Start free trial $10 in re…" at bounding box center [784, 372] width 1568 height 744
